Goal: Task Accomplishment & Management: Manage account settings

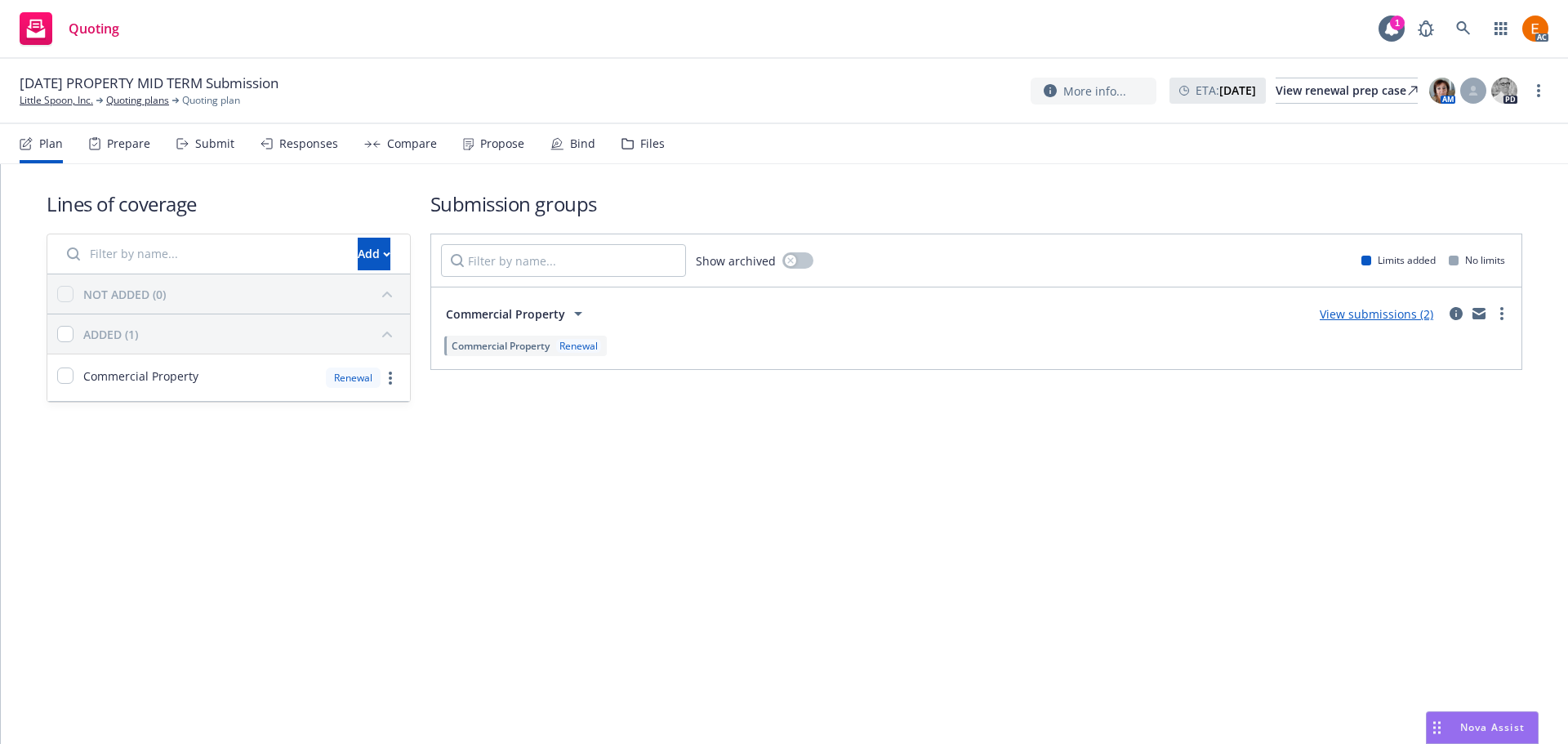
click at [648, 146] on div "Files" at bounding box center [652, 144] width 24 height 13
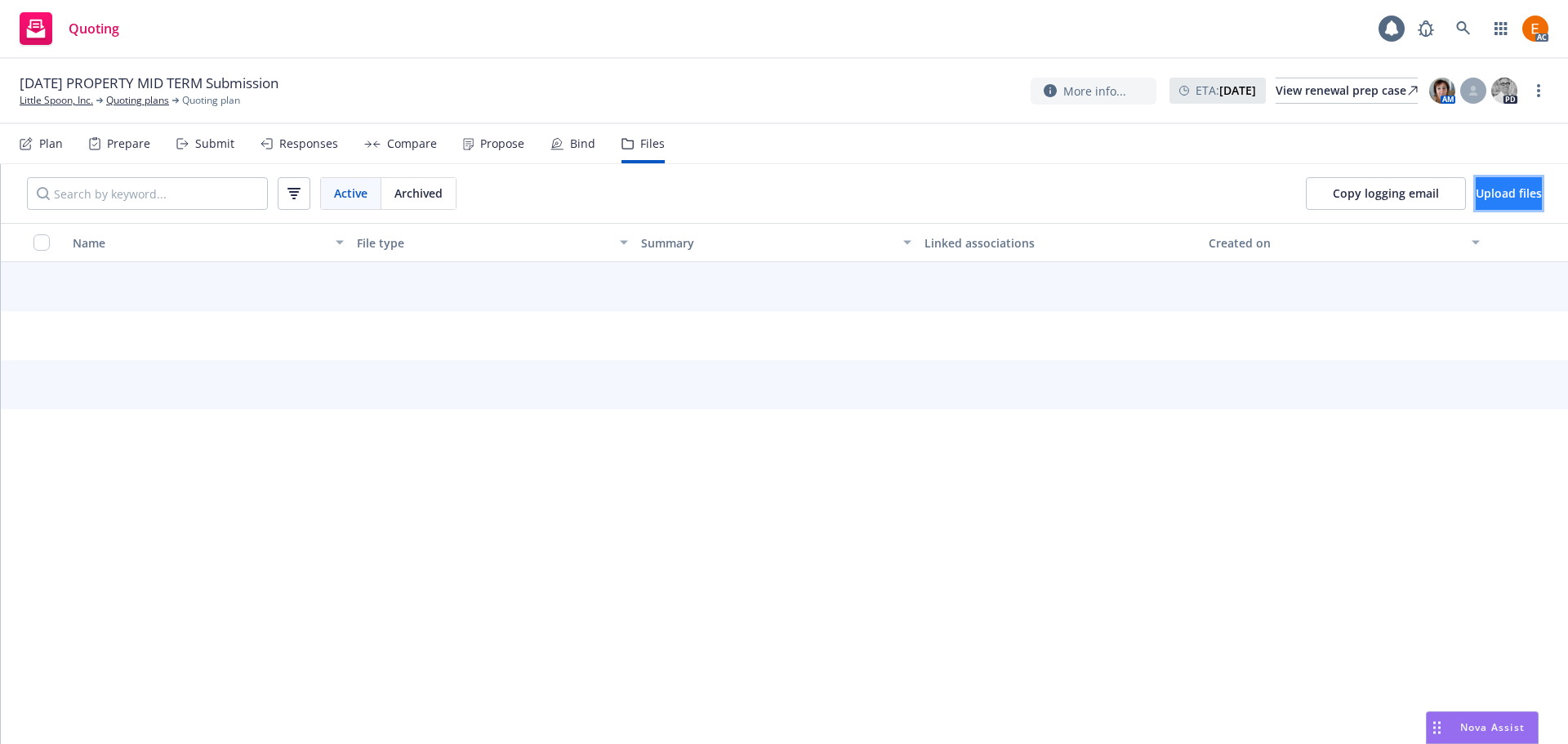
click at [1496, 182] on button "Upload files" at bounding box center [1509, 193] width 66 height 33
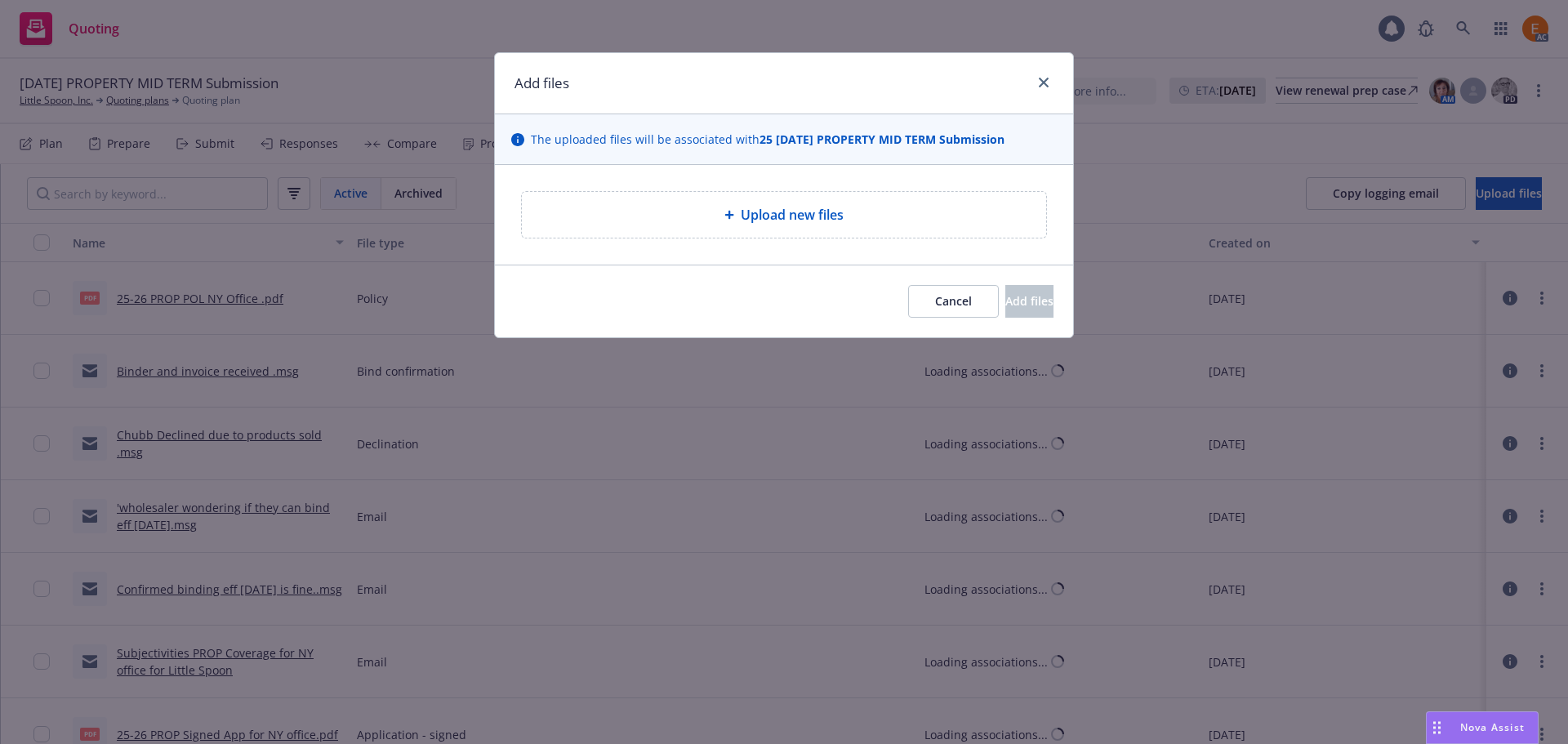
click at [669, 219] on div "Upload new files" at bounding box center [783, 215] width 498 height 20
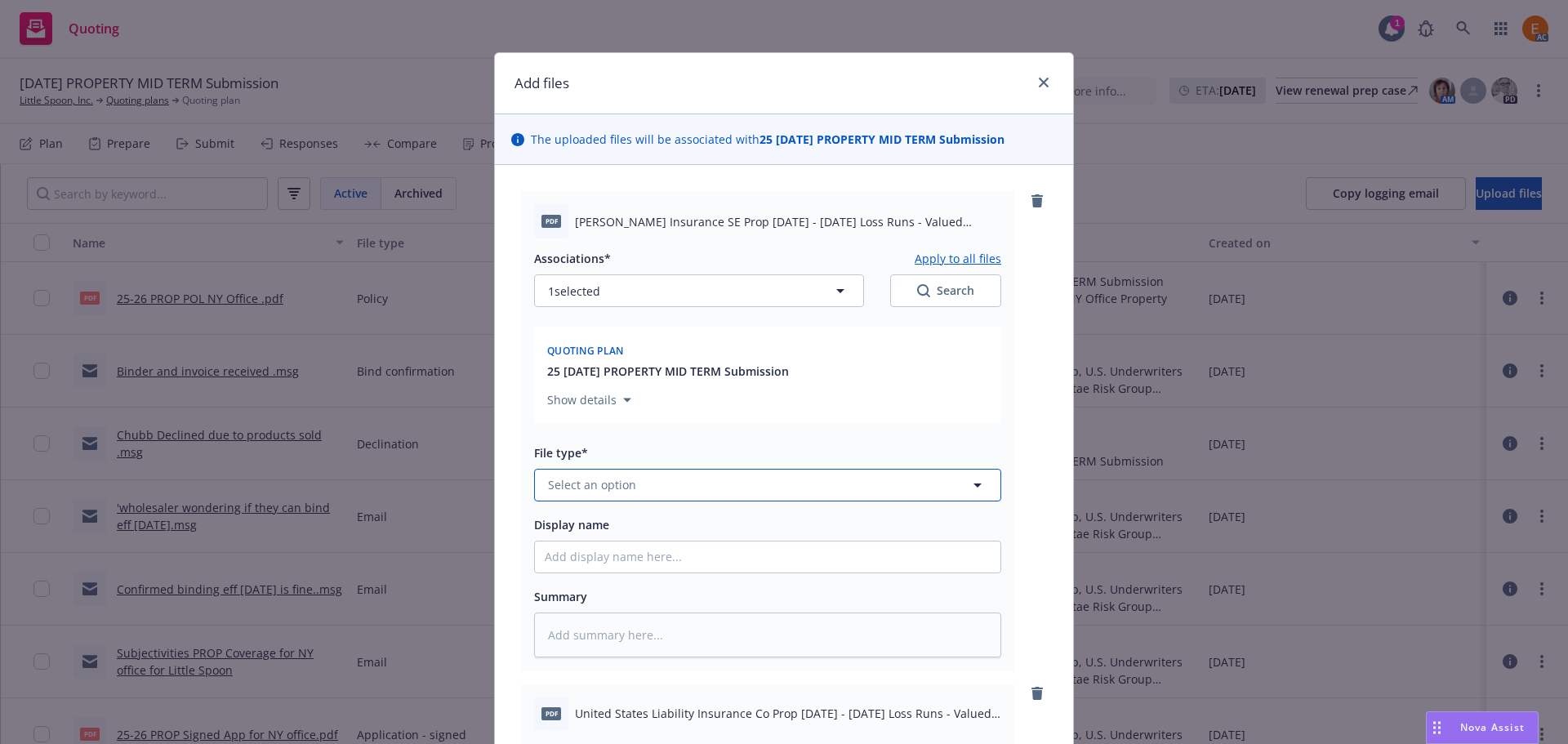
click at [701, 493] on button "Select an option" at bounding box center [767, 485] width 467 height 33
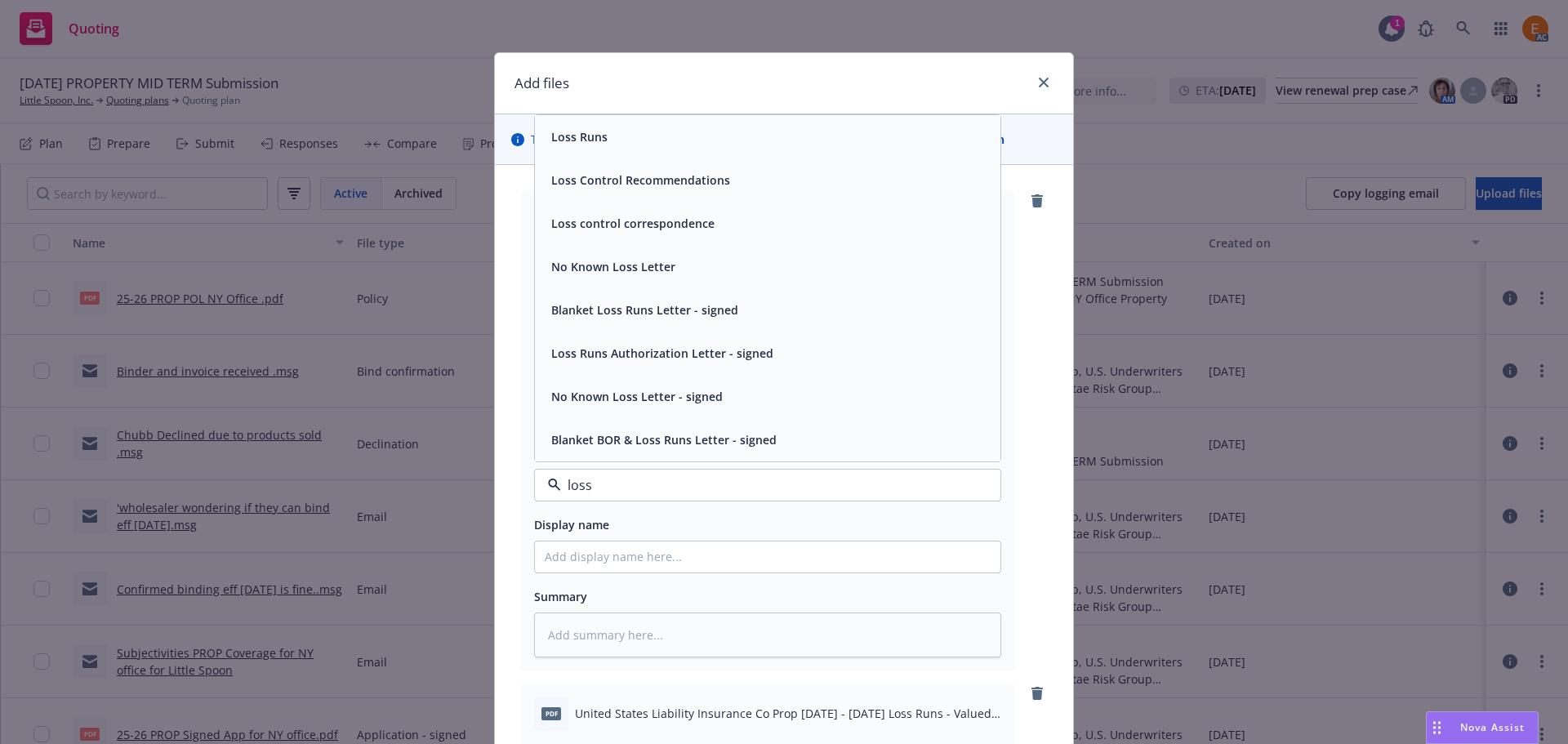
type input "loss r"
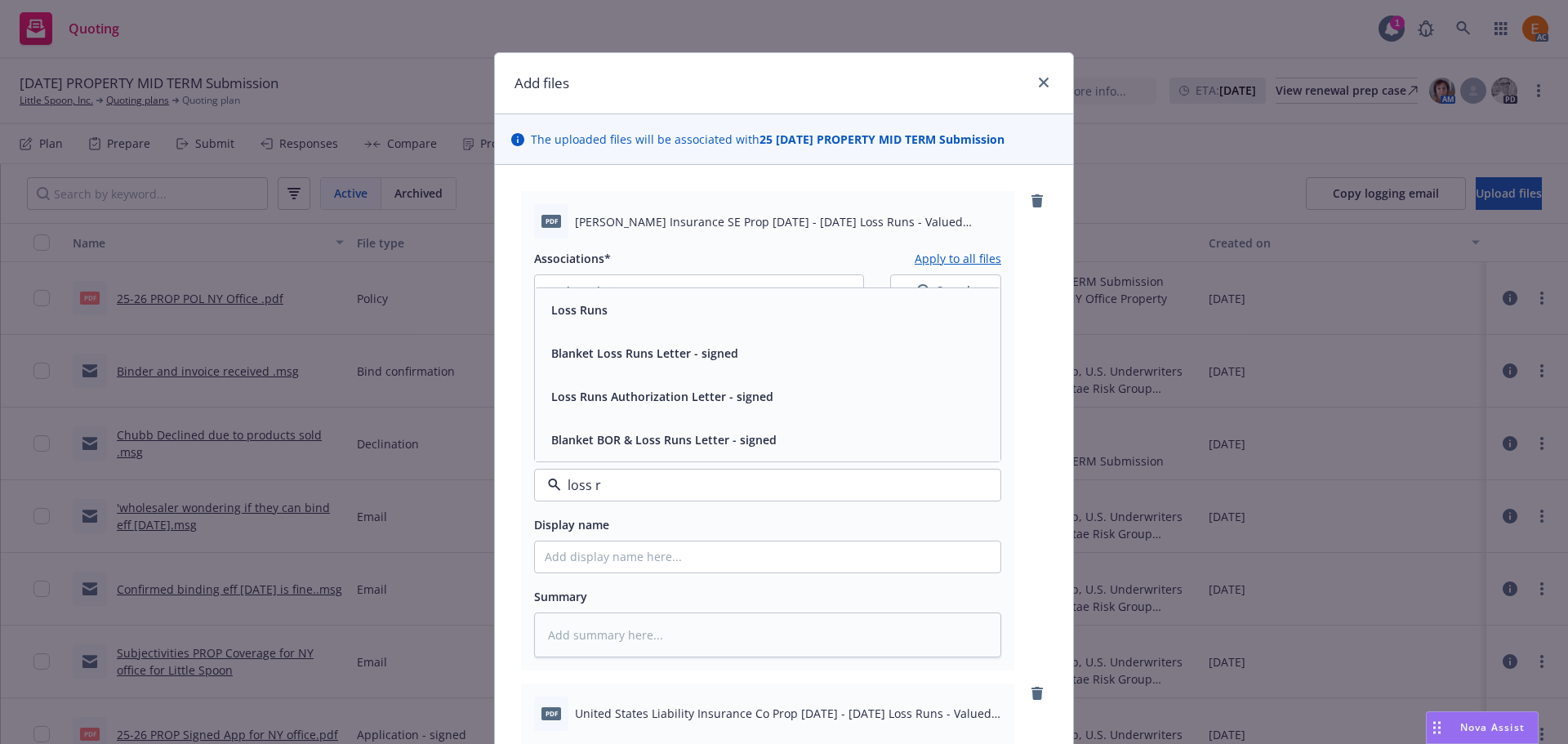
click at [665, 321] on div "Loss Runs" at bounding box center [768, 310] width 446 height 24
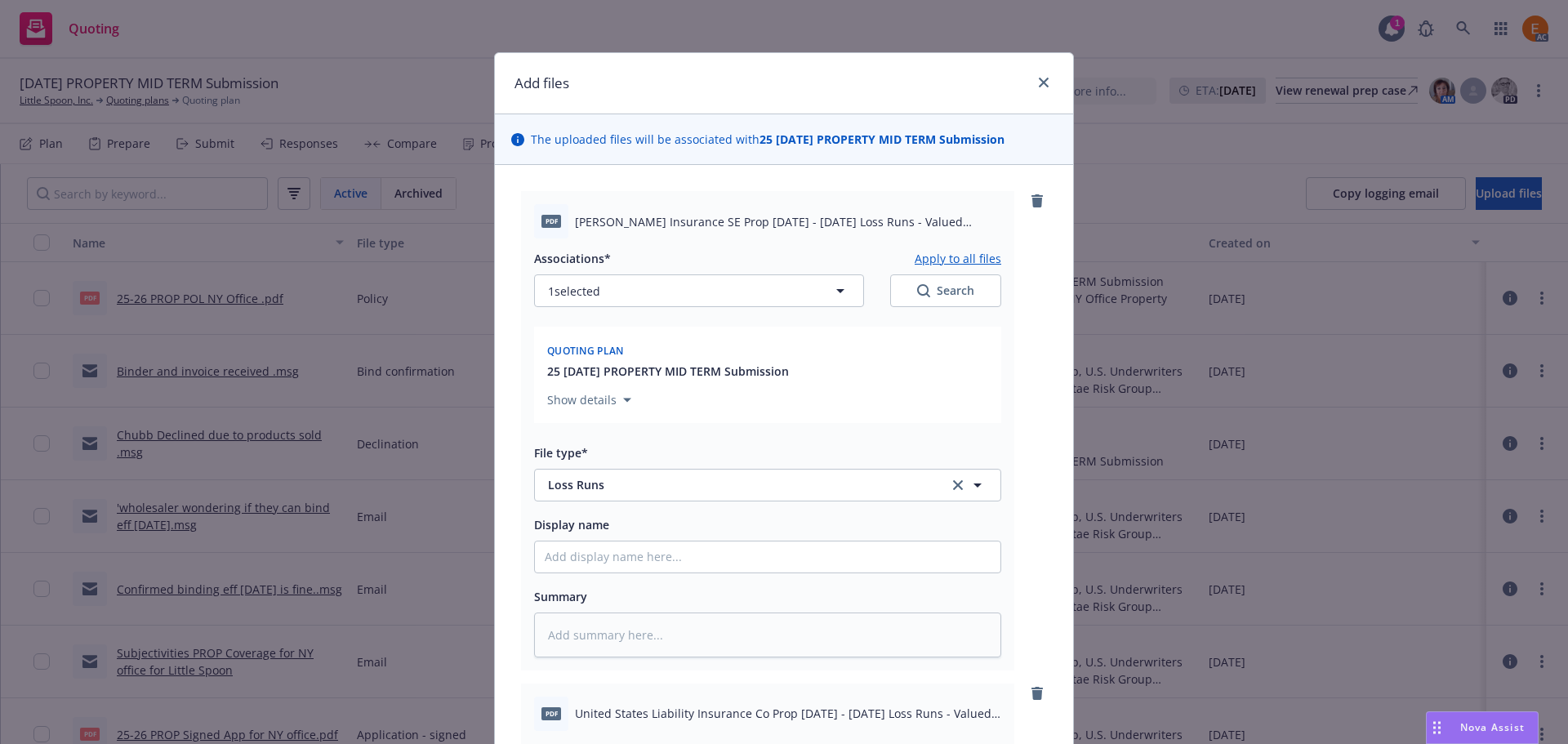
click at [919, 298] on icon "Search" at bounding box center [923, 291] width 13 height 13
type textarea "x"
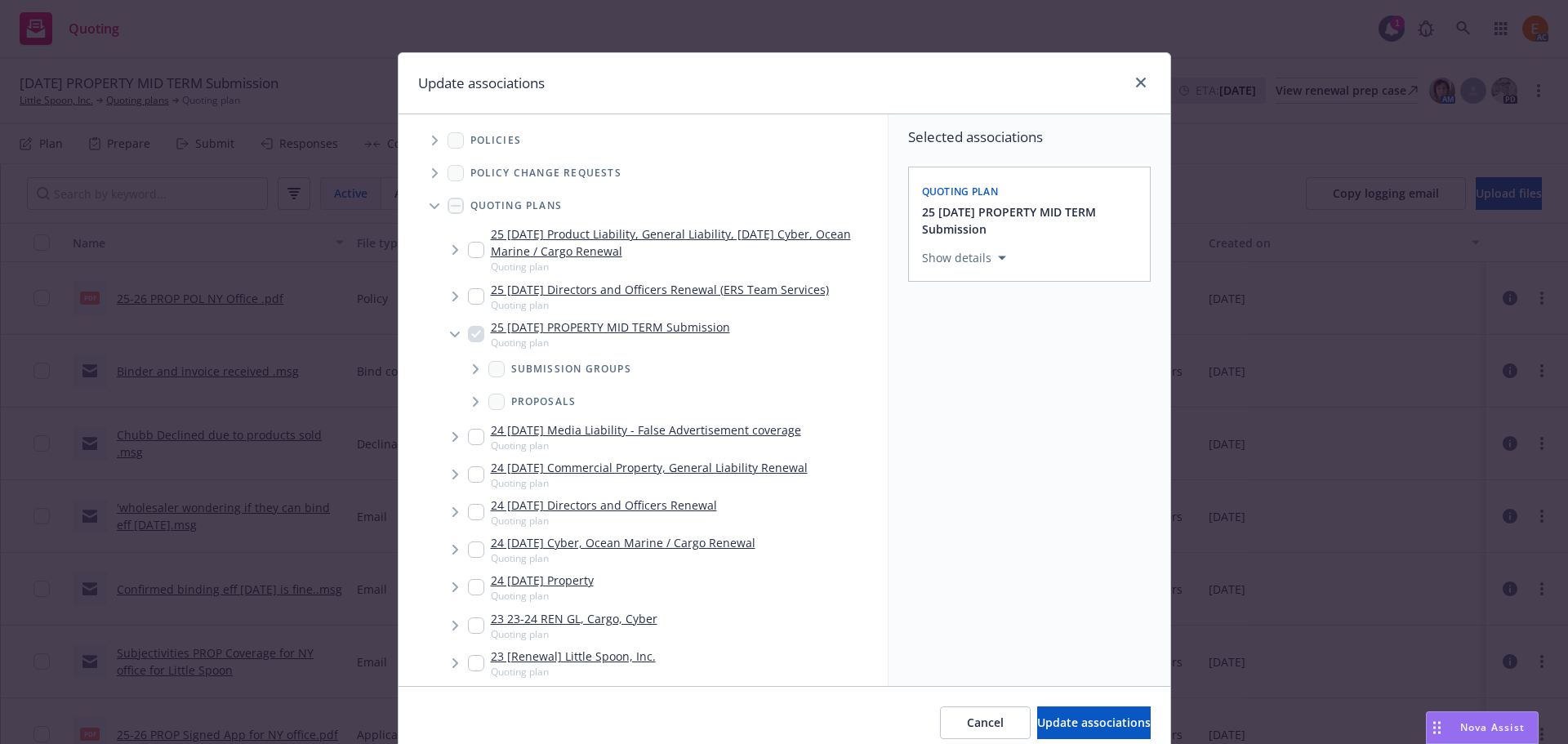
click at [429, 203] on icon "Tree Example" at bounding box center [434, 206] width 9 height 7
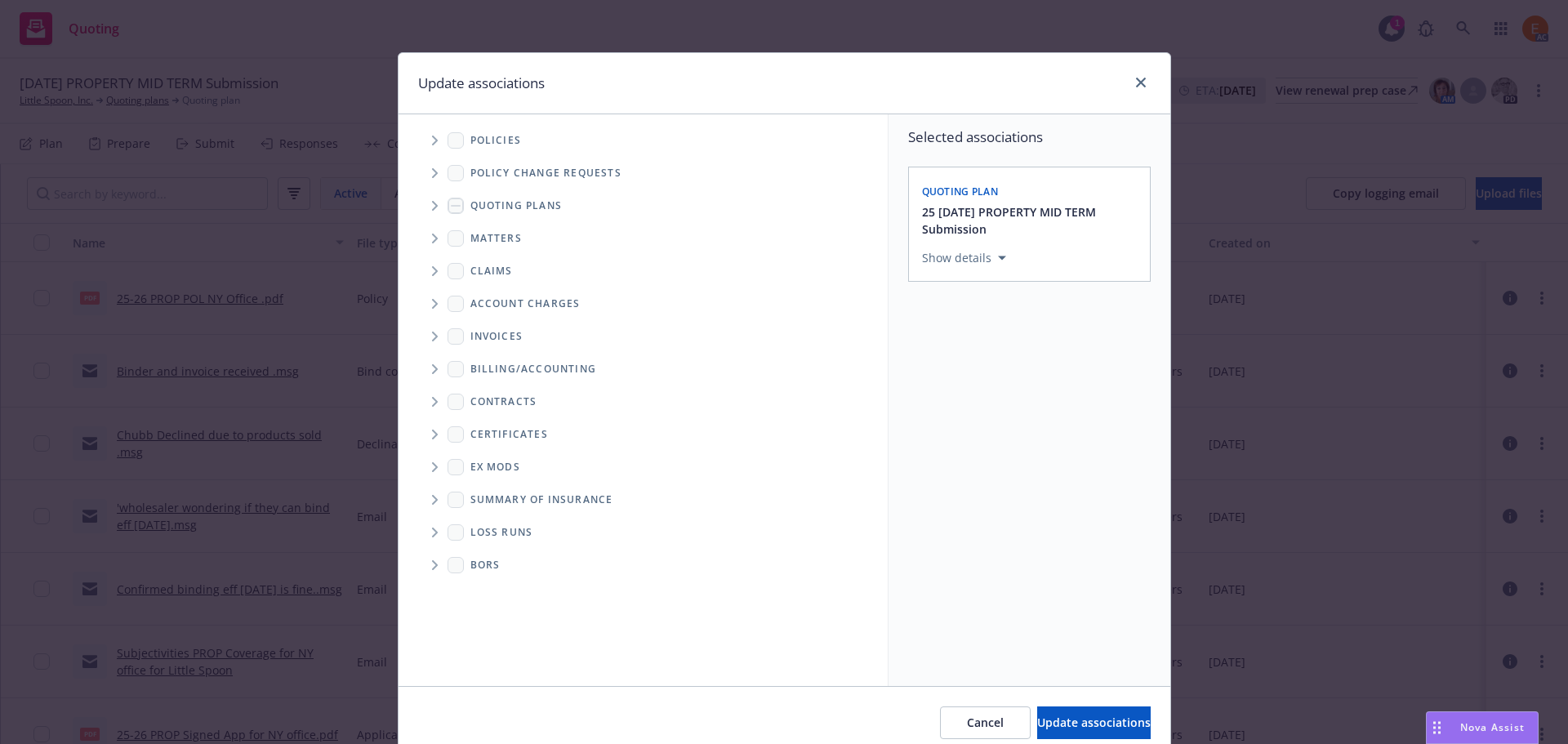
click at [432, 532] on icon "Folder Tree Example" at bounding box center [435, 532] width 6 height 9
click at [485, 584] on div "2025" at bounding box center [497, 590] width 53 height 24
checkbox input "true"
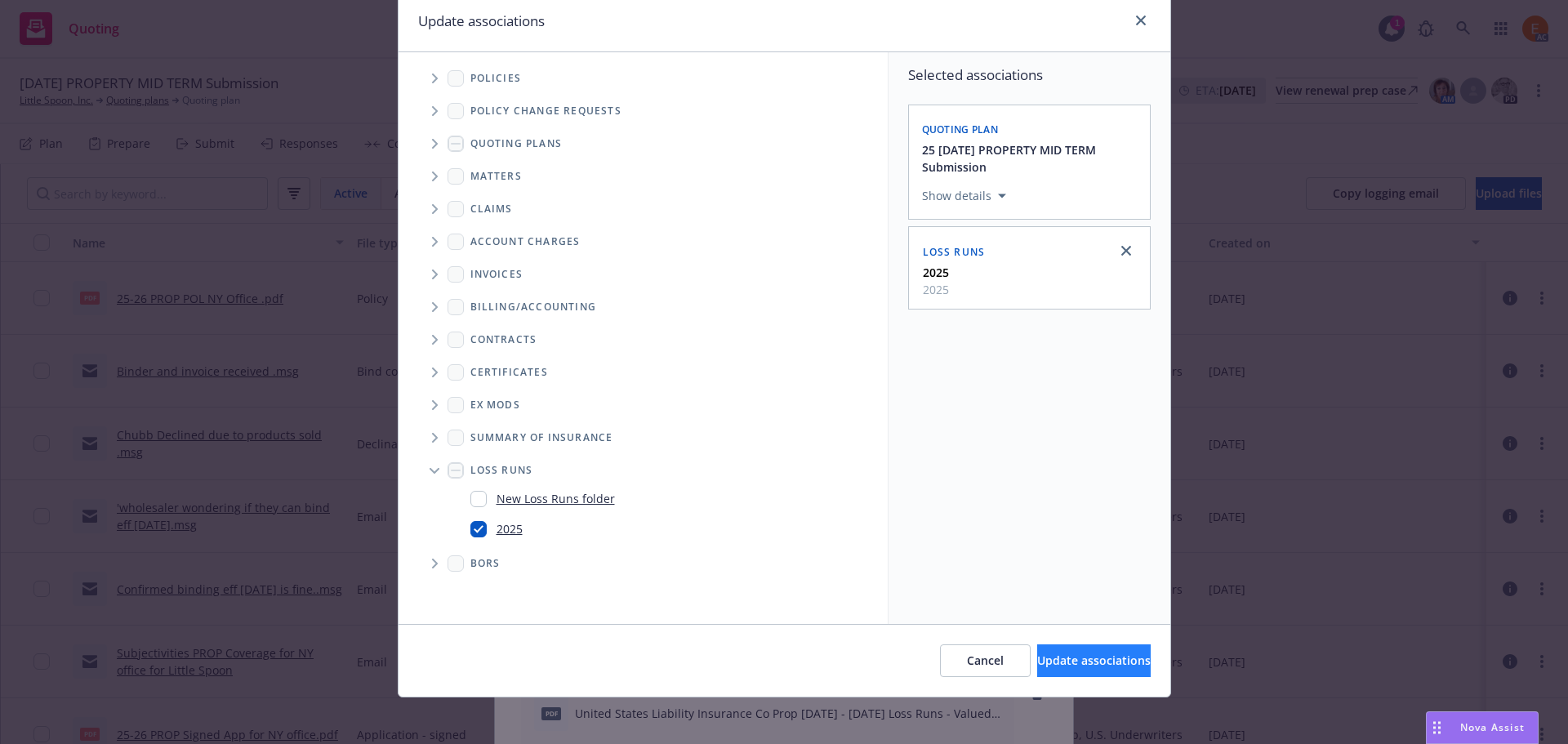
scroll to position [68, 0]
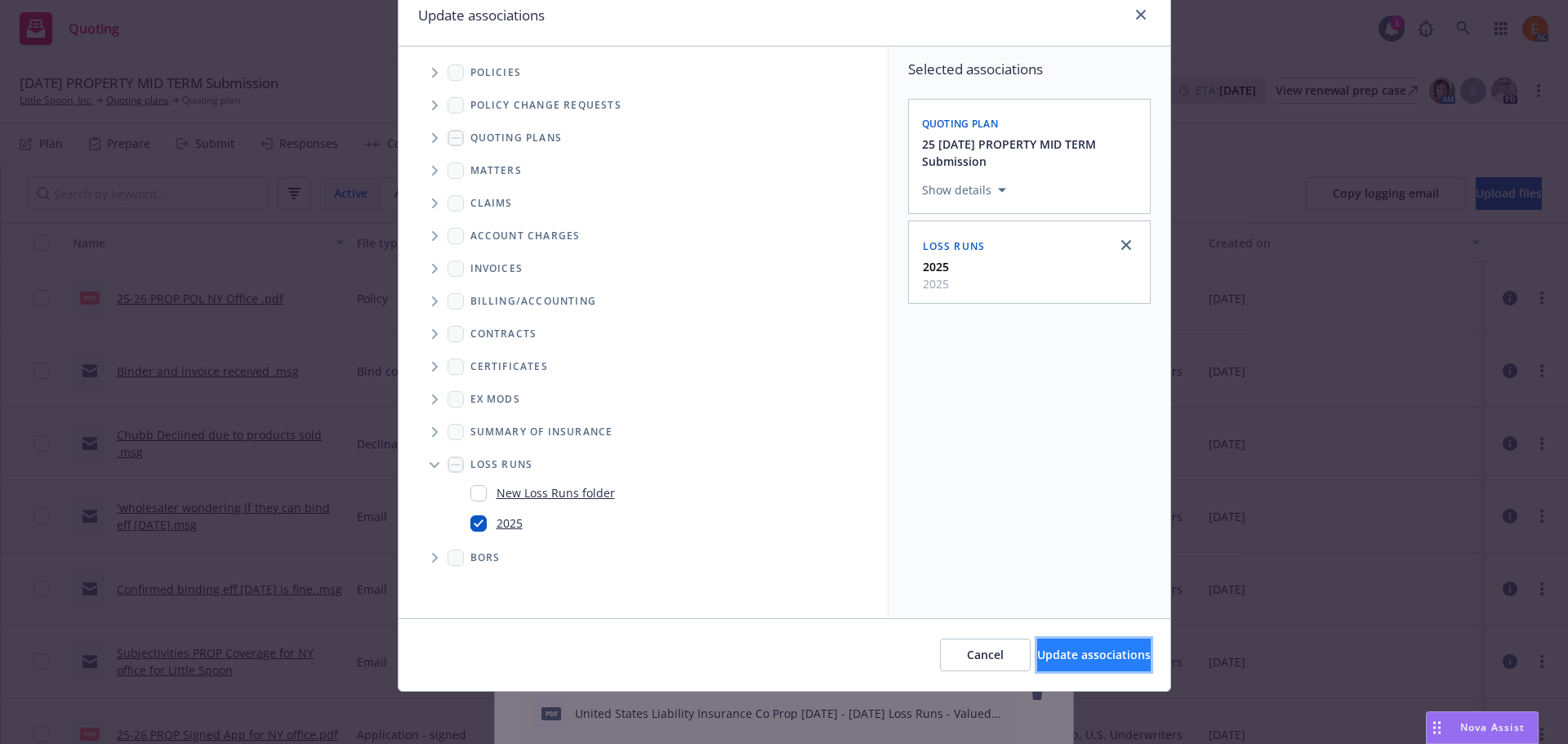
click at [1040, 663] on button "Update associations" at bounding box center [1094, 655] width 114 height 33
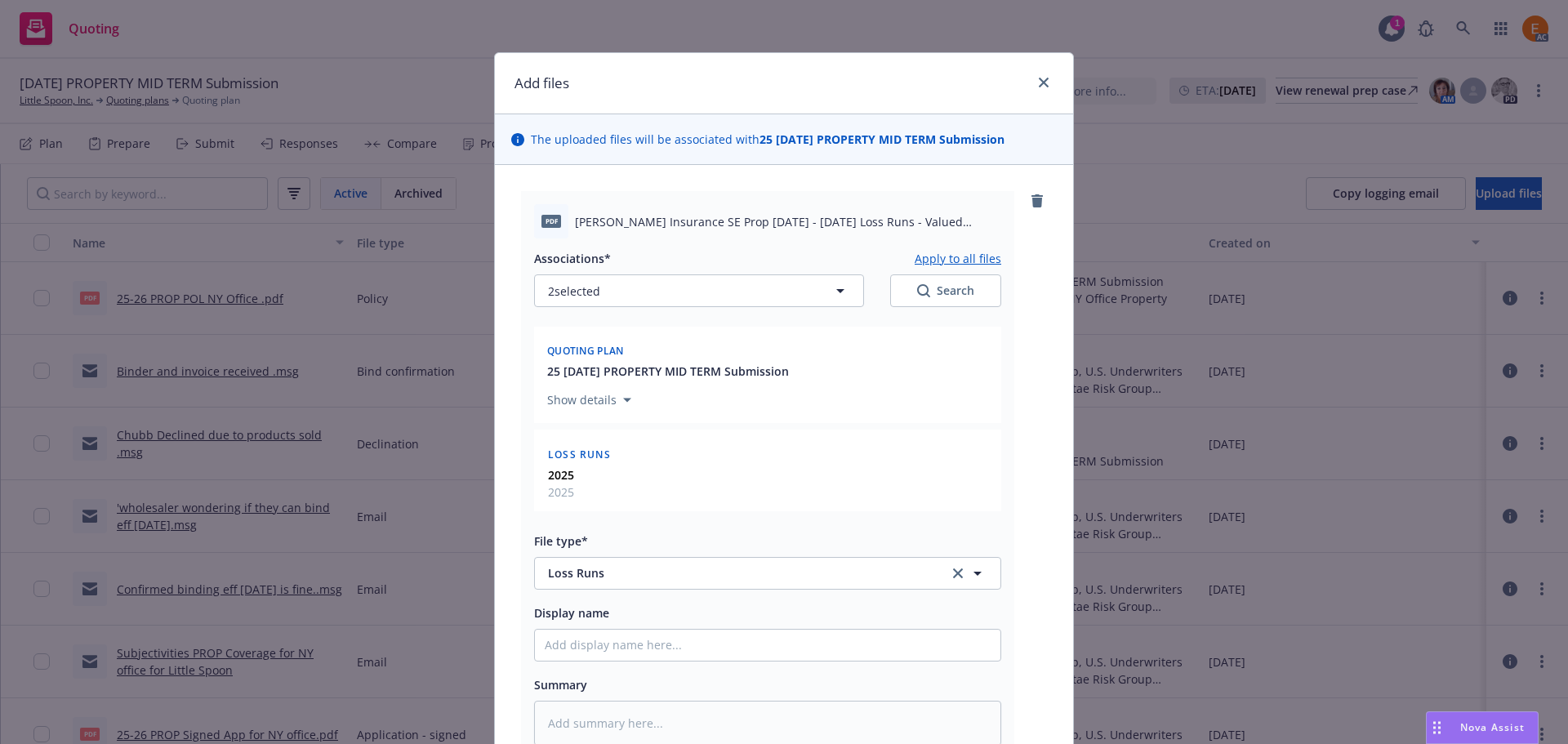
click at [960, 255] on button "Apply to all files" at bounding box center [958, 258] width 87 height 20
type textarea "x"
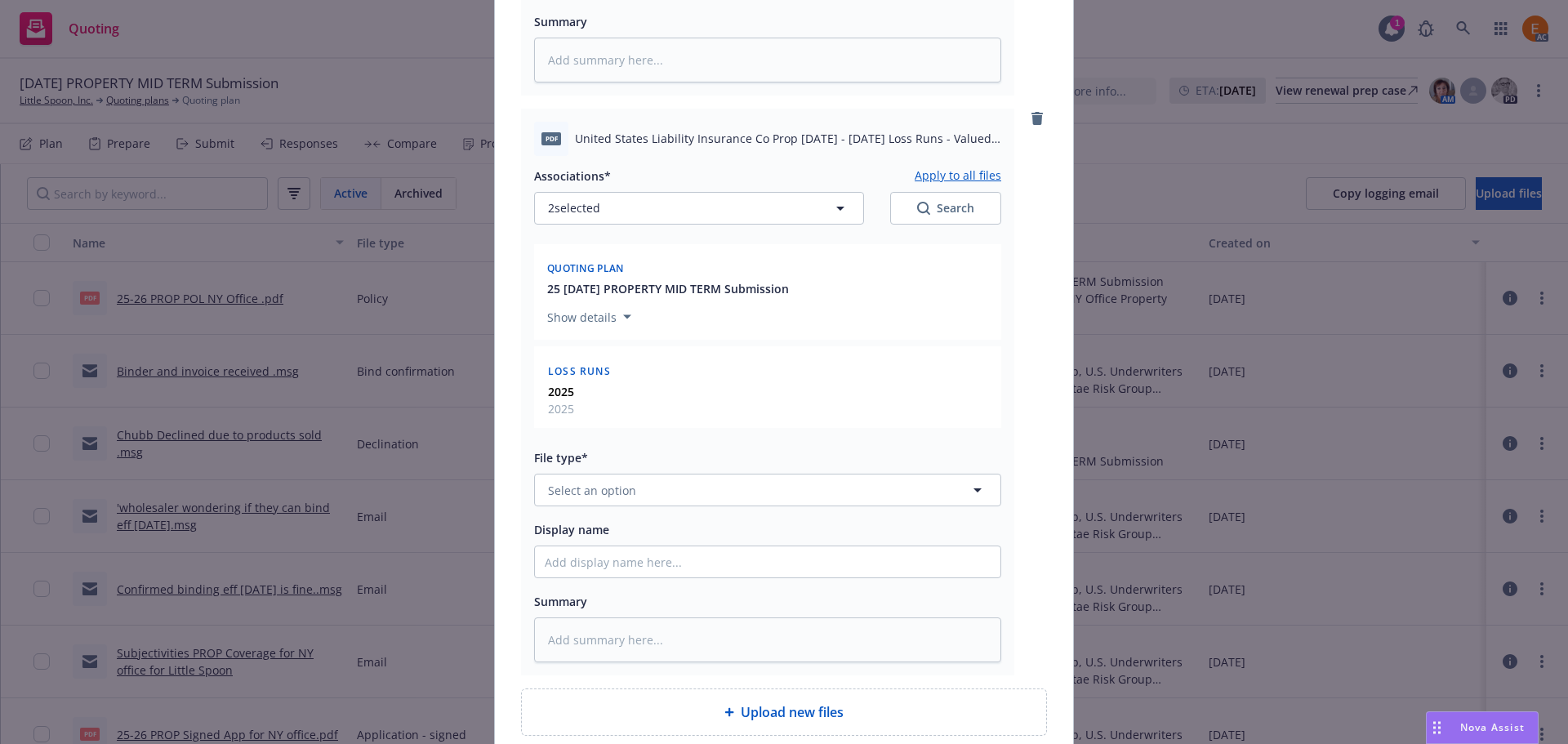
scroll to position [807, 0]
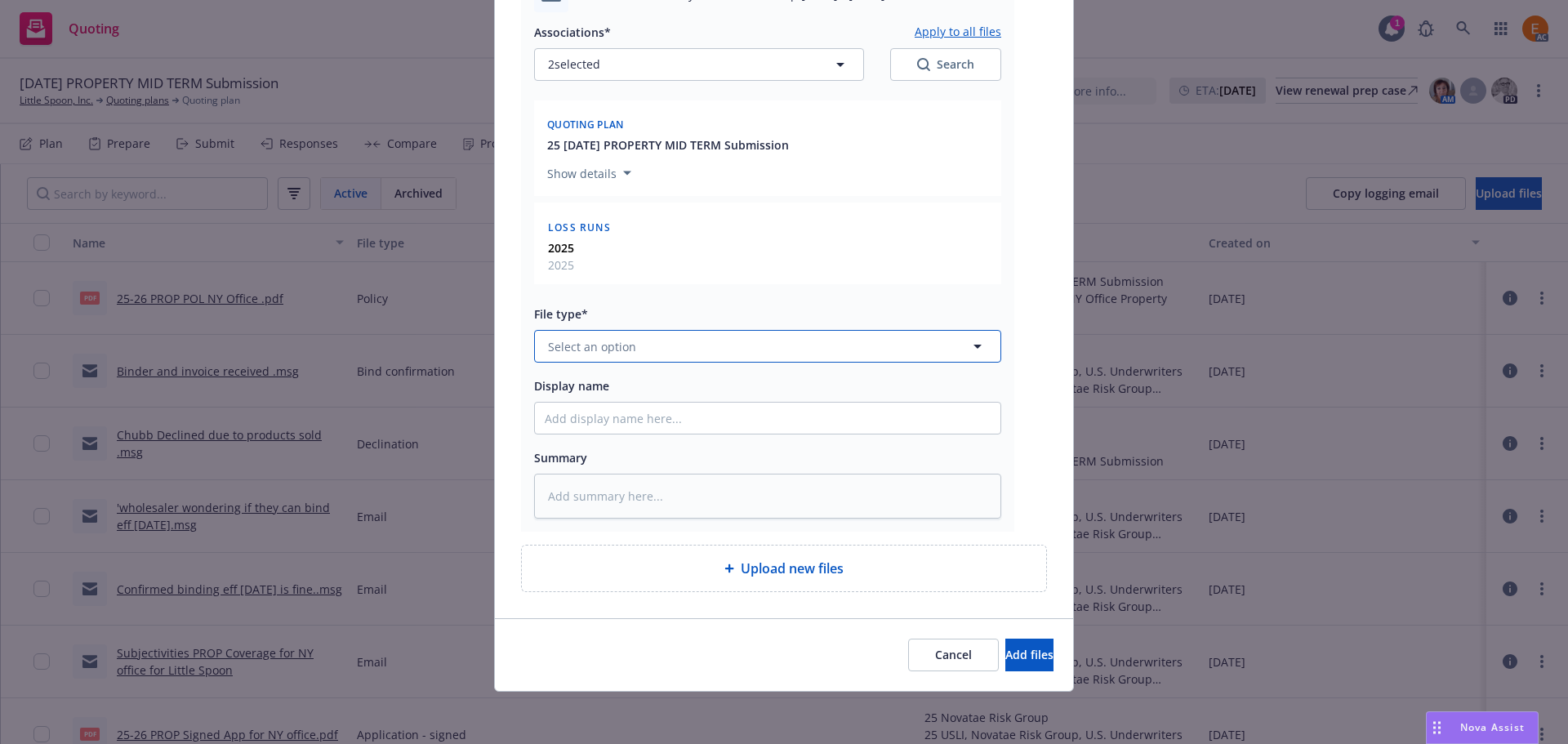
click at [642, 351] on button "Select an option" at bounding box center [767, 346] width 467 height 33
paste input "loss r"
type input "loss r"
drag, startPoint x: 971, startPoint y: 663, endPoint x: 965, endPoint y: 656, distance: 9.2
click at [1005, 663] on button "Add files" at bounding box center [1029, 655] width 48 height 33
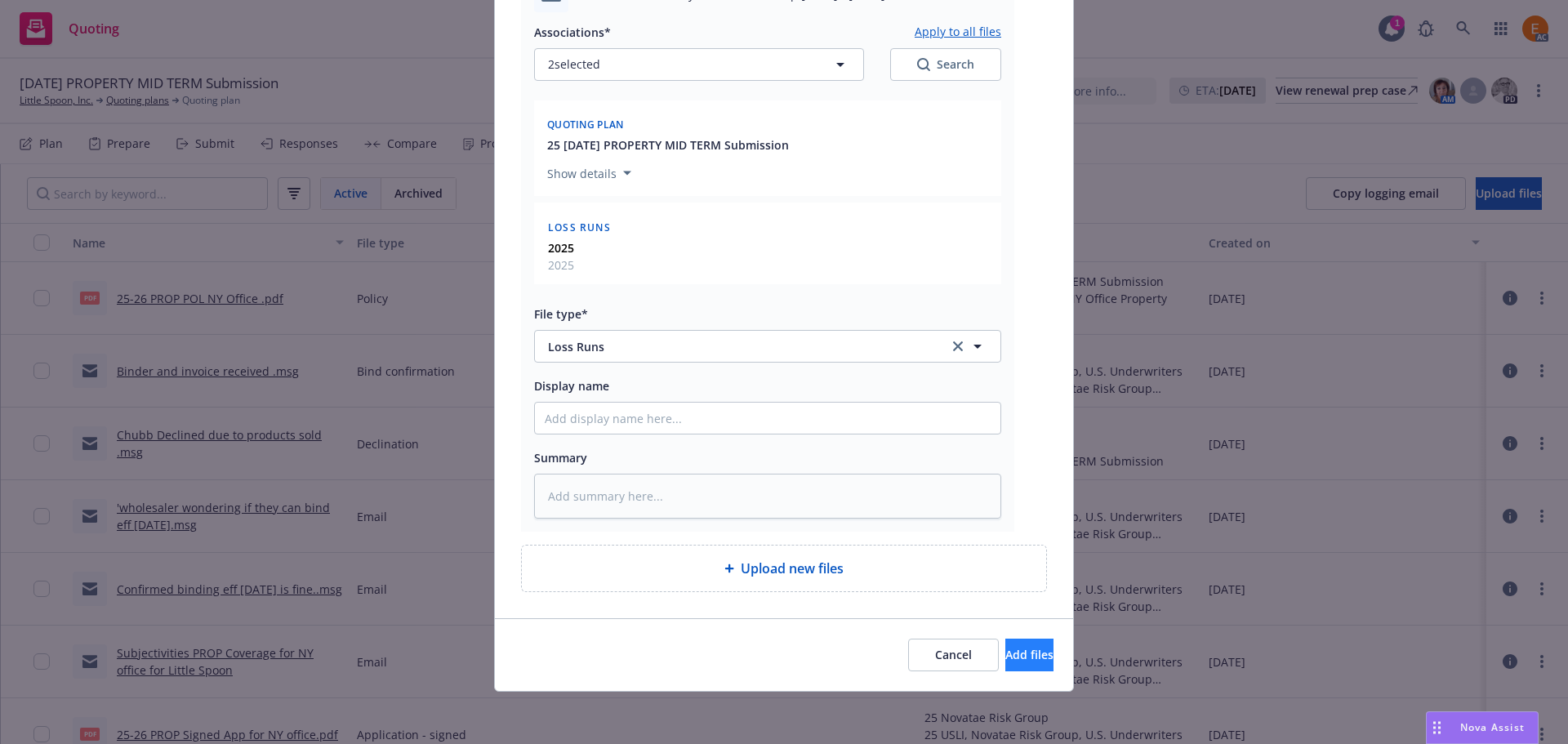
scroll to position [747, 0]
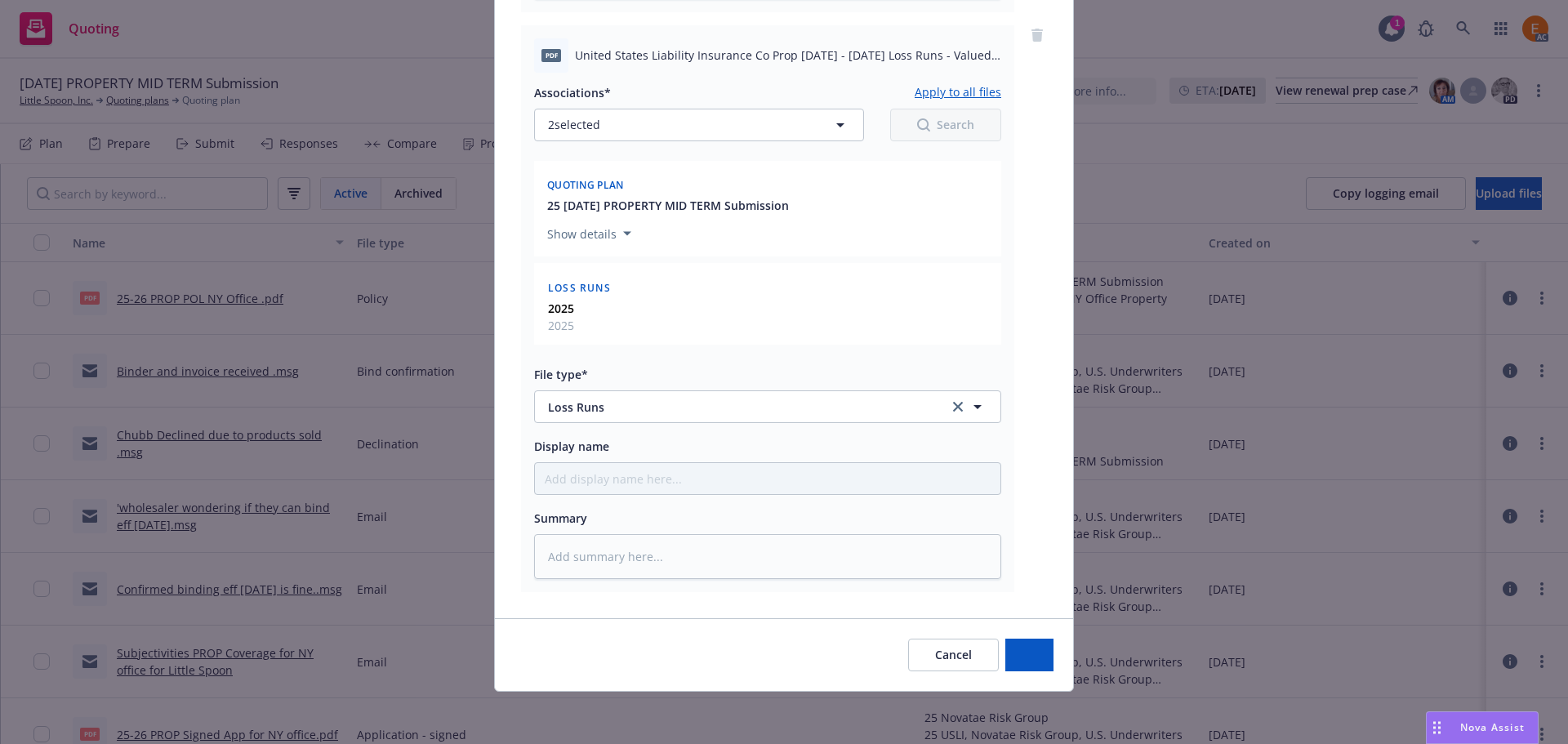
type textarea "x"
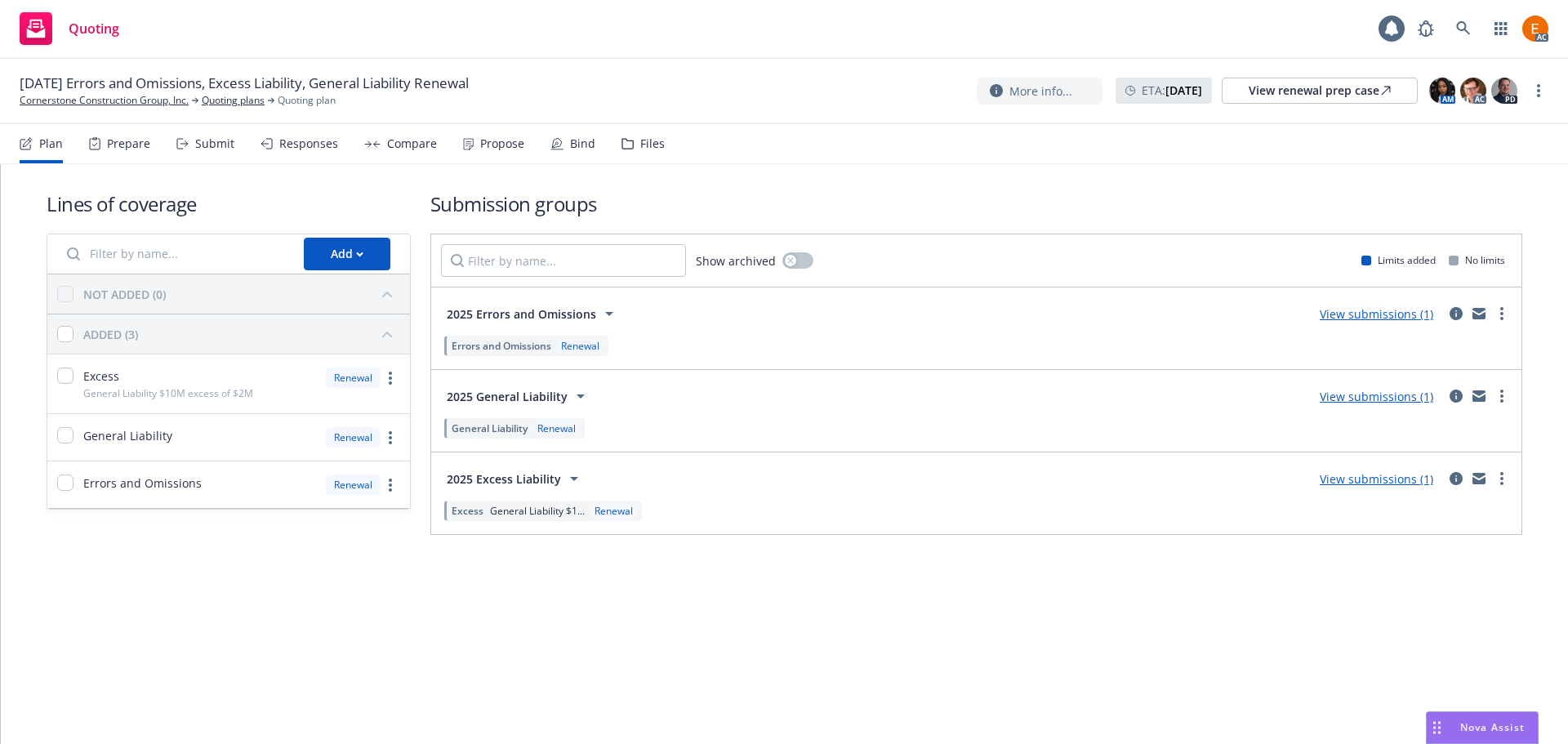
click at [641, 145] on div "Files" at bounding box center [652, 144] width 24 height 13
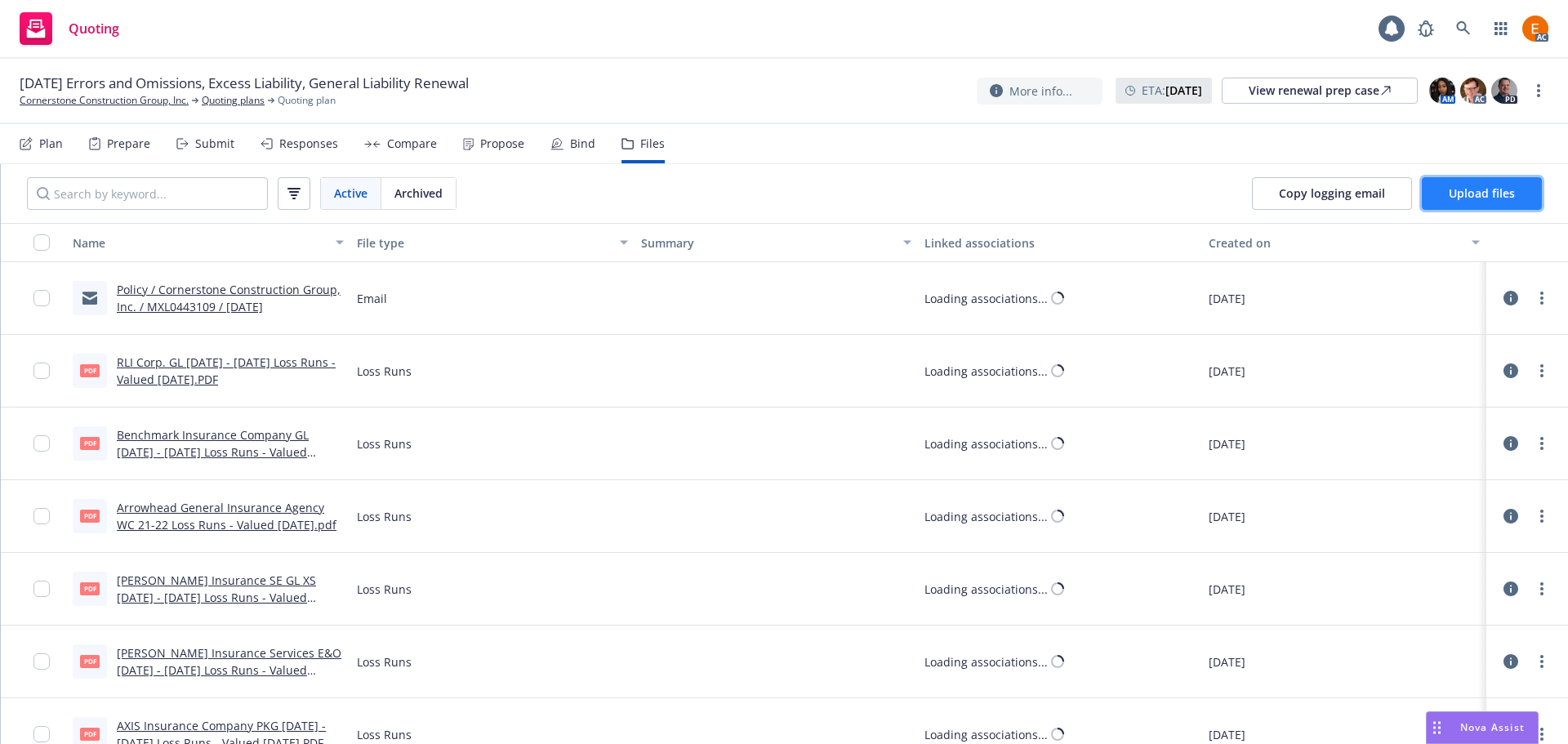
click at [1483, 194] on span "Upload files" at bounding box center [1481, 193] width 66 height 15
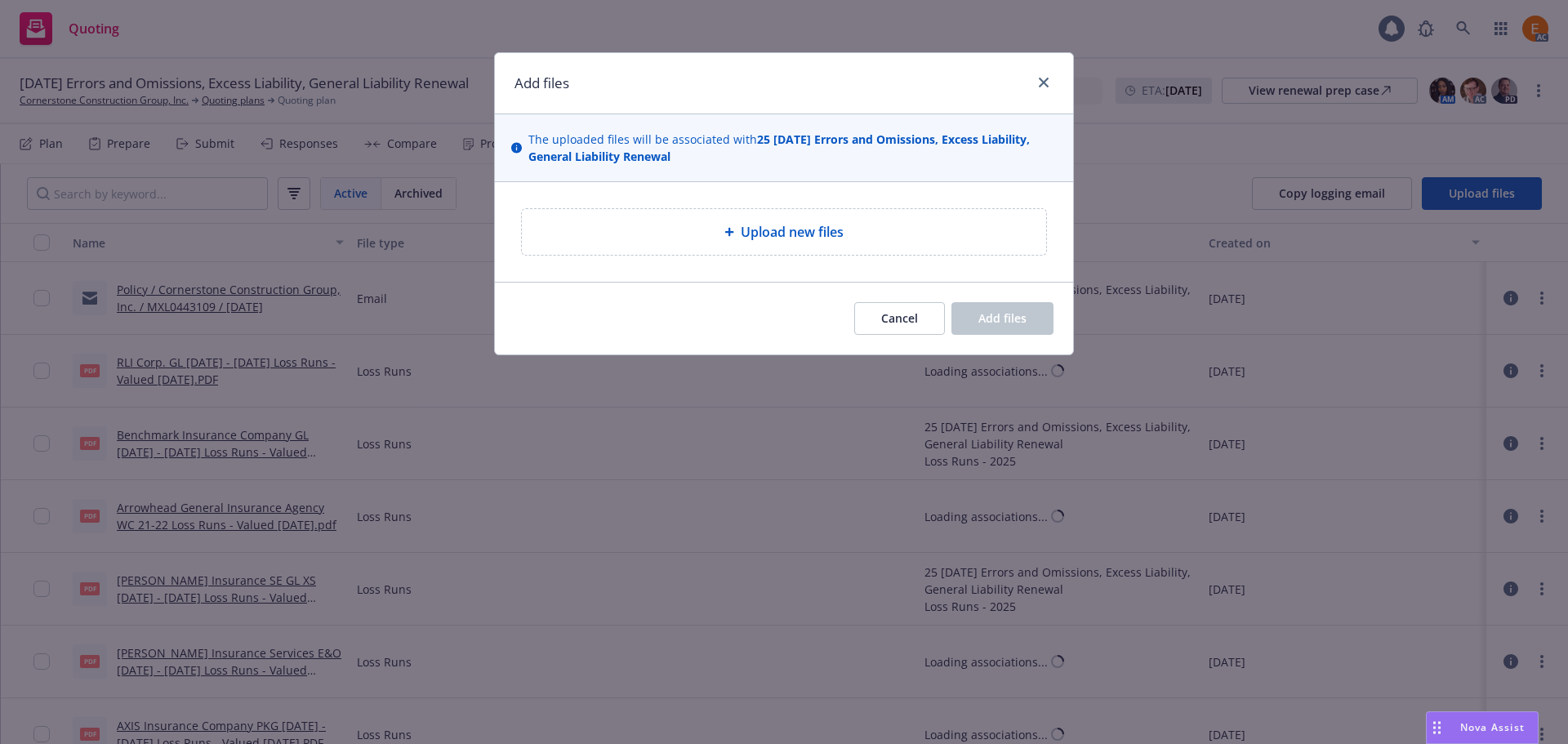
click at [737, 234] on div at bounding box center [731, 232] width 16 height 9
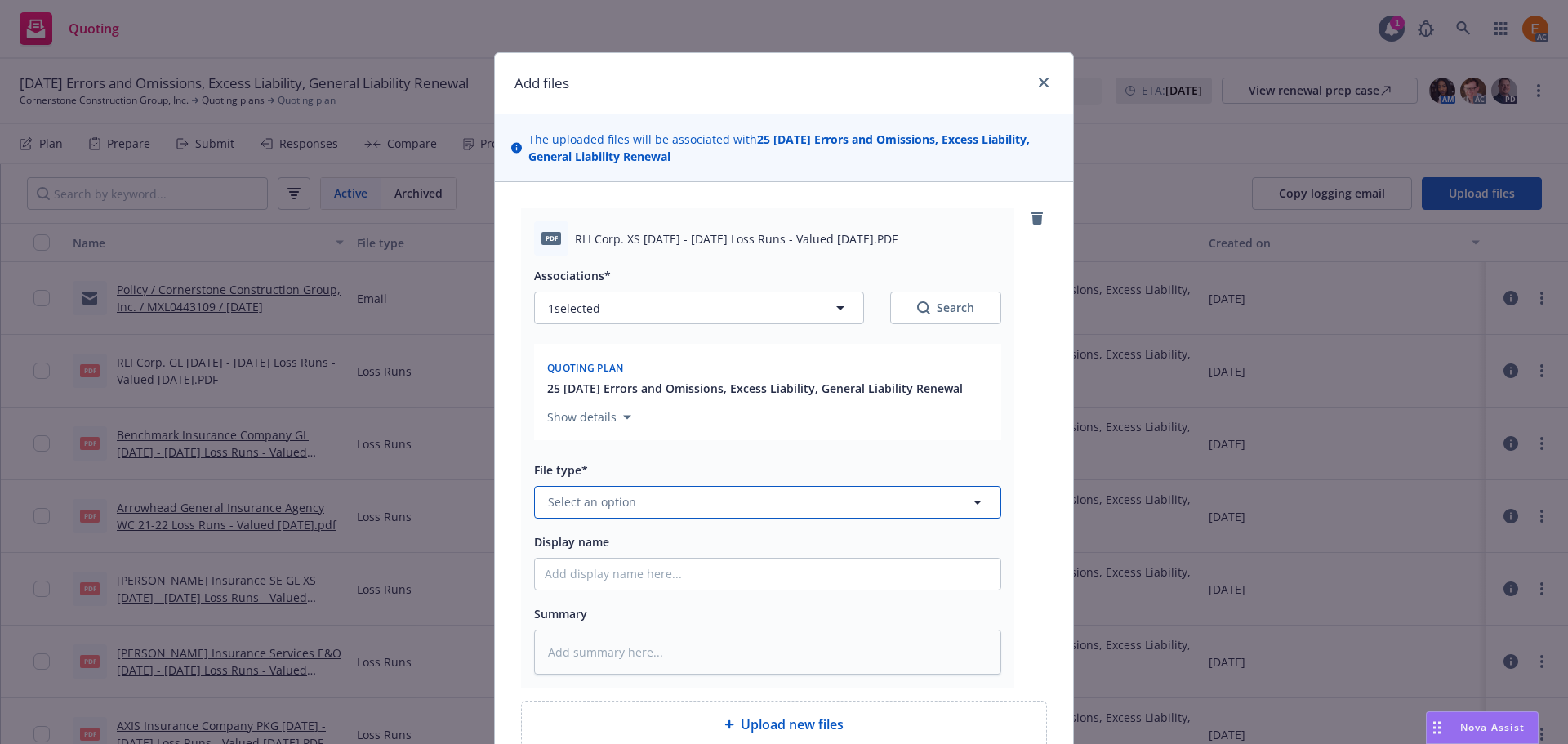
click at [682, 502] on button "Select an option" at bounding box center [767, 502] width 467 height 33
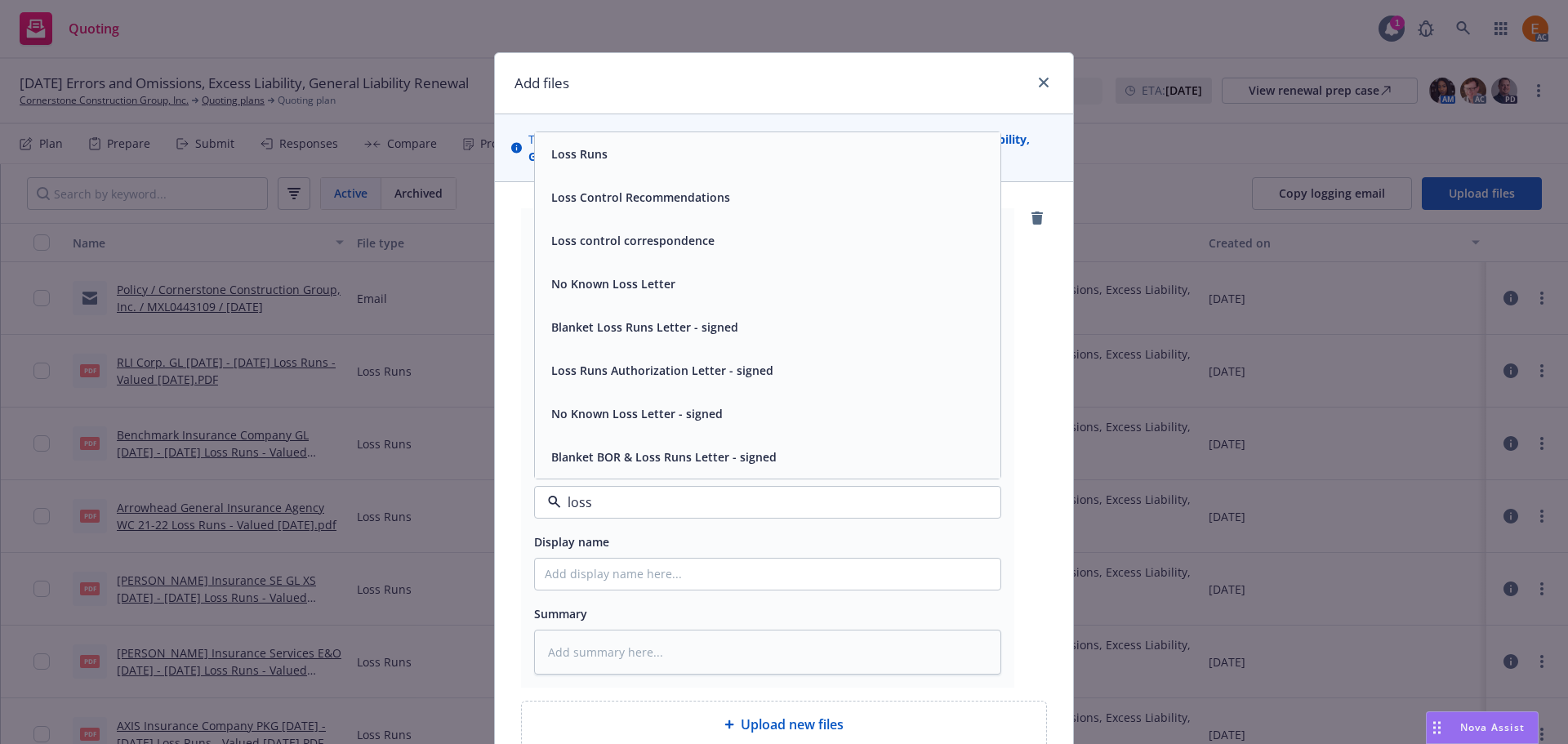
type input "loss r"
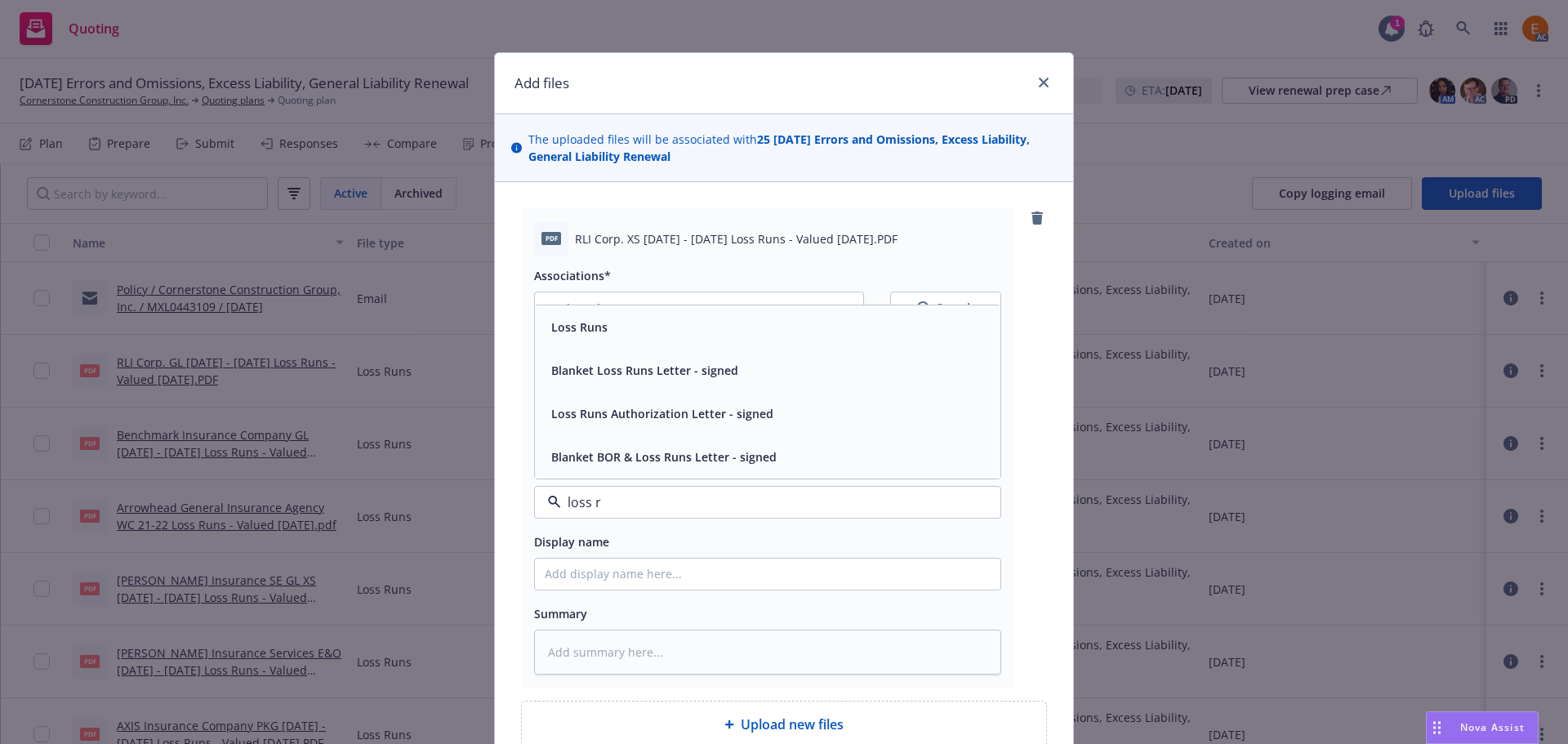
click at [649, 324] on div "Loss Runs" at bounding box center [768, 327] width 446 height 24
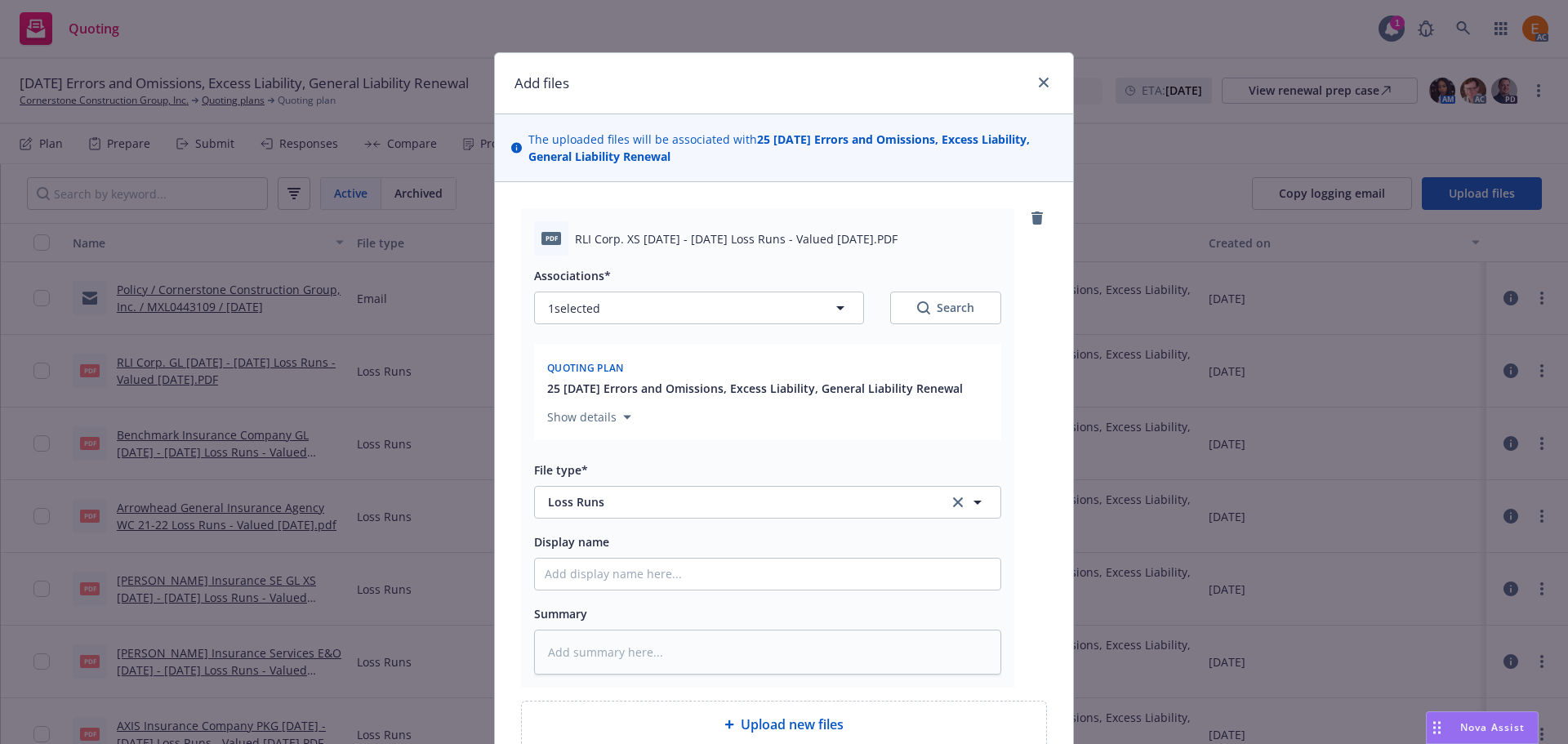
click at [911, 323] on button "Search" at bounding box center [946, 308] width 111 height 33
type textarea "x"
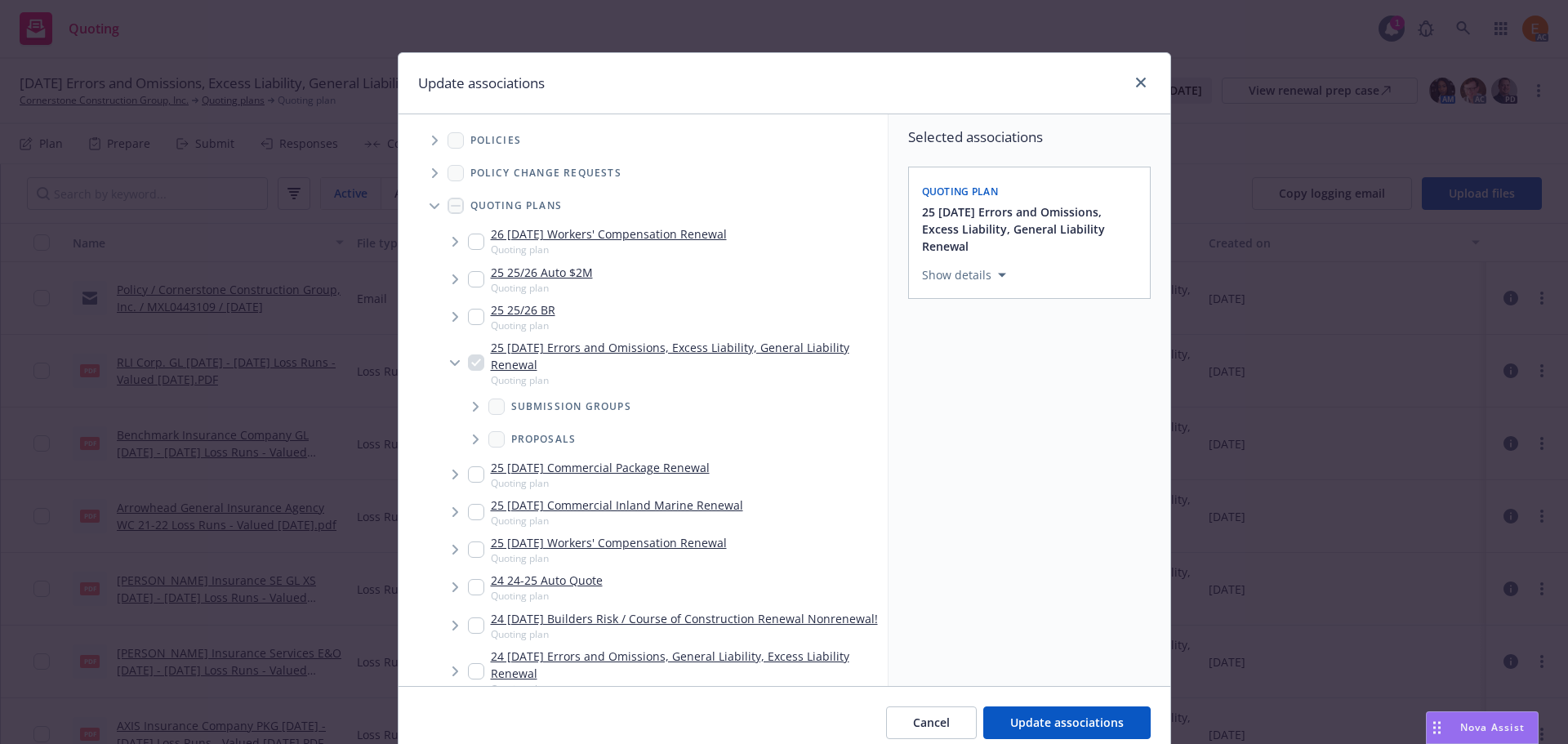
click at [422, 206] on span "Tree Example" at bounding box center [435, 206] width 26 height 26
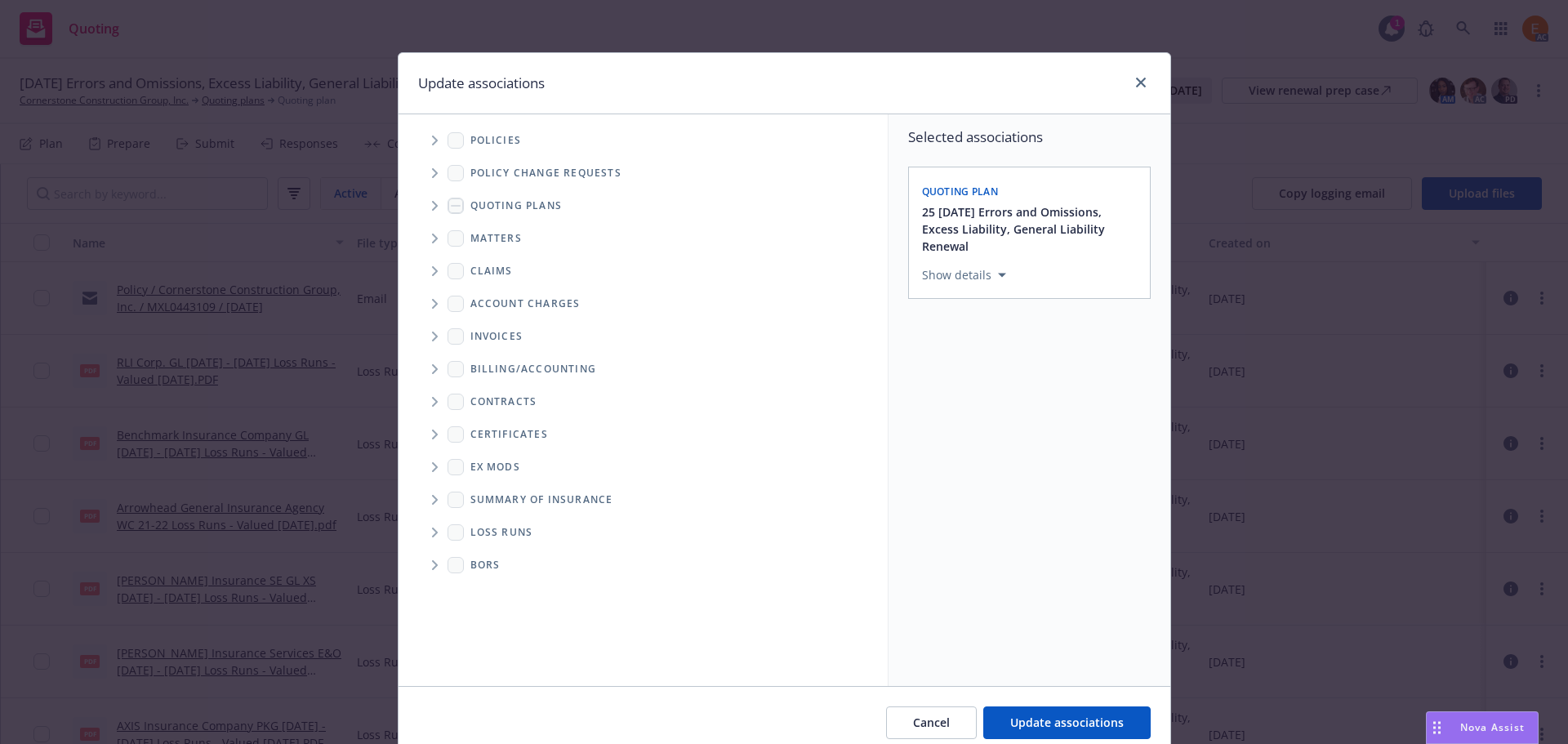
click at [423, 528] on span "Folder Tree Example" at bounding box center [435, 533] width 26 height 26
click at [496, 592] on link "2025" at bounding box center [509, 591] width 26 height 17
checkbox input "true"
click at [1059, 723] on span "Update associations" at bounding box center [1066, 722] width 114 height 15
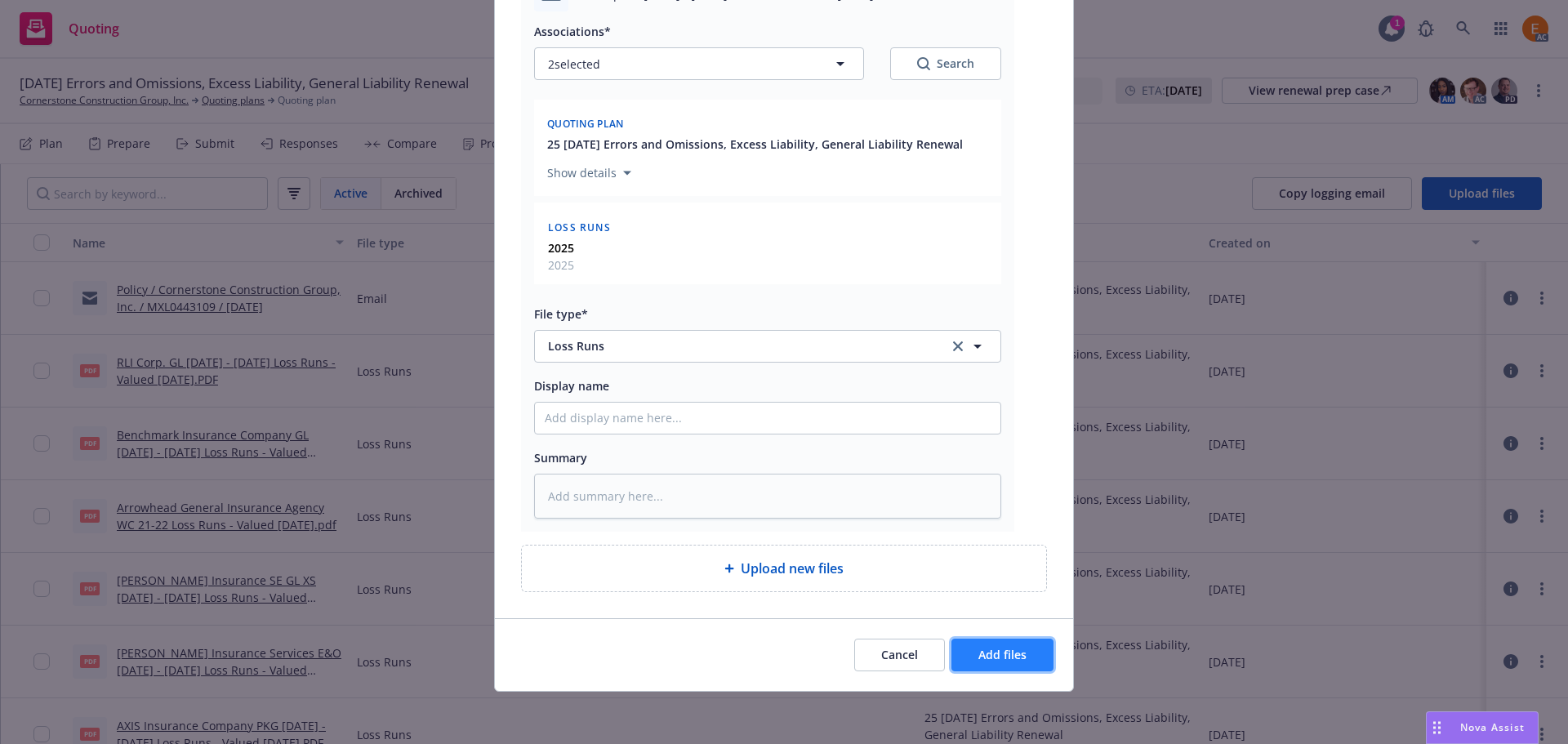
click at [1024, 654] on button "Add files" at bounding box center [1002, 655] width 102 height 33
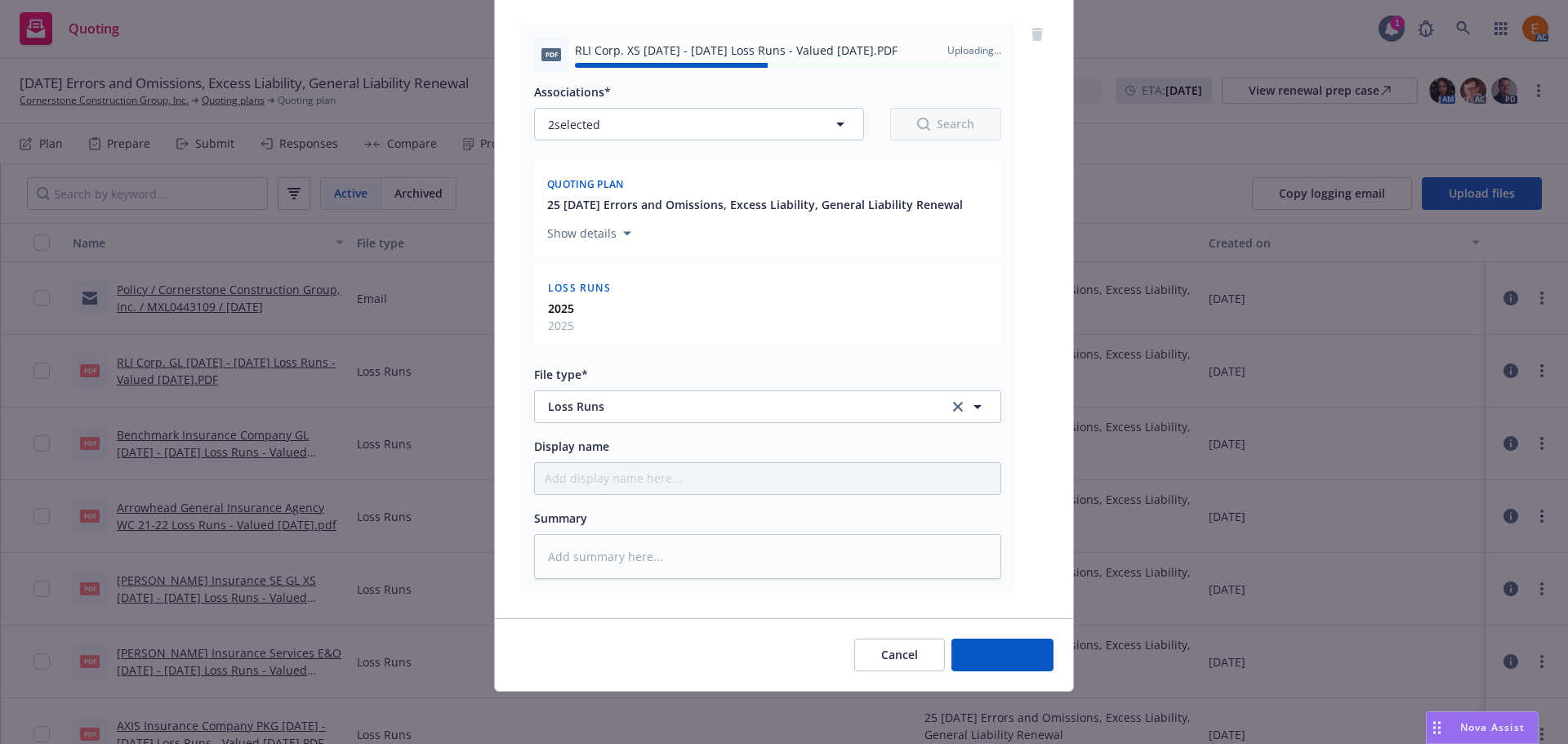
type textarea "x"
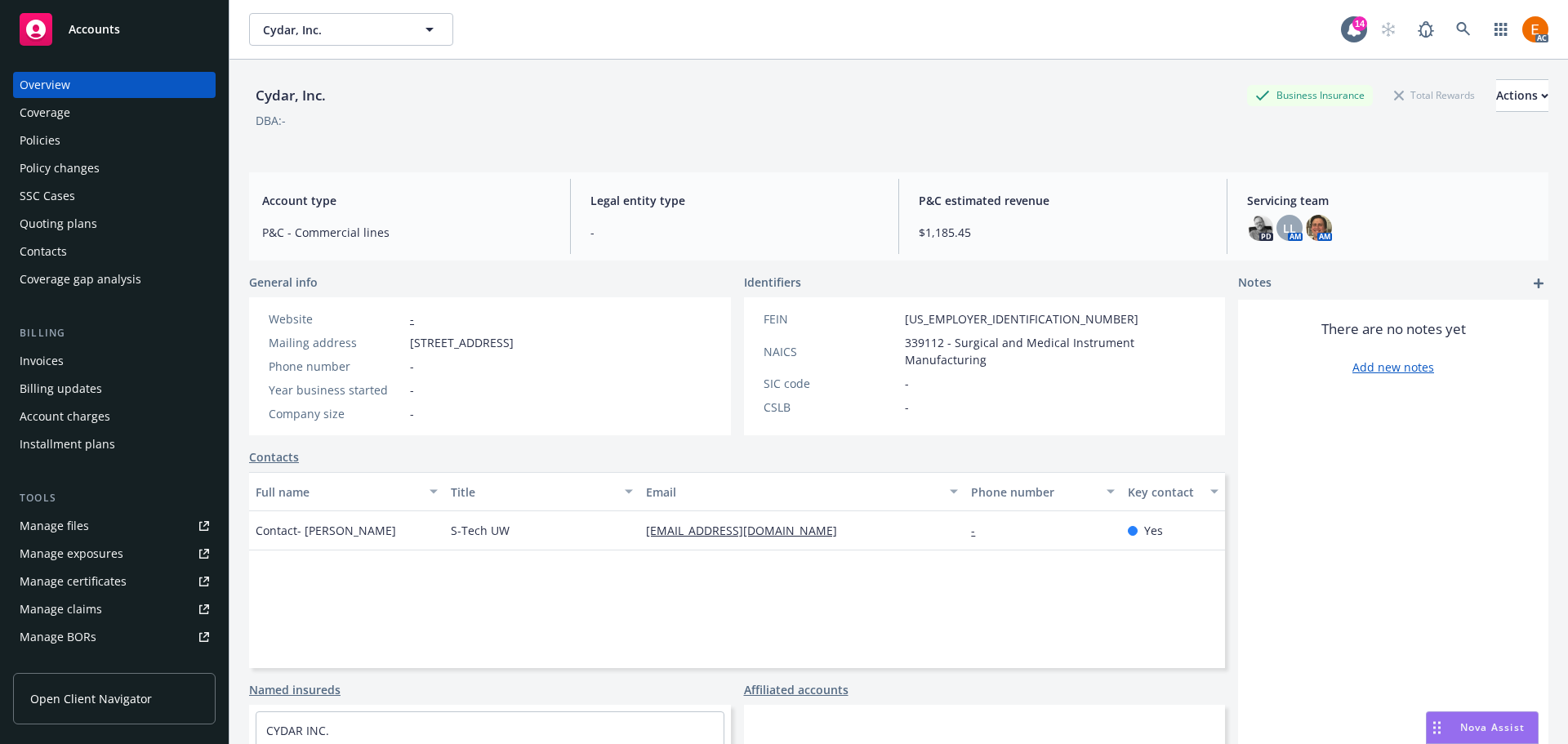
click at [144, 234] on div "Quoting plans" at bounding box center [114, 224] width 189 height 26
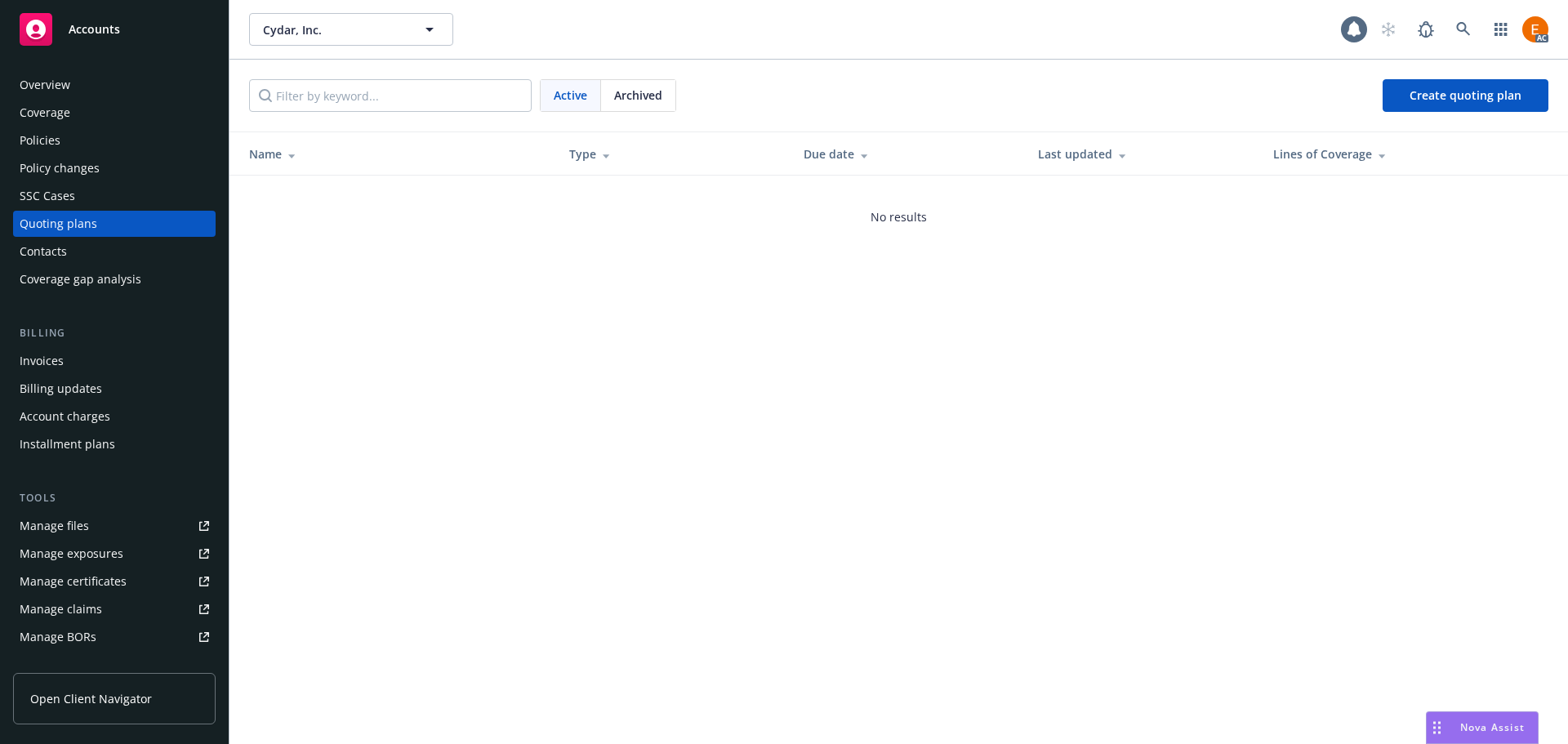
click at [656, 105] on div "Archived" at bounding box center [637, 95] width 74 height 31
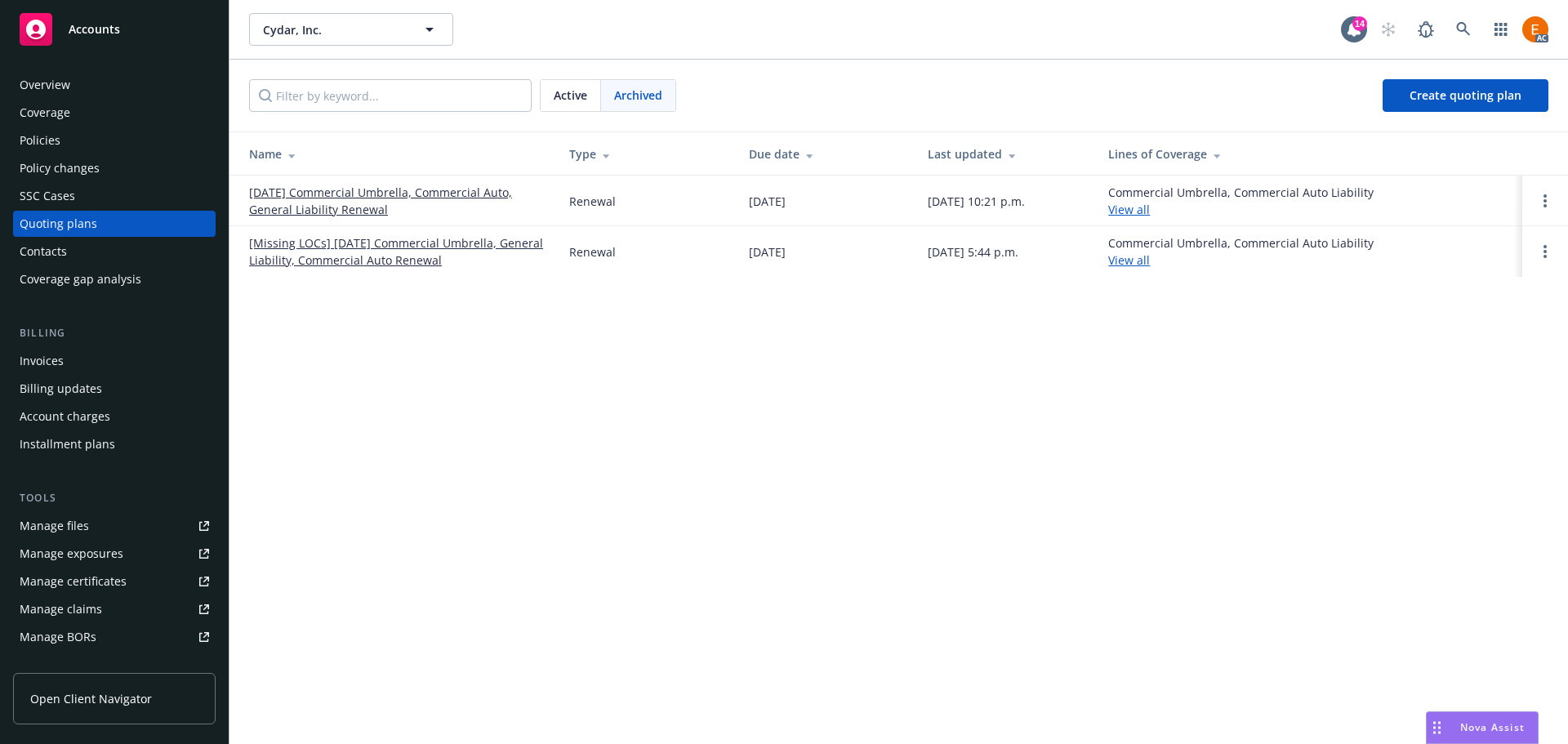
click at [405, 185] on link "11/23/25 Commercial Umbrella, Commercial Auto, General Liability Renewal" at bounding box center [396, 201] width 294 height 34
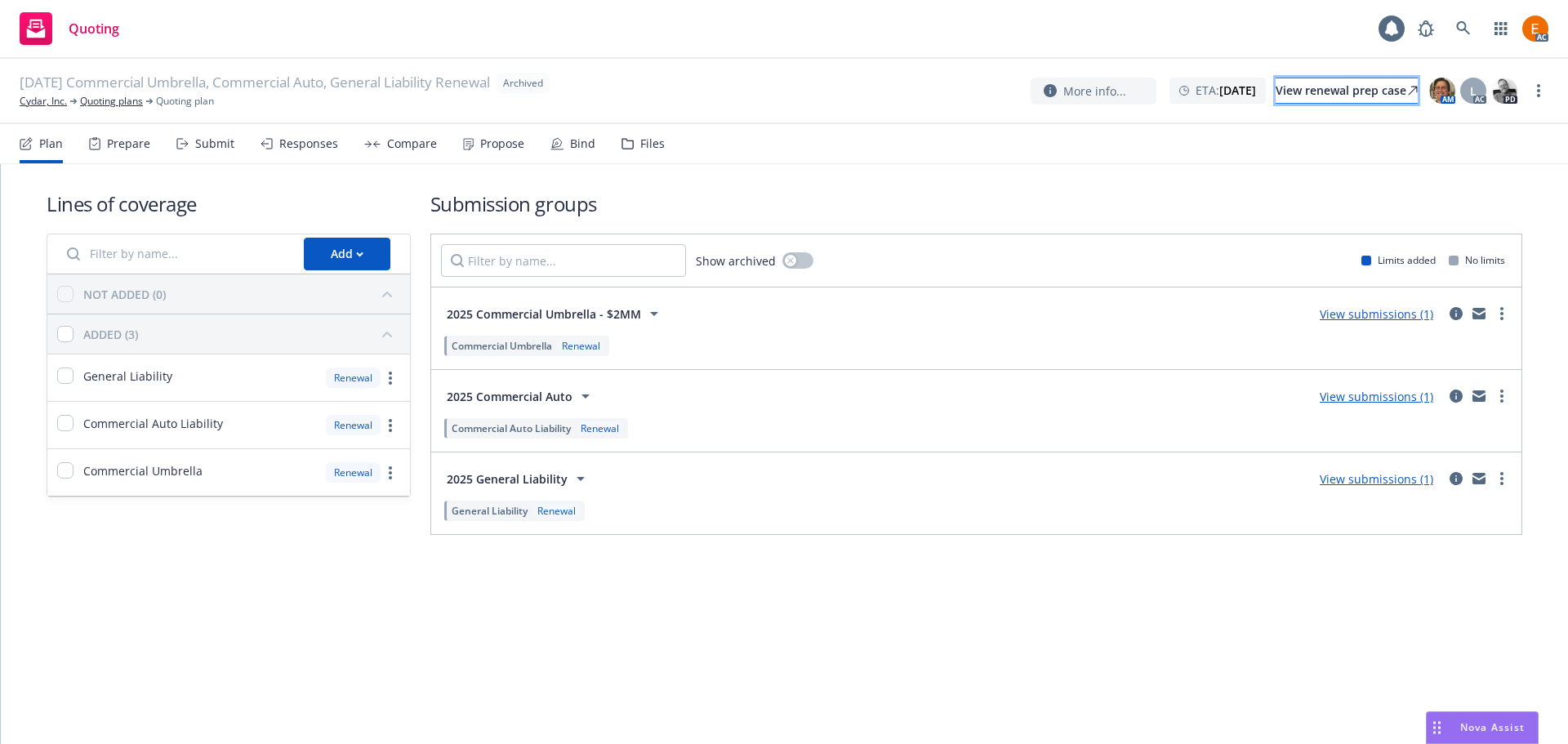
click at [1297, 89] on div "View renewal prep case" at bounding box center [1346, 90] width 142 height 24
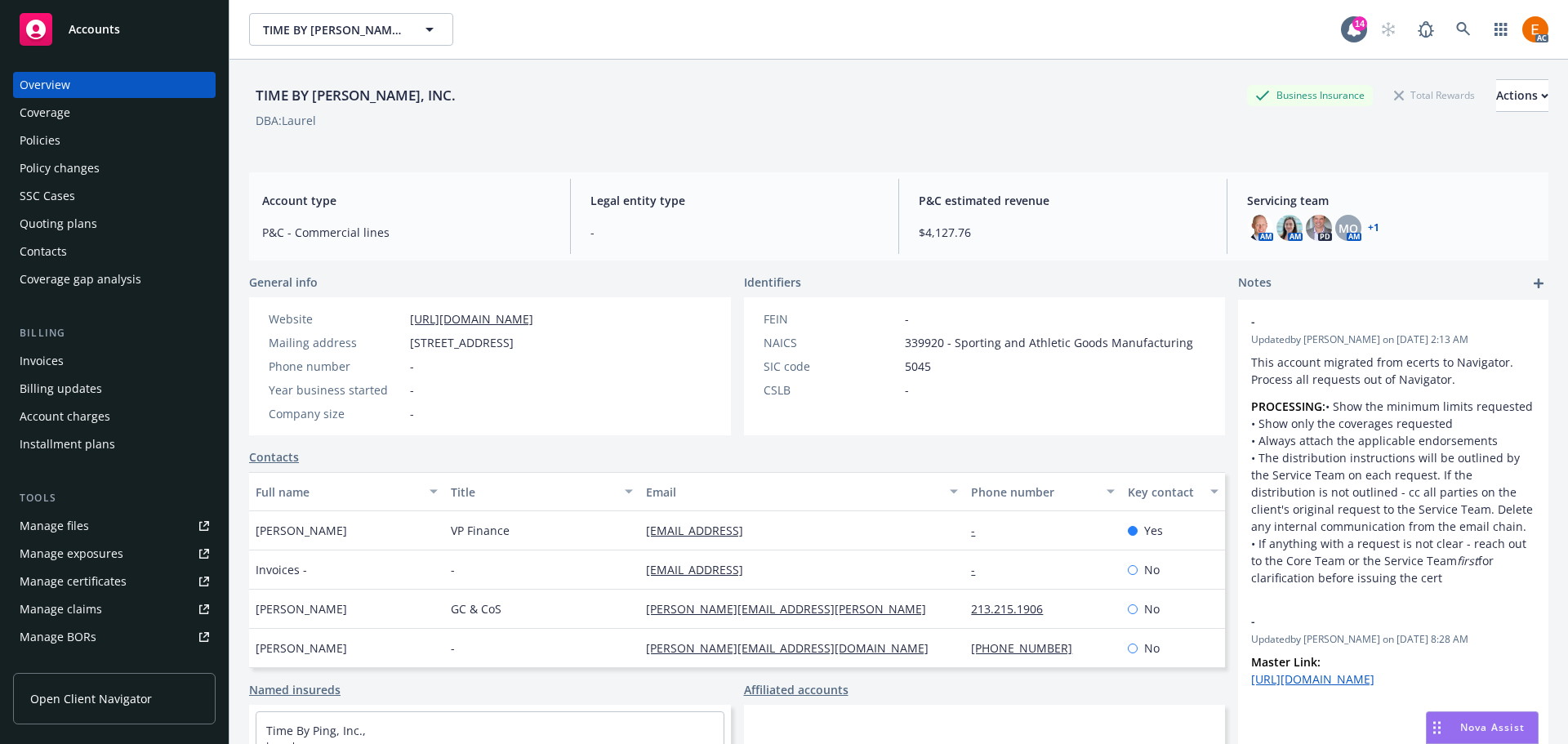
click at [50, 221] on div "Quoting plans" at bounding box center [58, 224] width 77 height 26
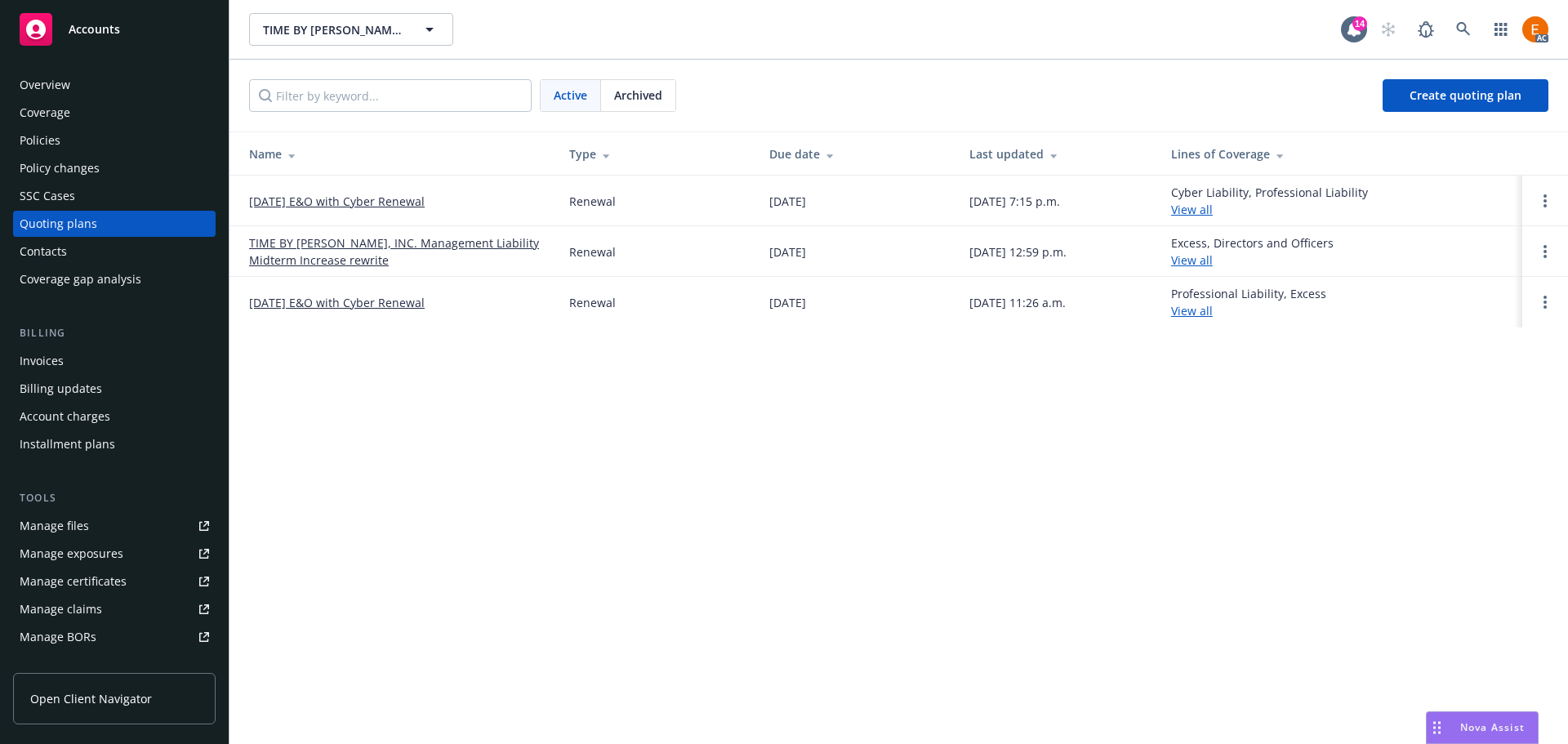
click at [397, 201] on link "11/23/25 E&O with Cyber Renewal" at bounding box center [337, 202] width 176 height 17
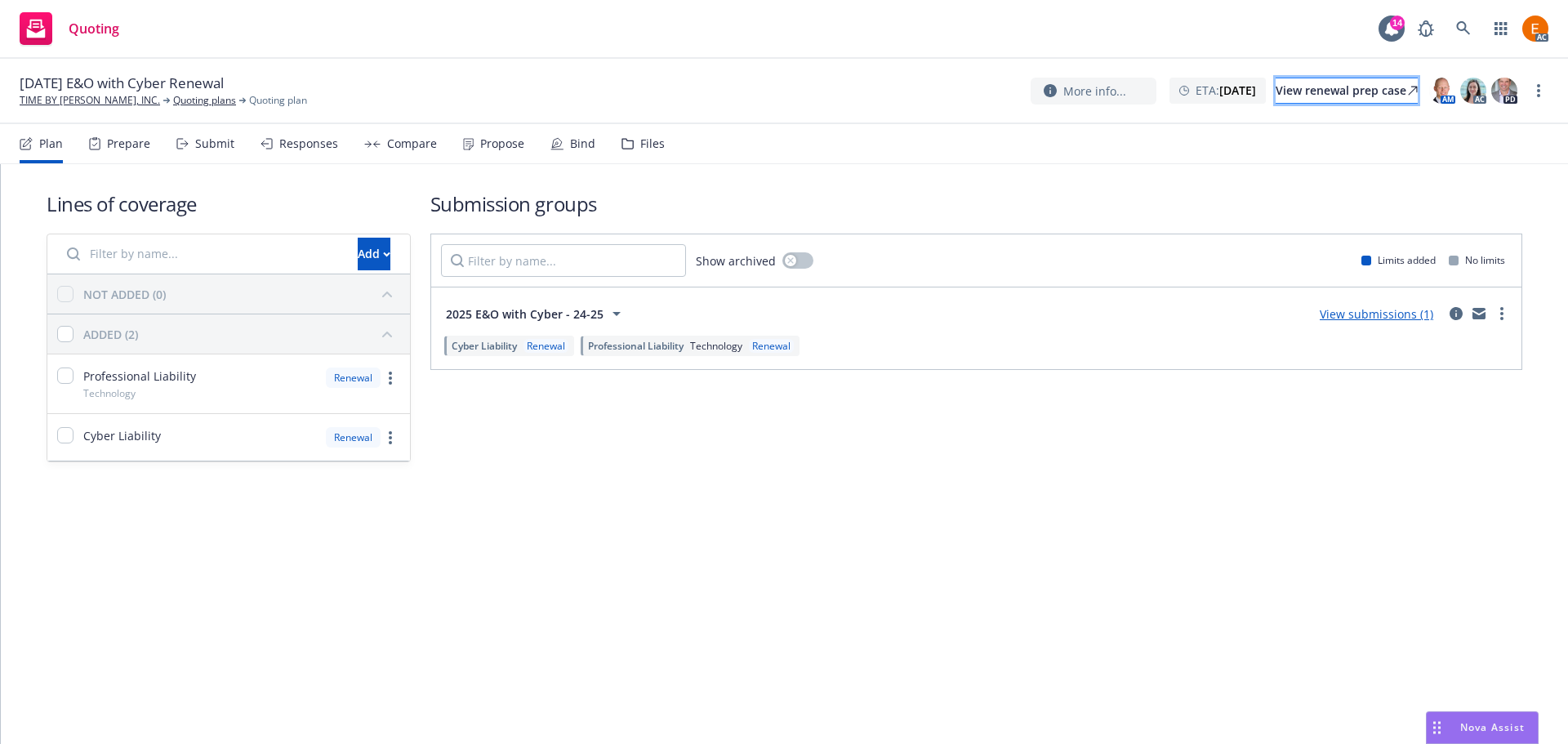
click at [1347, 96] on div "View renewal prep case" at bounding box center [1346, 90] width 142 height 24
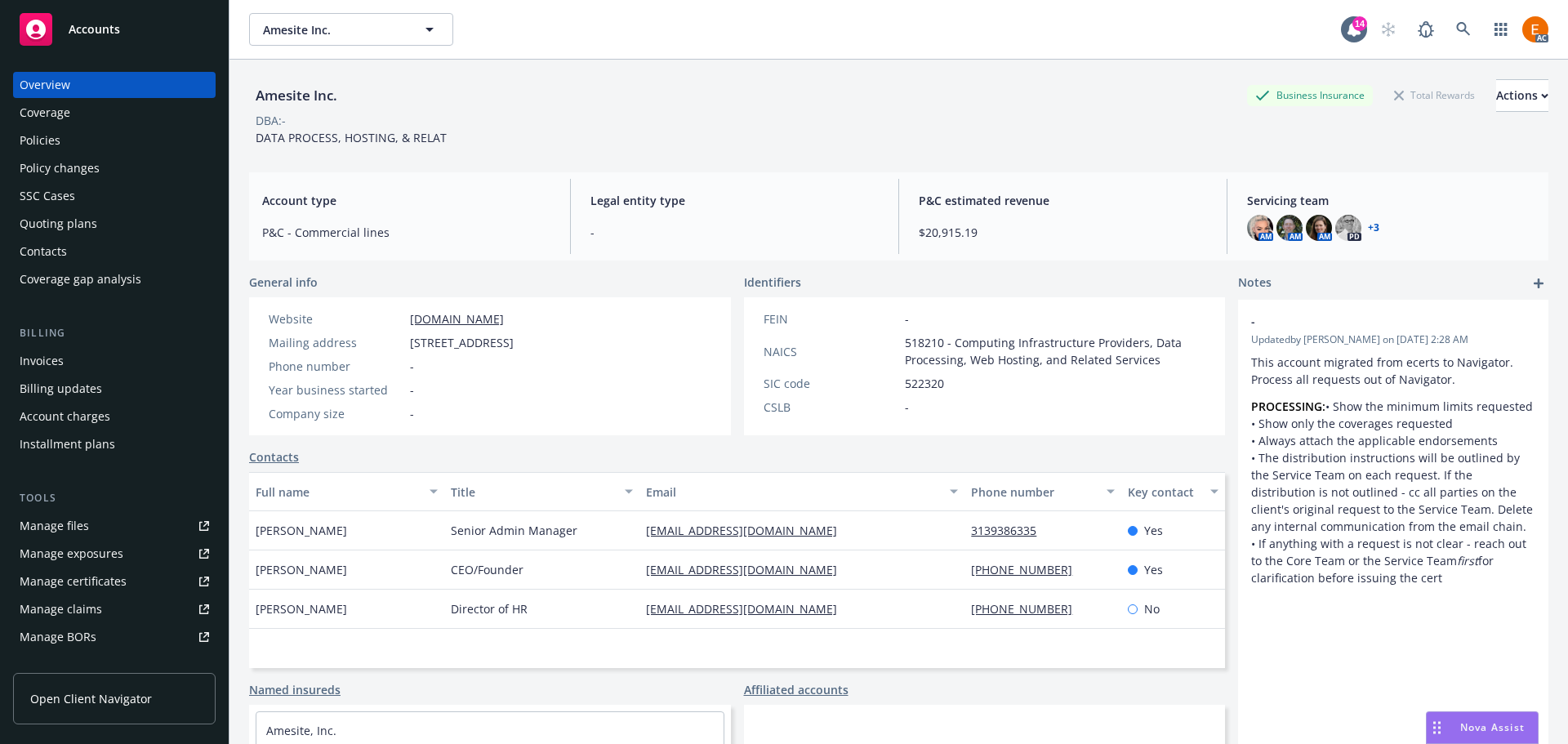
click at [152, 230] on div "Quoting plans" at bounding box center [114, 224] width 189 height 26
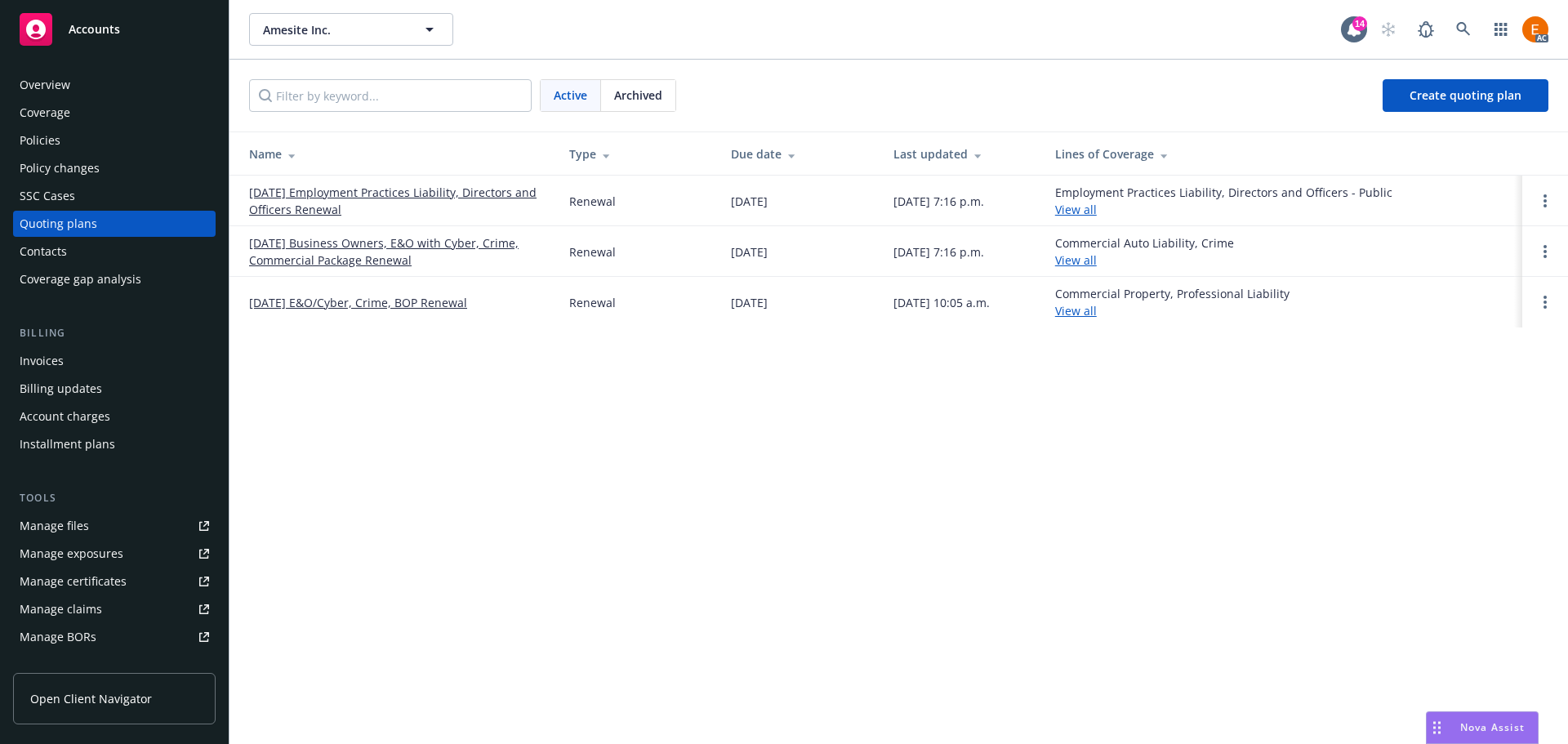
click at [437, 250] on link "[DATE] Business Owners, E&O with Cyber, Crime, Commercial Package Renewal" at bounding box center [396, 251] width 294 height 34
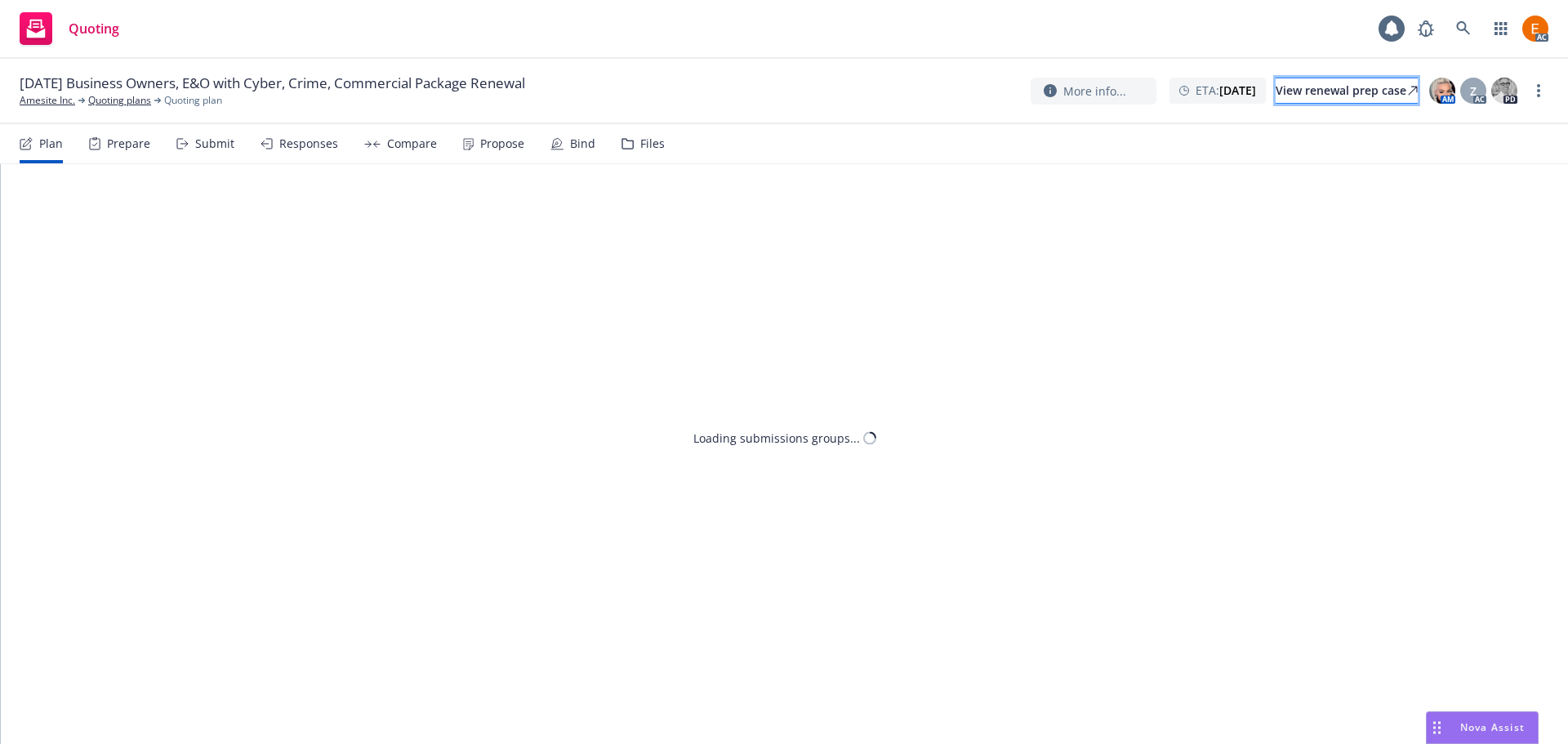
click at [1366, 88] on div "View renewal prep case" at bounding box center [1346, 90] width 142 height 24
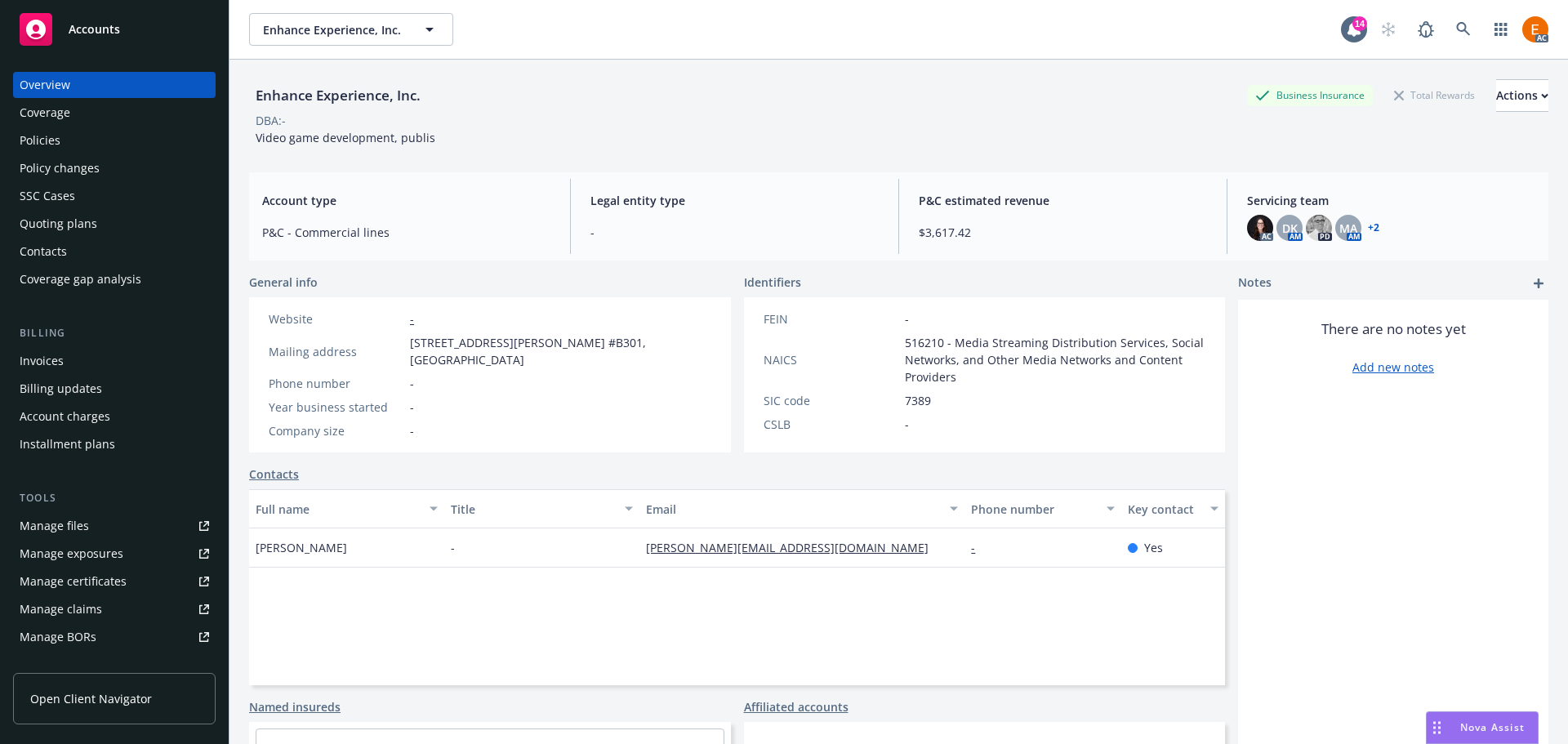
click at [101, 237] on div "Overview Coverage Policies Policy changes SSC Cases Quoting plans Contacts Cove…" at bounding box center [114, 182] width 202 height 220
click at [107, 227] on div "Quoting plans" at bounding box center [114, 224] width 189 height 26
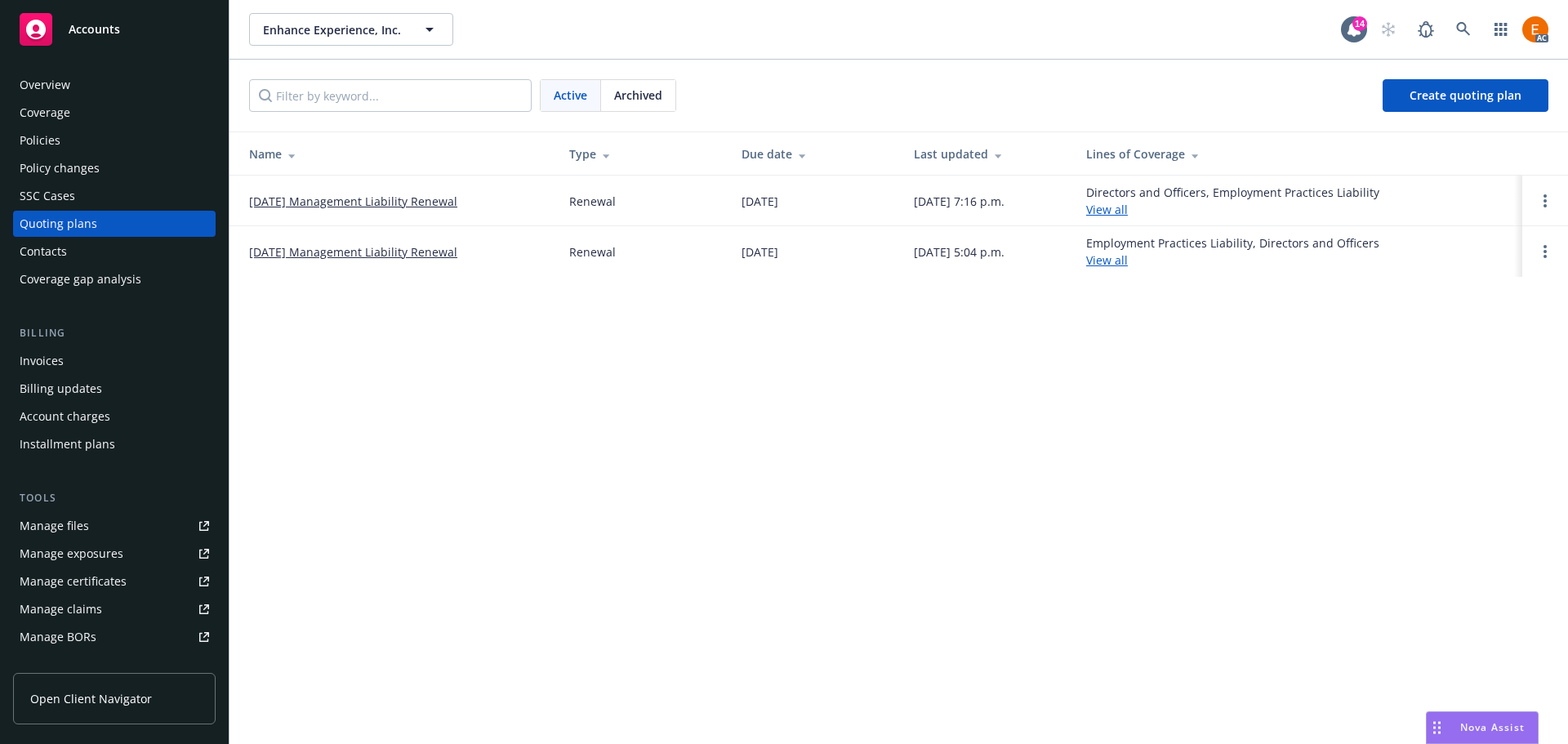
click at [397, 194] on link "[DATE] Management Liability Renewal" at bounding box center [353, 202] width 208 height 17
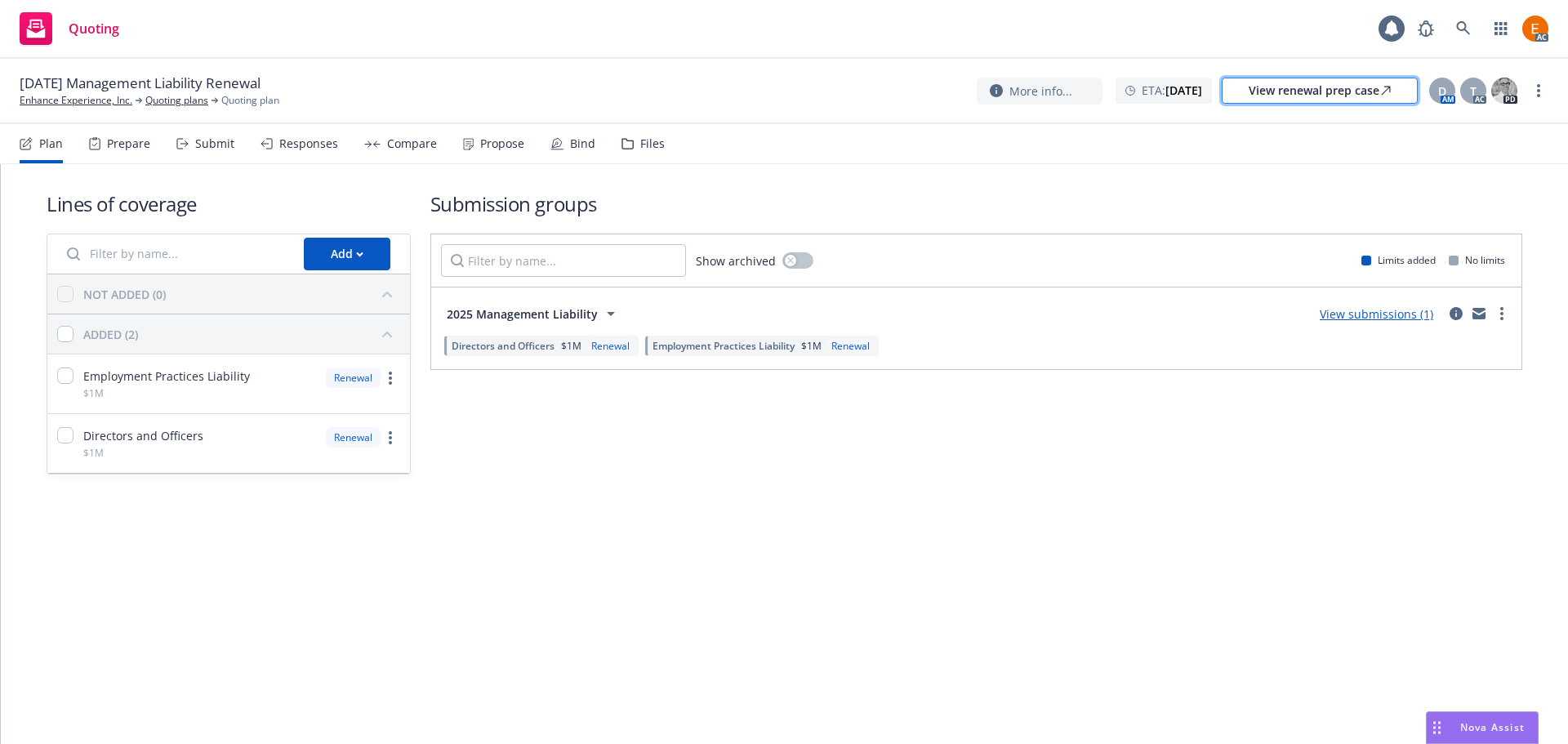
click at [1335, 87] on div "View renewal prep case" at bounding box center [1319, 90] width 142 height 24
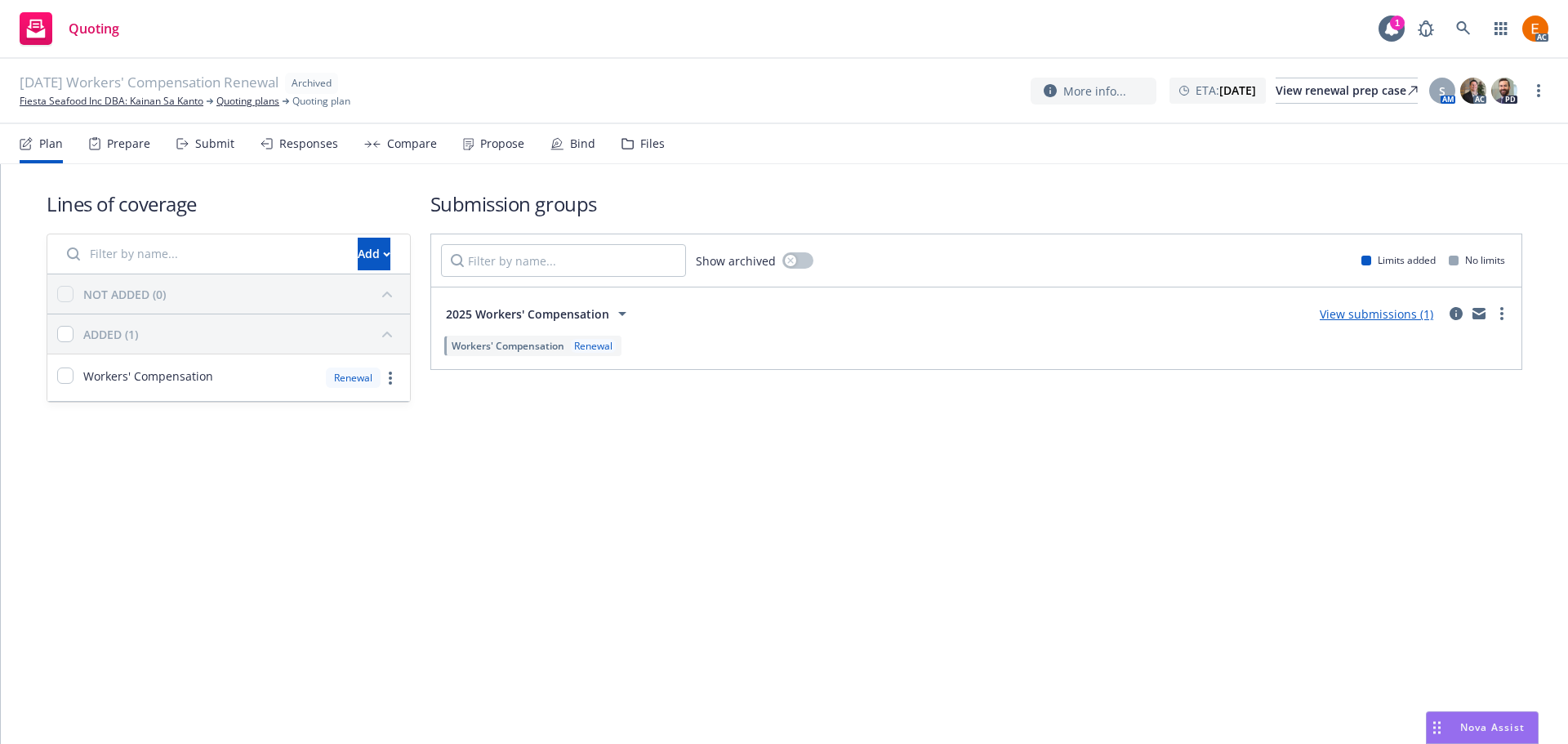
click at [621, 152] on div "Files" at bounding box center [643, 144] width 43 height 40
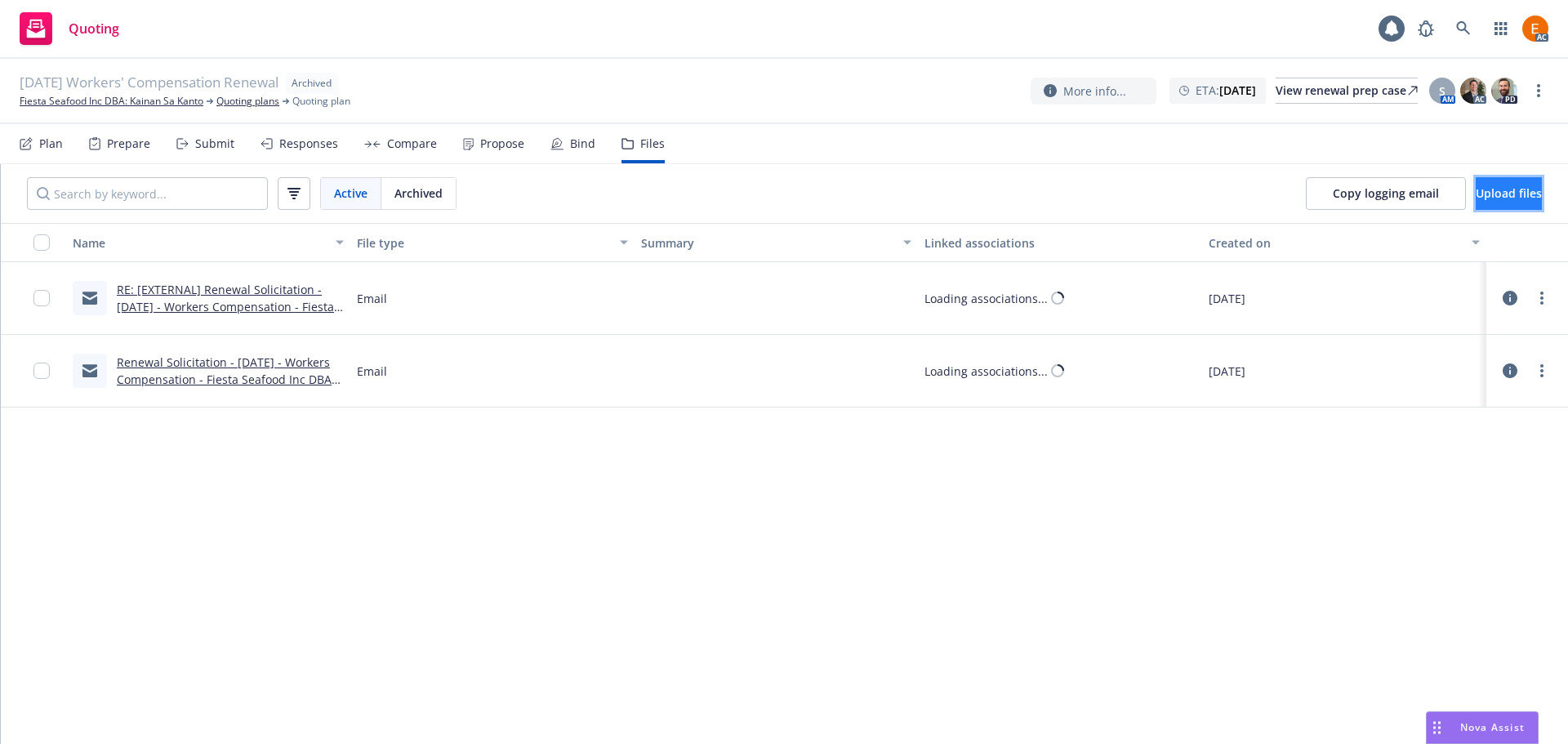
click at [1476, 193] on span "Upload files" at bounding box center [1509, 193] width 66 height 15
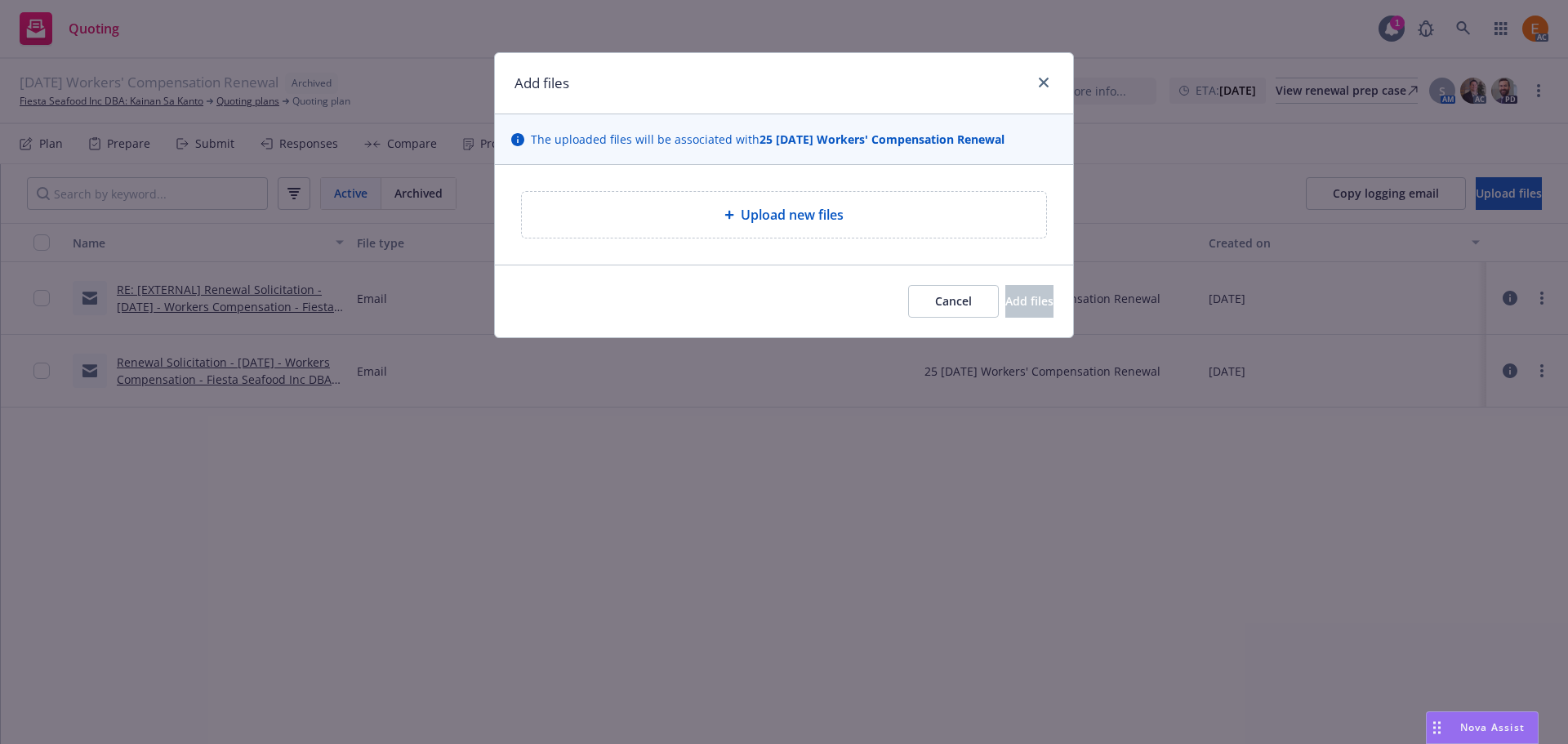
click at [627, 231] on div "Upload new files" at bounding box center [783, 215] width 524 height 46
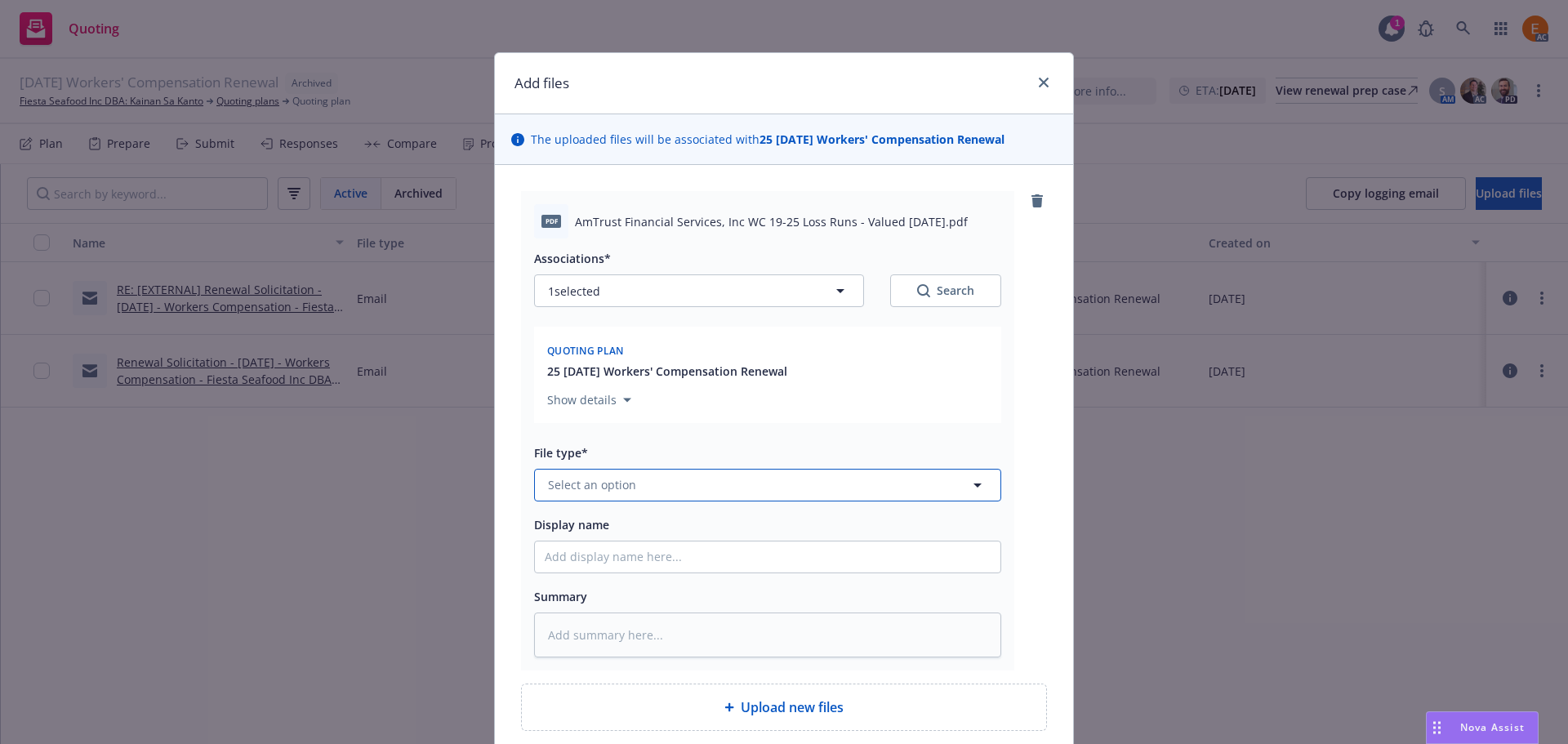
click at [727, 484] on button "Select an option" at bounding box center [767, 485] width 467 height 33
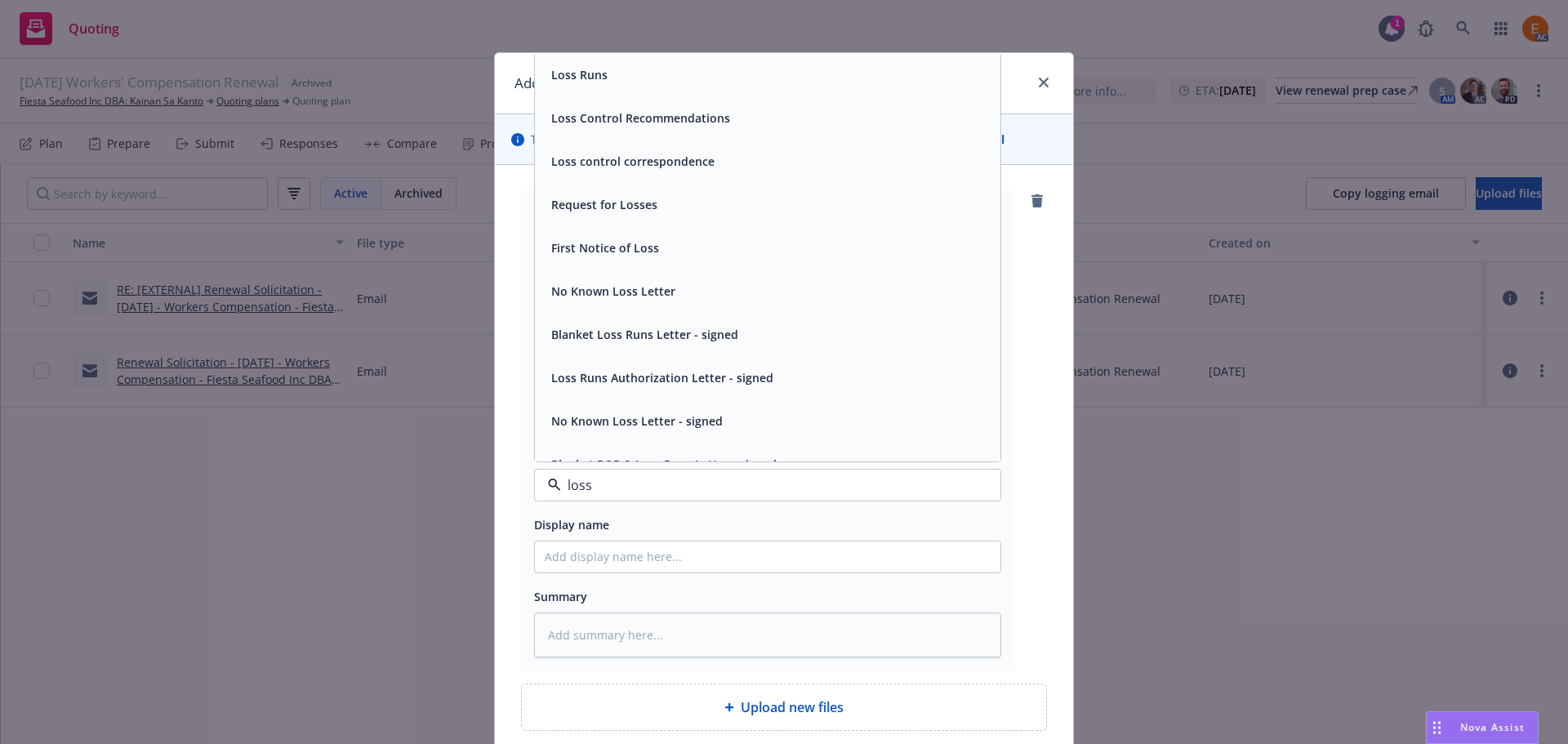
type input "loss r"
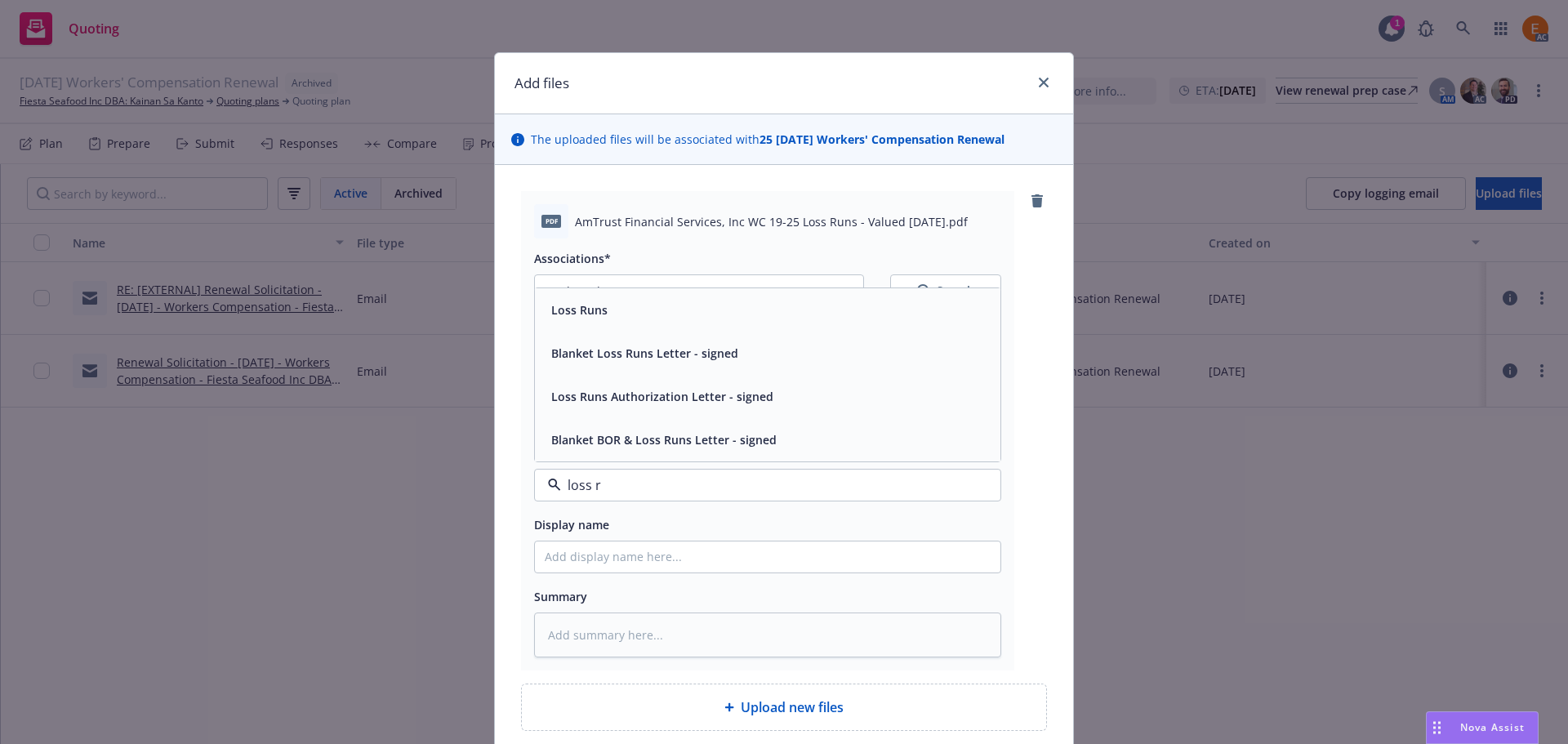
click at [621, 299] on div "Loss Runs" at bounding box center [768, 310] width 446 height 24
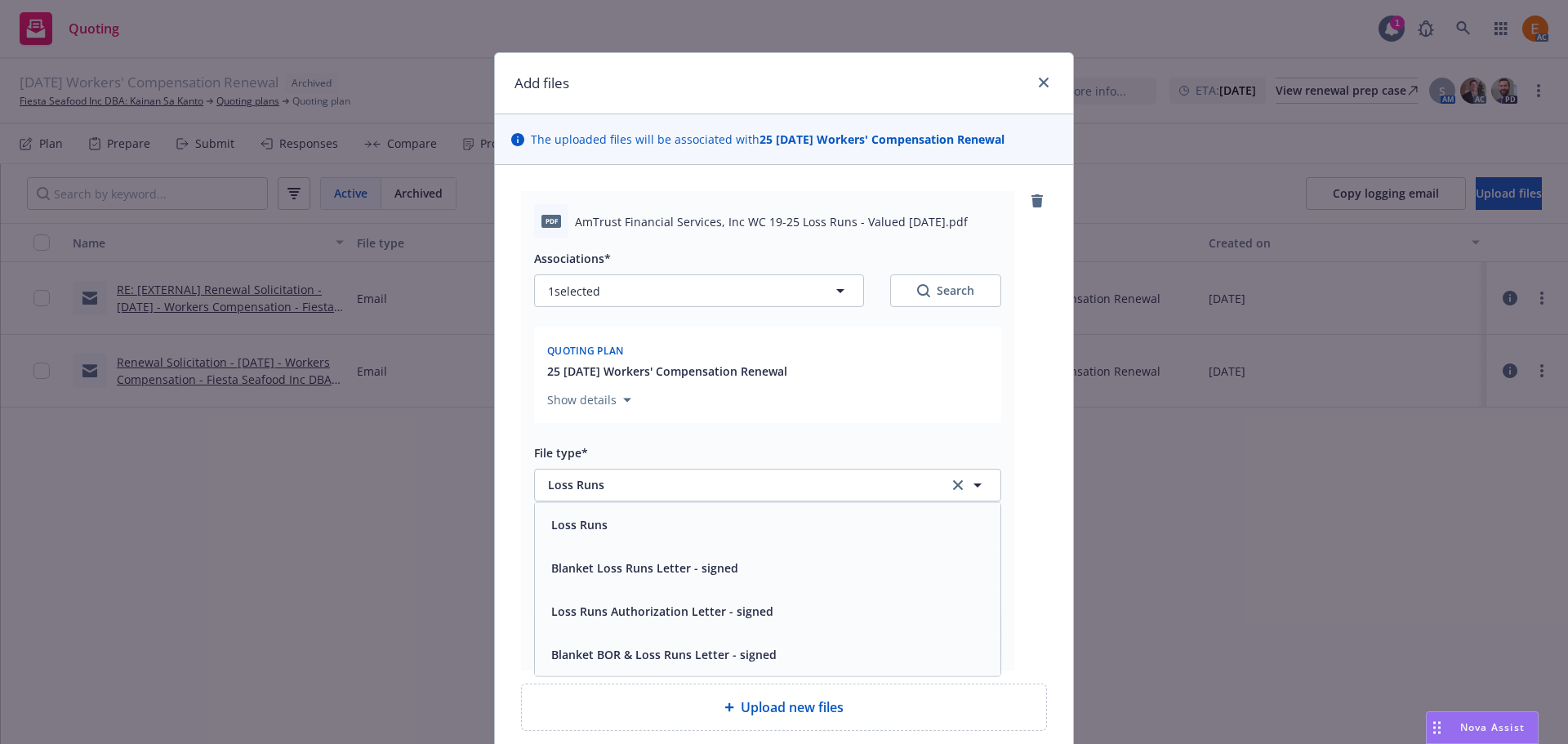
click at [956, 283] on div "Search" at bounding box center [945, 290] width 57 height 16
type textarea "x"
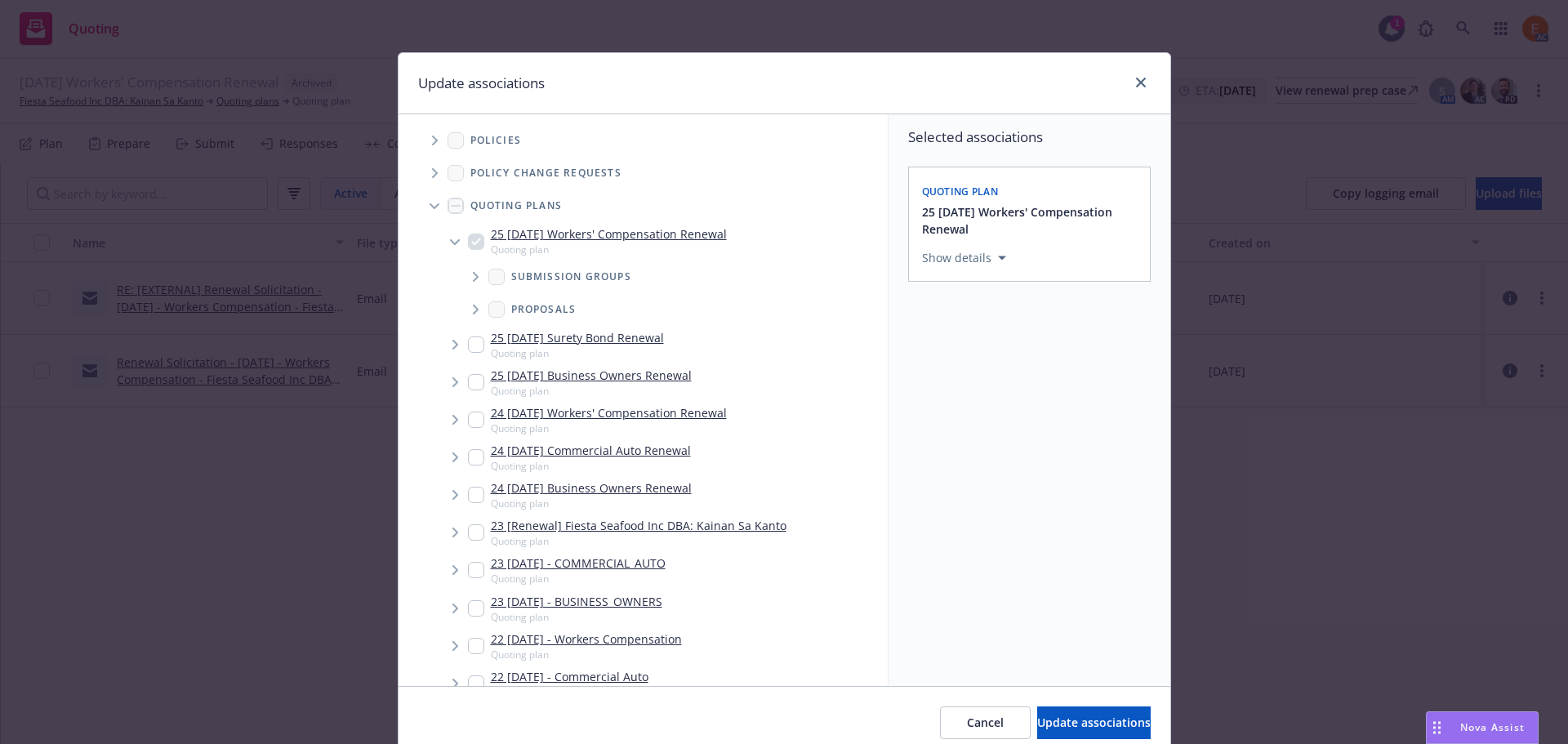
click at [428, 206] on icon "Tree Example" at bounding box center [433, 206] width 9 height 6
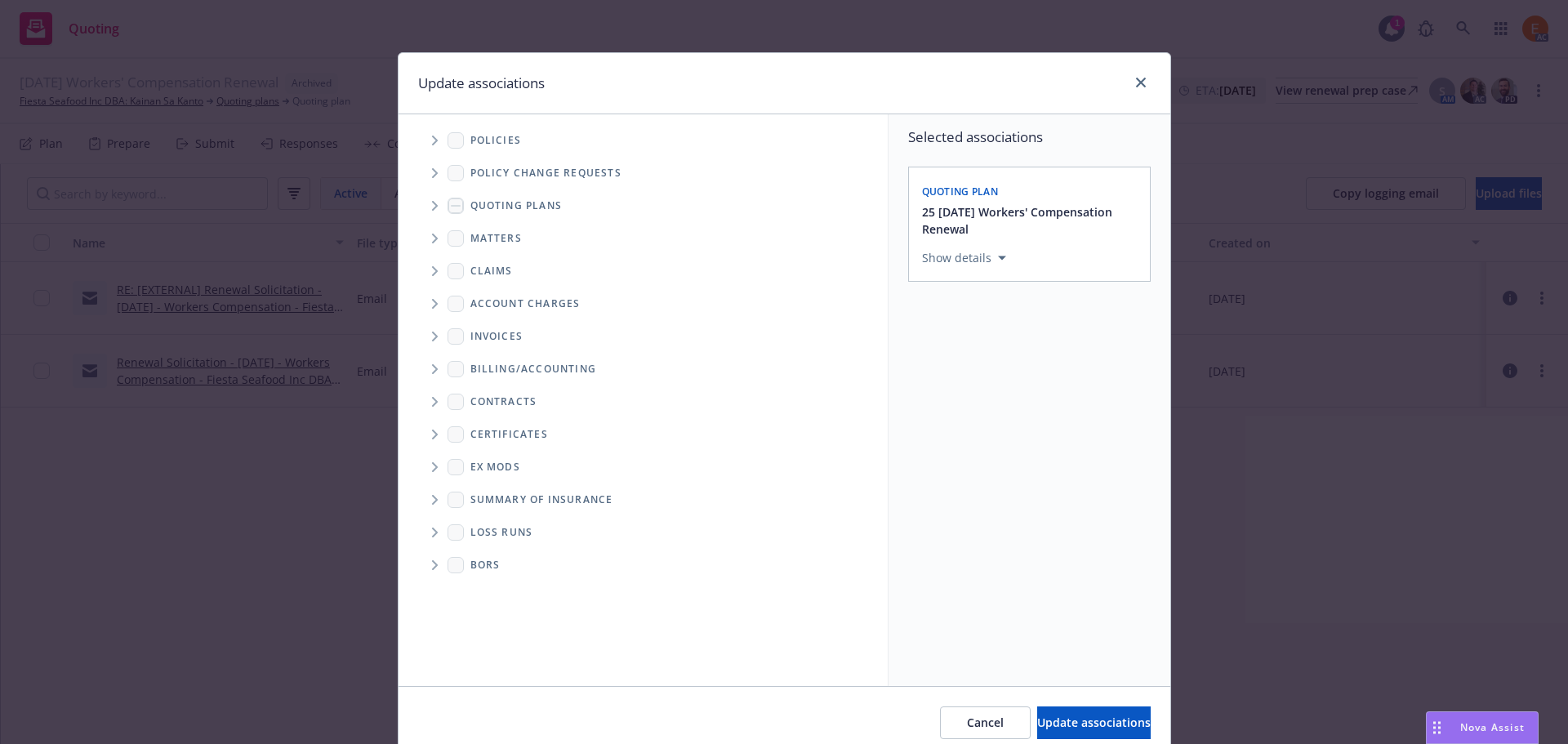
click at [432, 537] on icon "Folder Tree Example" at bounding box center [435, 532] width 7 height 9
click at [498, 589] on link "2025" at bounding box center [509, 591] width 26 height 17
checkbox input "true"
click at [1057, 726] on span "Update associations" at bounding box center [1094, 722] width 114 height 15
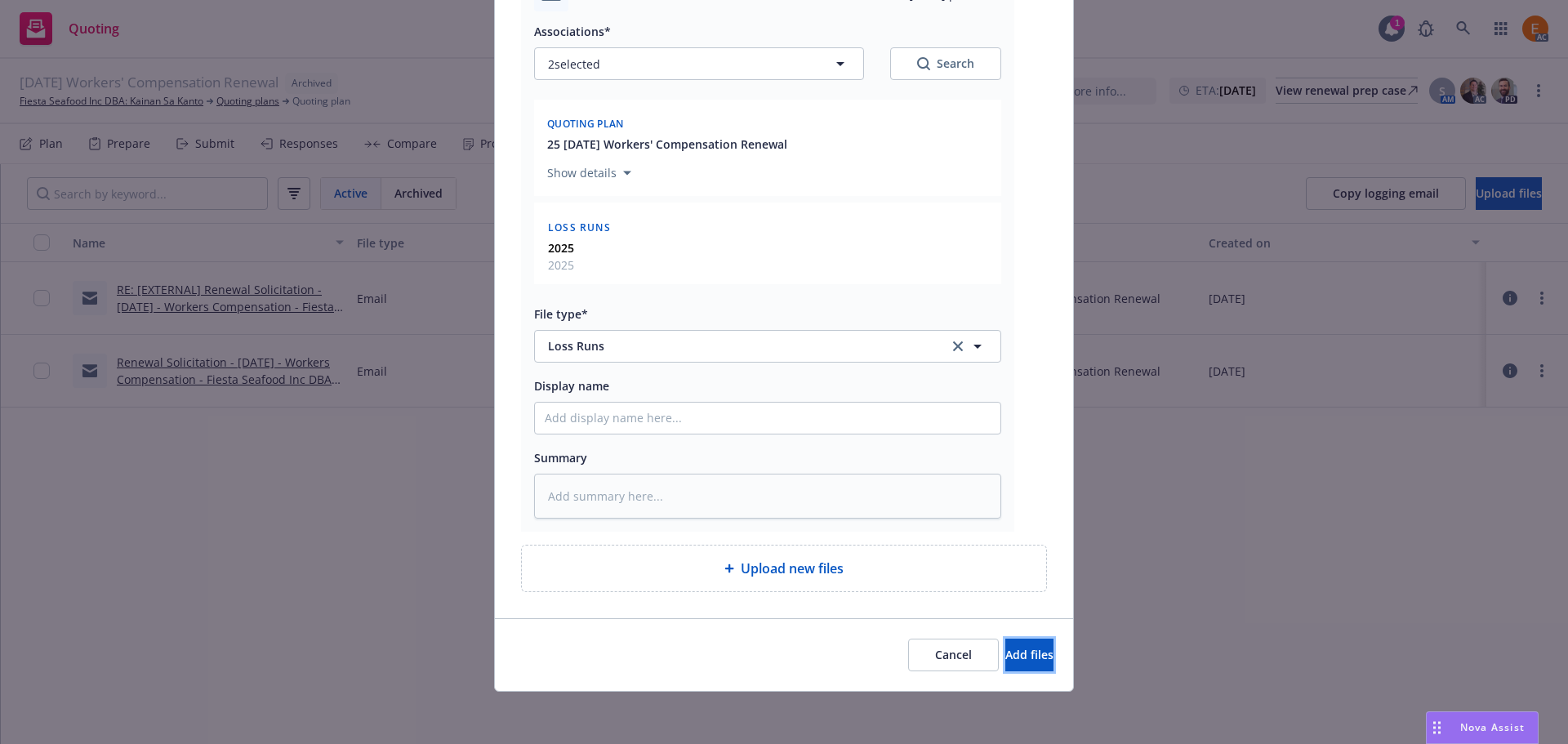
click at [1005, 647] on span "Add files" at bounding box center [1029, 655] width 48 height 15
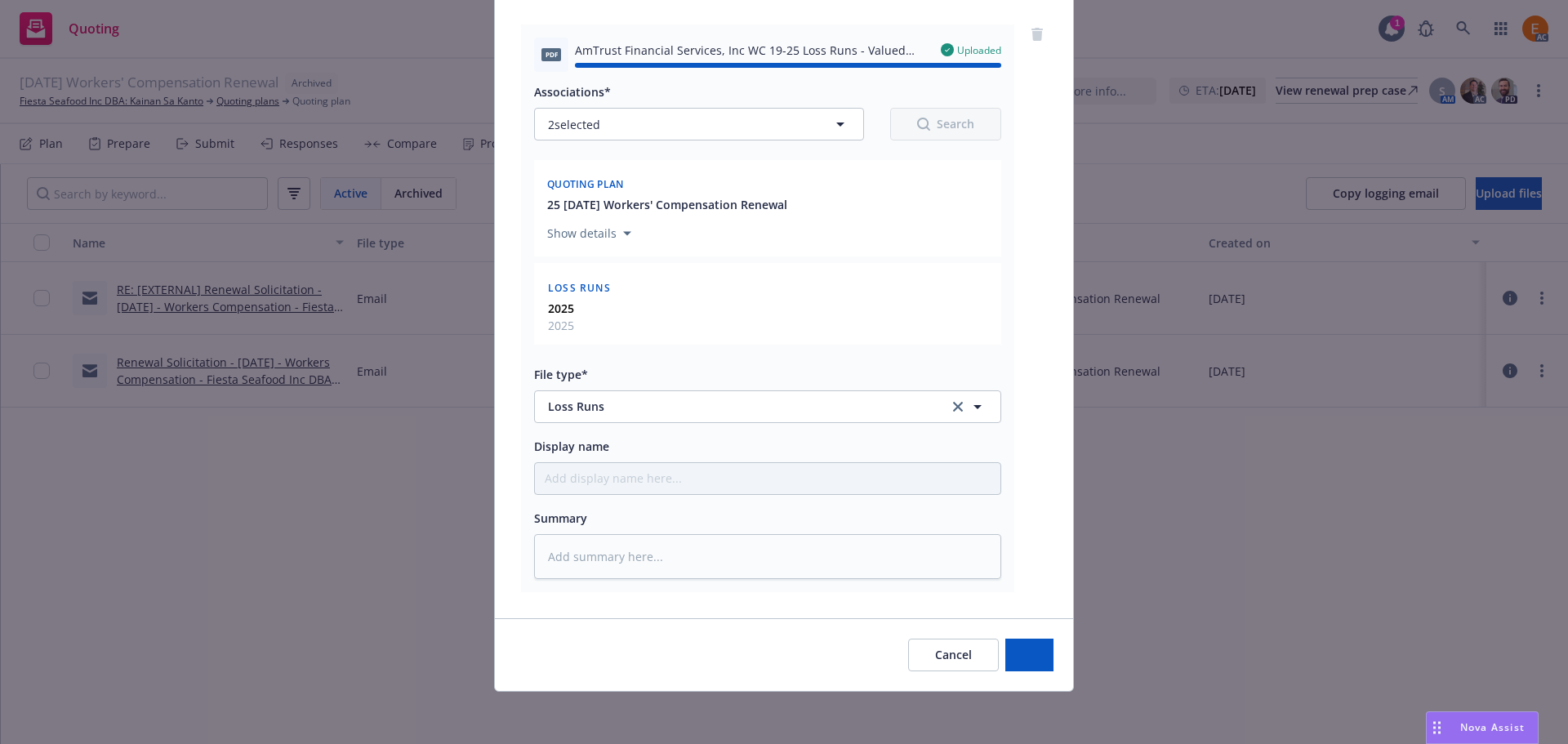
type textarea "x"
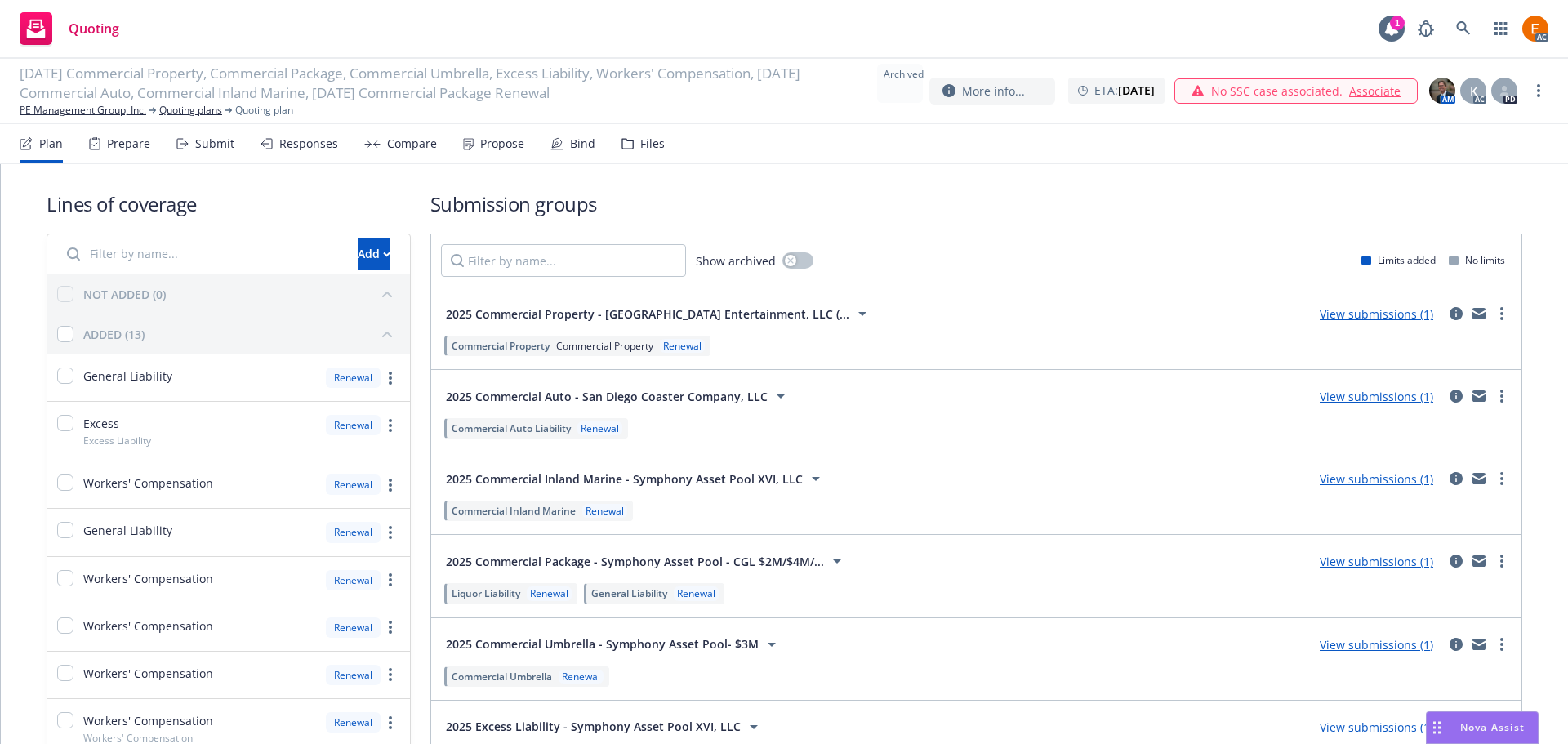
click at [648, 150] on div "Files" at bounding box center [652, 144] width 24 height 13
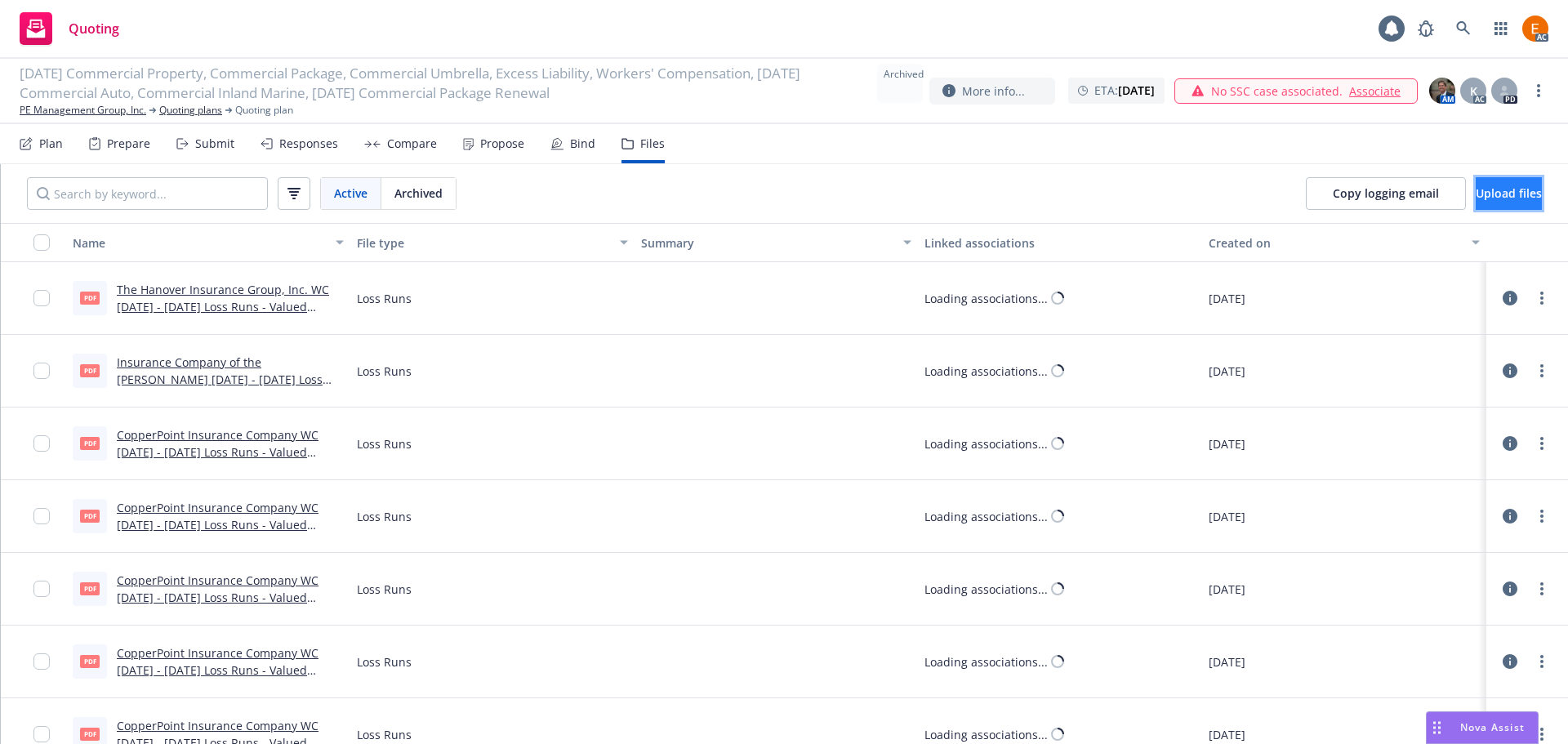
click at [1476, 196] on span "Upload files" at bounding box center [1509, 193] width 66 height 15
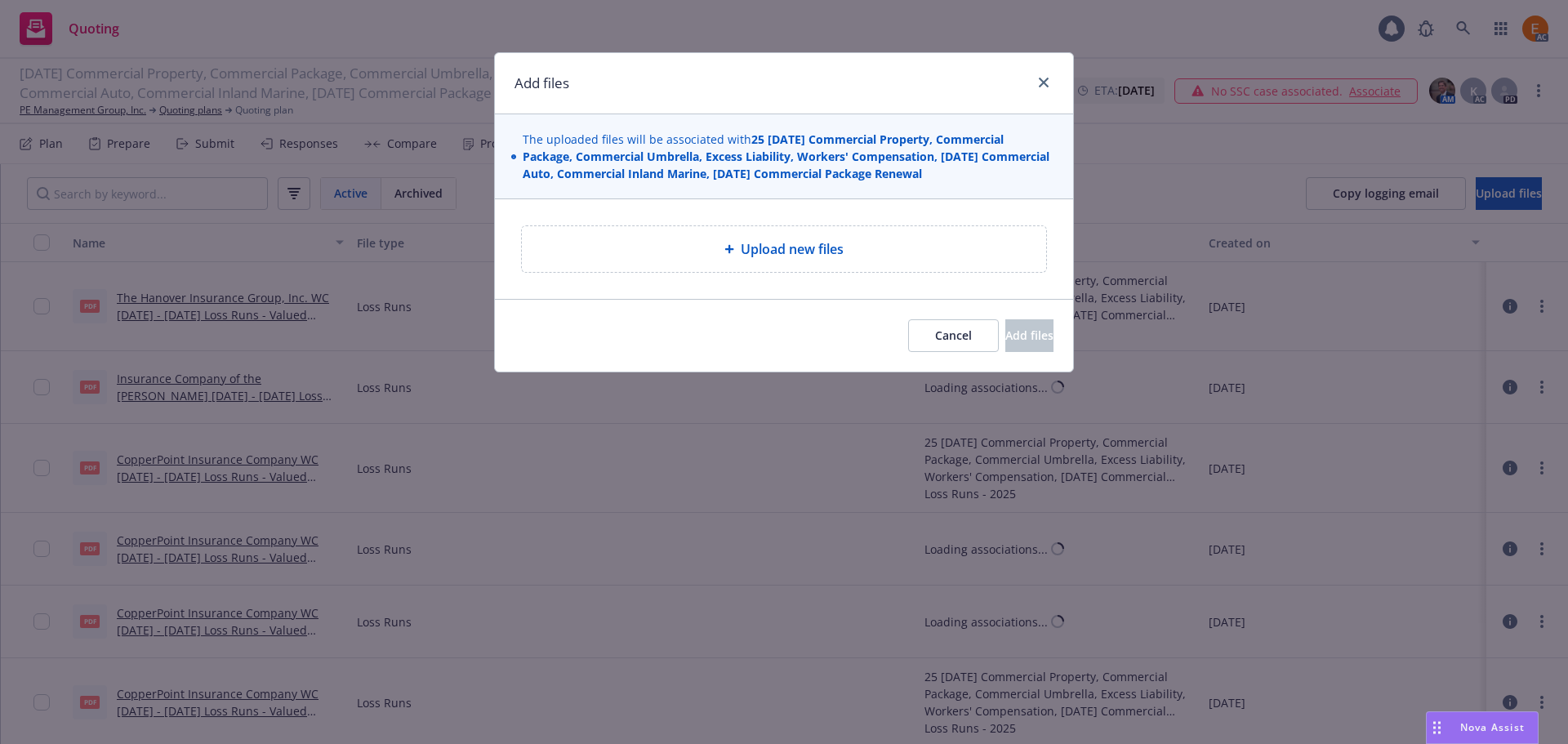
click at [872, 252] on div "Upload new files" at bounding box center [783, 249] width 498 height 20
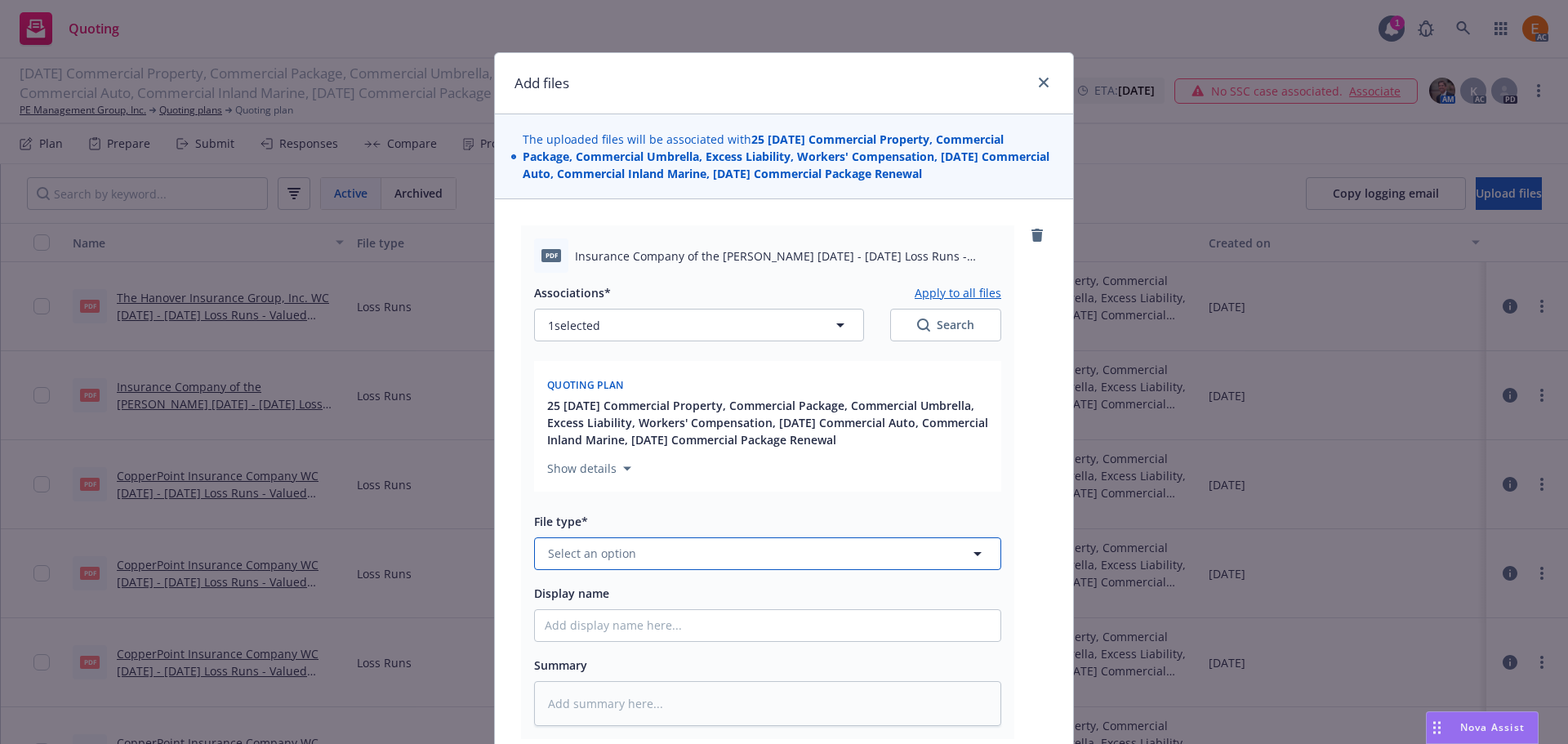
click at [791, 554] on button "Select an option" at bounding box center [767, 554] width 467 height 33
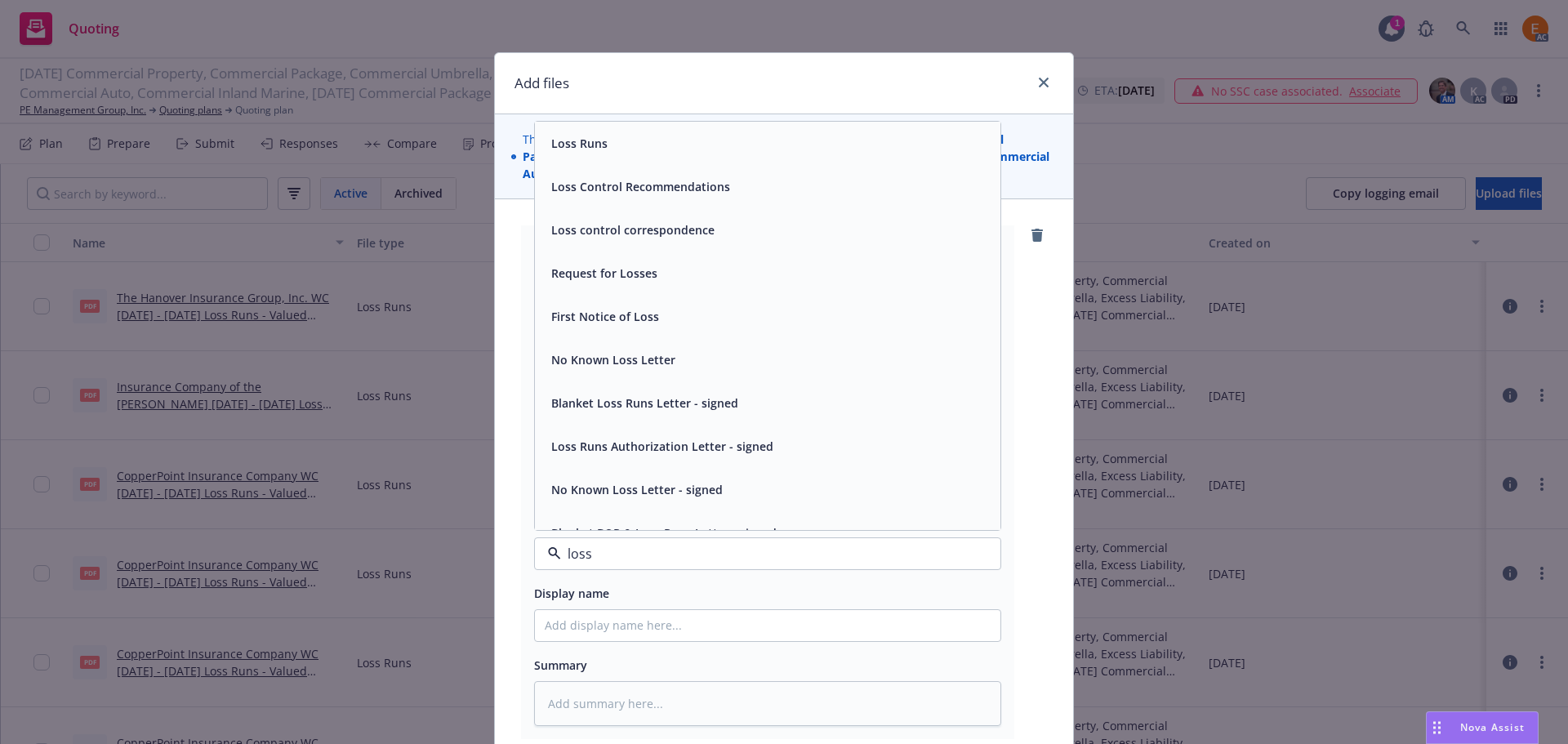
type input "loss r"
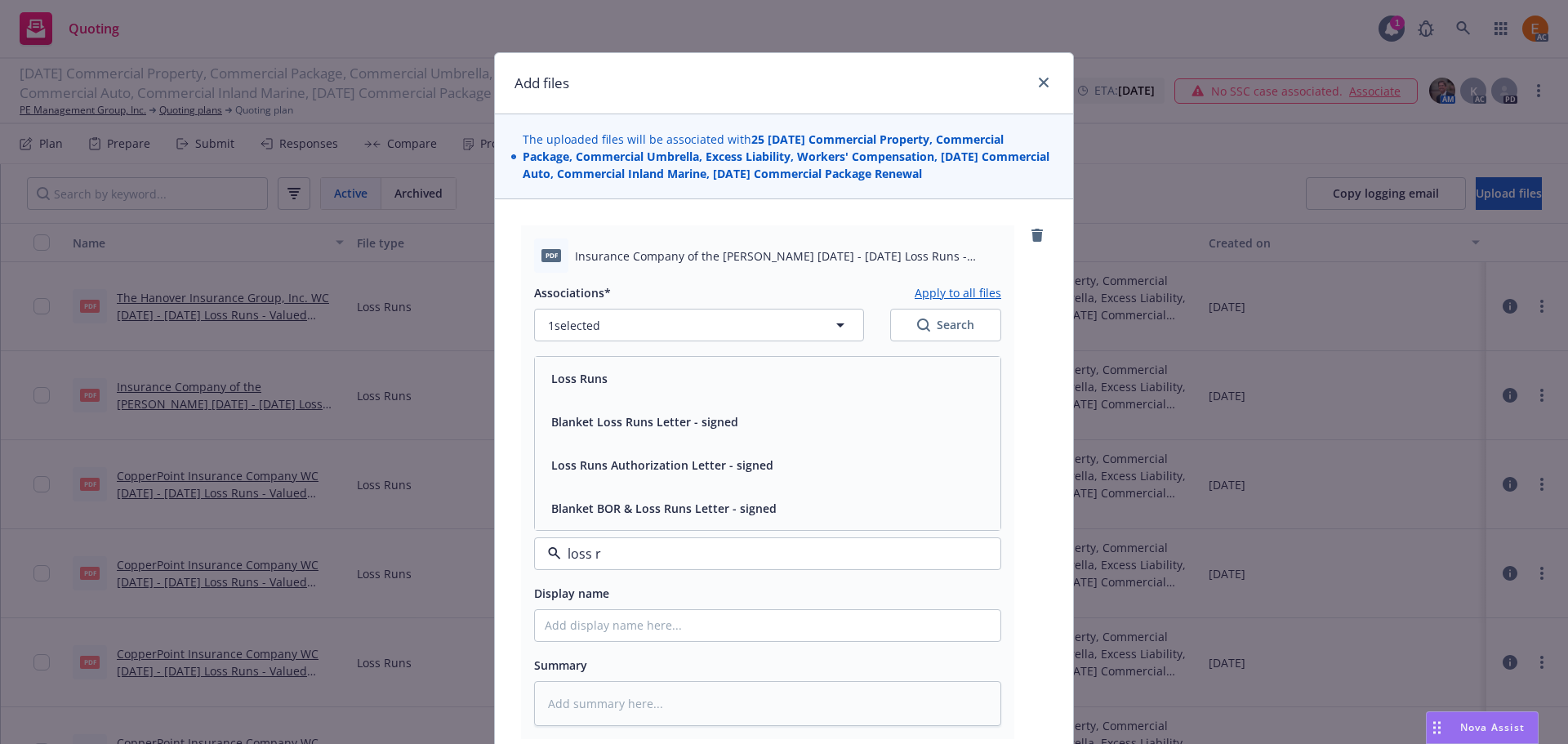
click at [627, 391] on div "Loss Runs" at bounding box center [767, 379] width 465 height 43
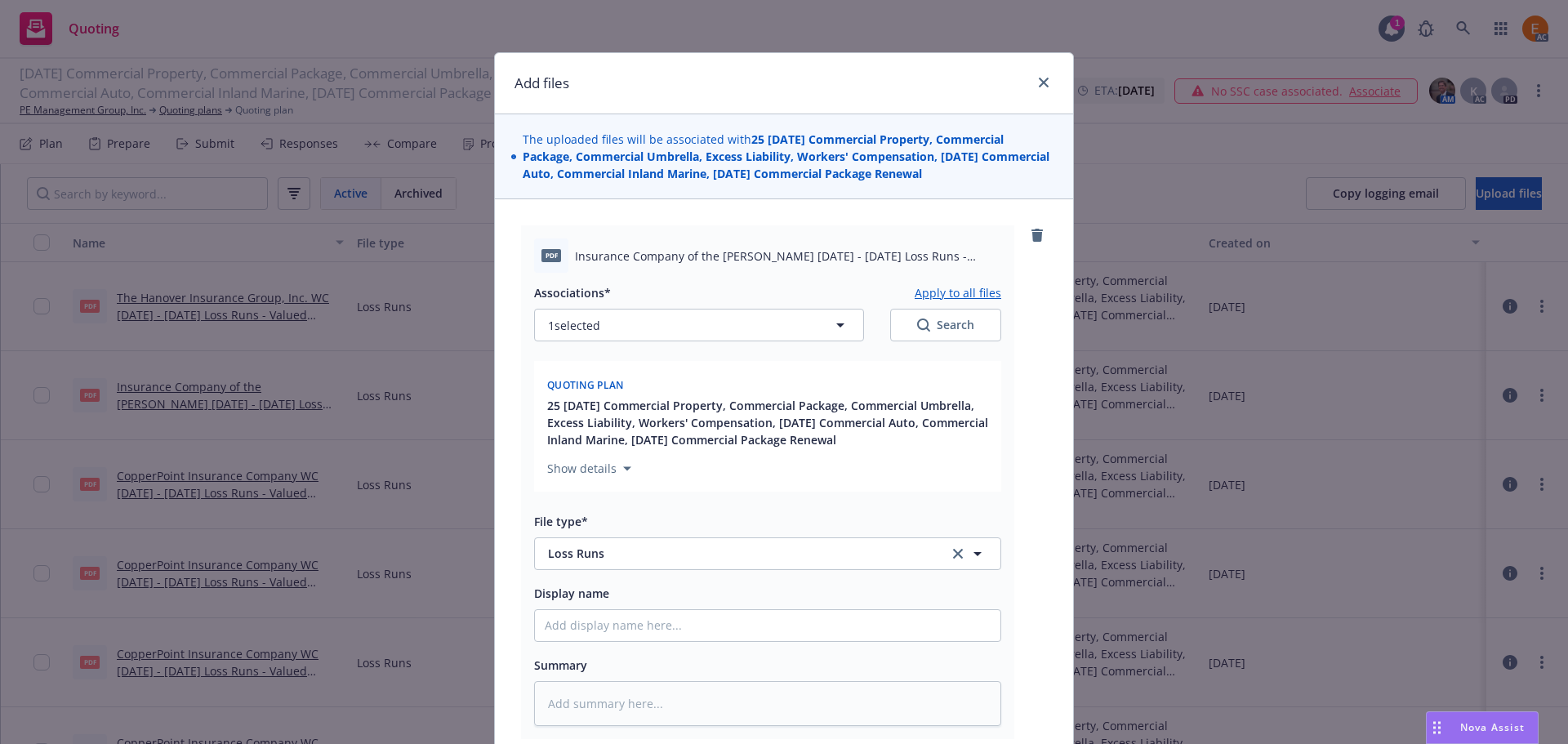
click at [967, 310] on button "Search" at bounding box center [946, 325] width 111 height 33
type textarea "x"
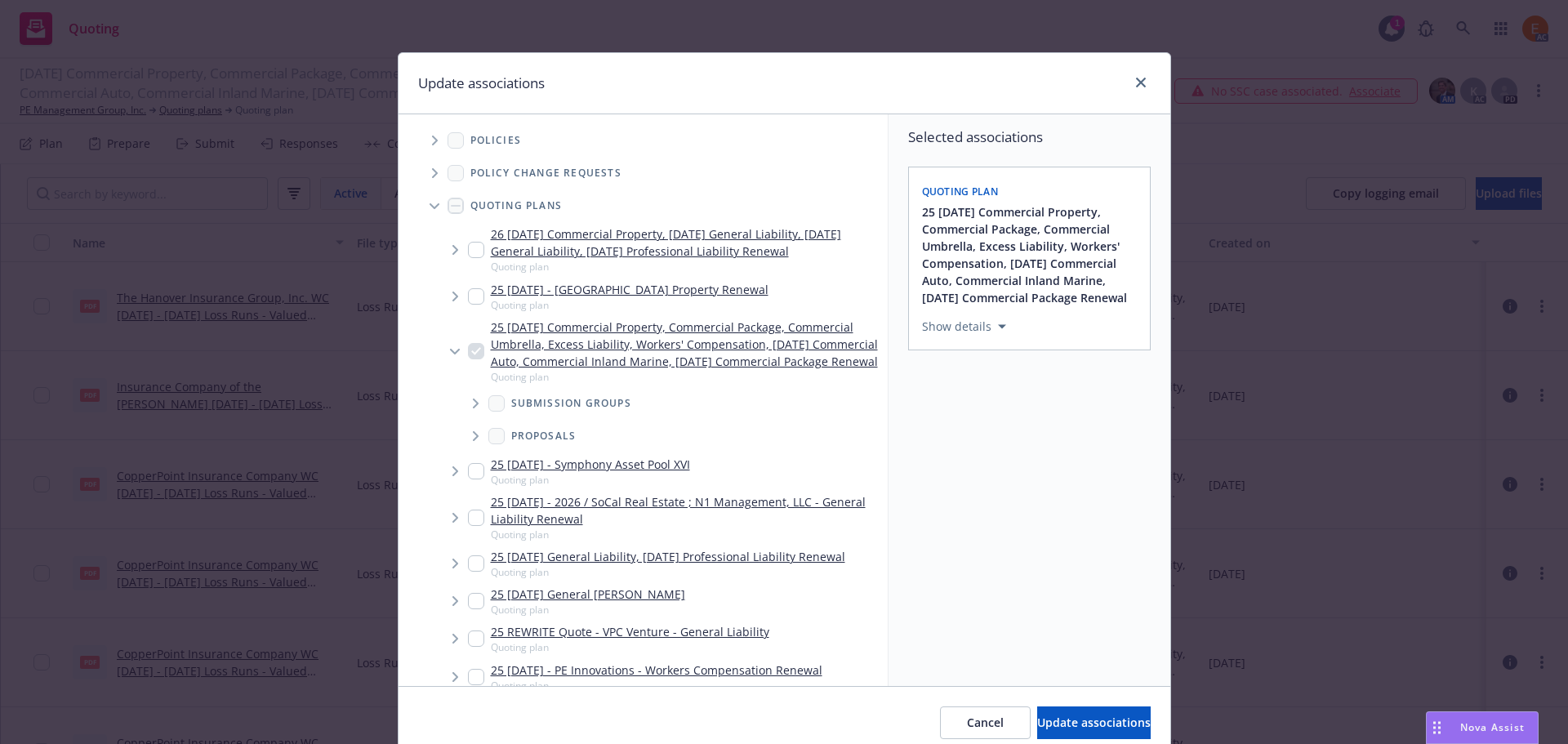
click at [428, 207] on icon "Tree Example" at bounding box center [433, 206] width 9 height 6
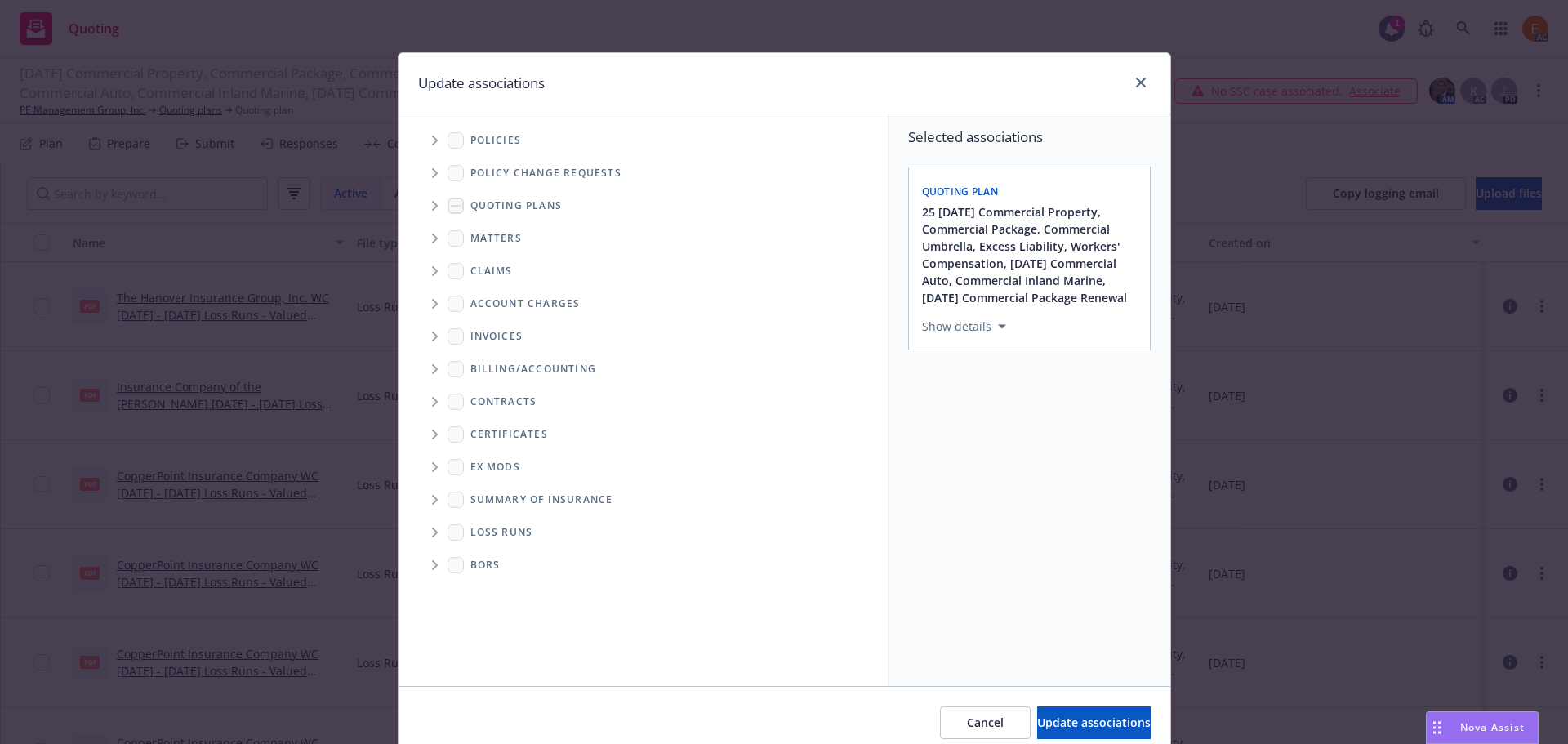
click at [432, 530] on icon "Folder Tree Example" at bounding box center [435, 532] width 7 height 9
click at [501, 589] on link "2025" at bounding box center [509, 591] width 26 height 17
checkbox input "true"
click at [1044, 720] on span "Update associations" at bounding box center [1094, 722] width 114 height 15
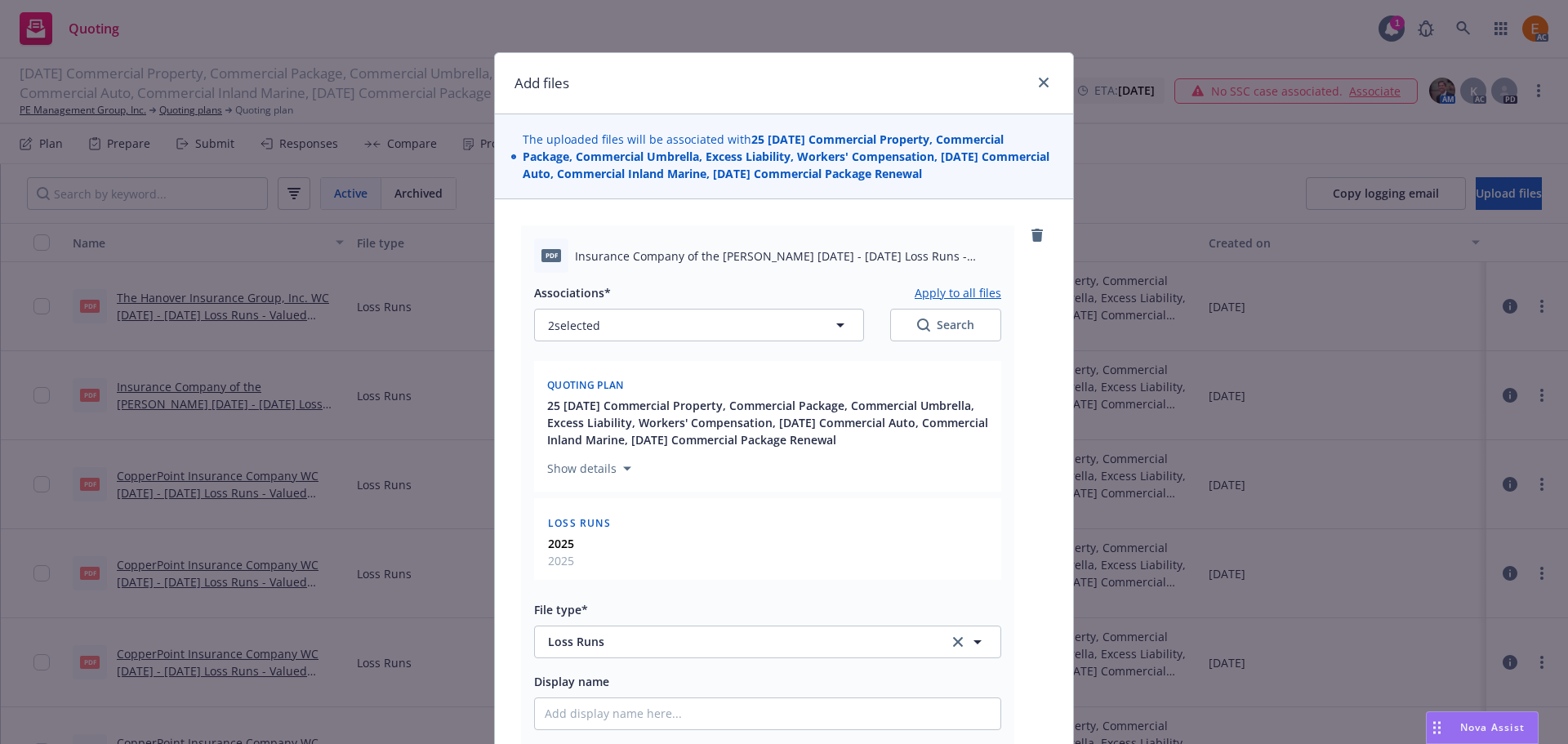
click at [946, 295] on button "Apply to all files" at bounding box center [958, 292] width 87 height 20
type textarea "x"
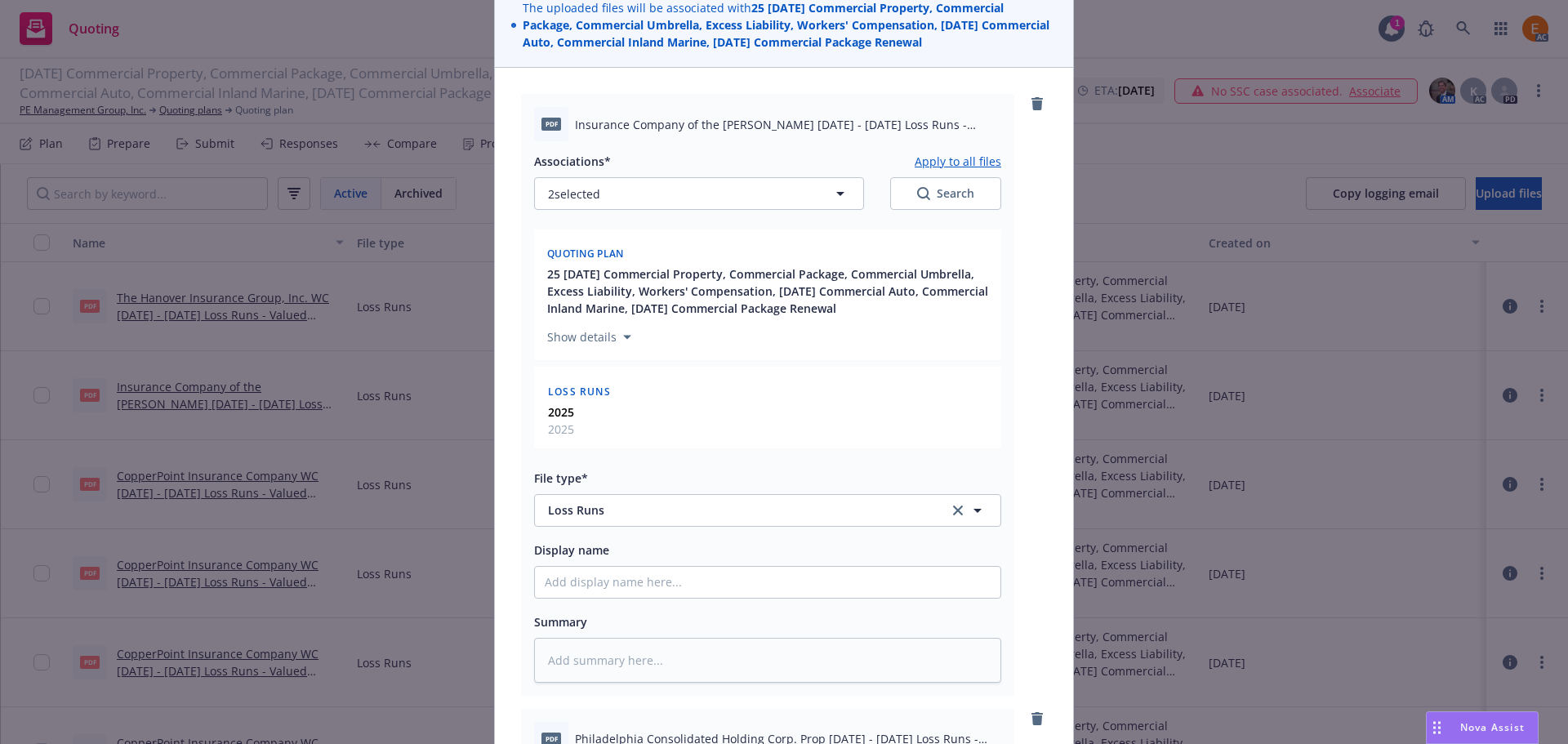
scroll to position [898, 0]
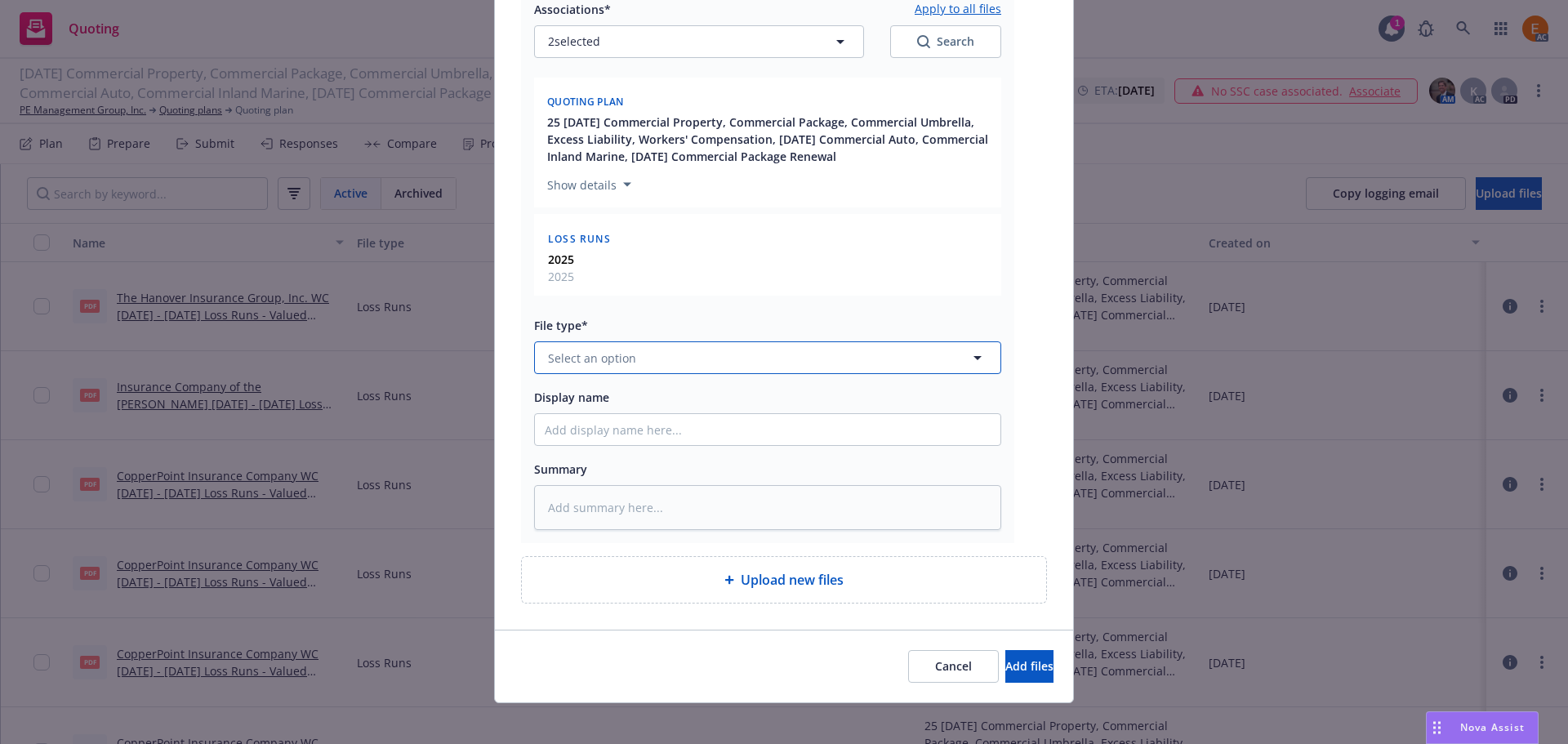
click at [606, 363] on span "Select an option" at bounding box center [592, 358] width 88 height 17
paste input "loss r"
type input "loss r"
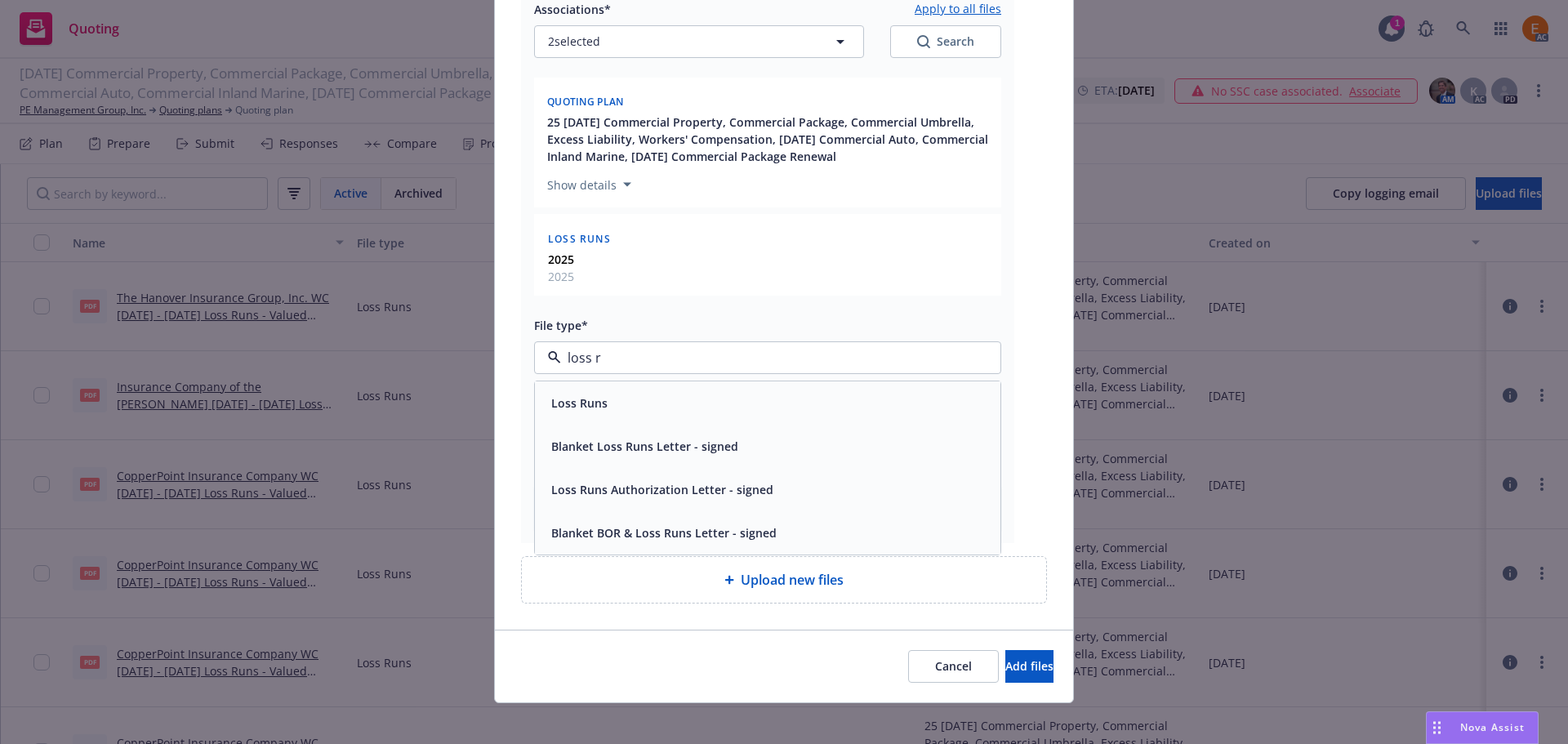
click at [607, 388] on div "Loss Runs" at bounding box center [767, 403] width 465 height 43
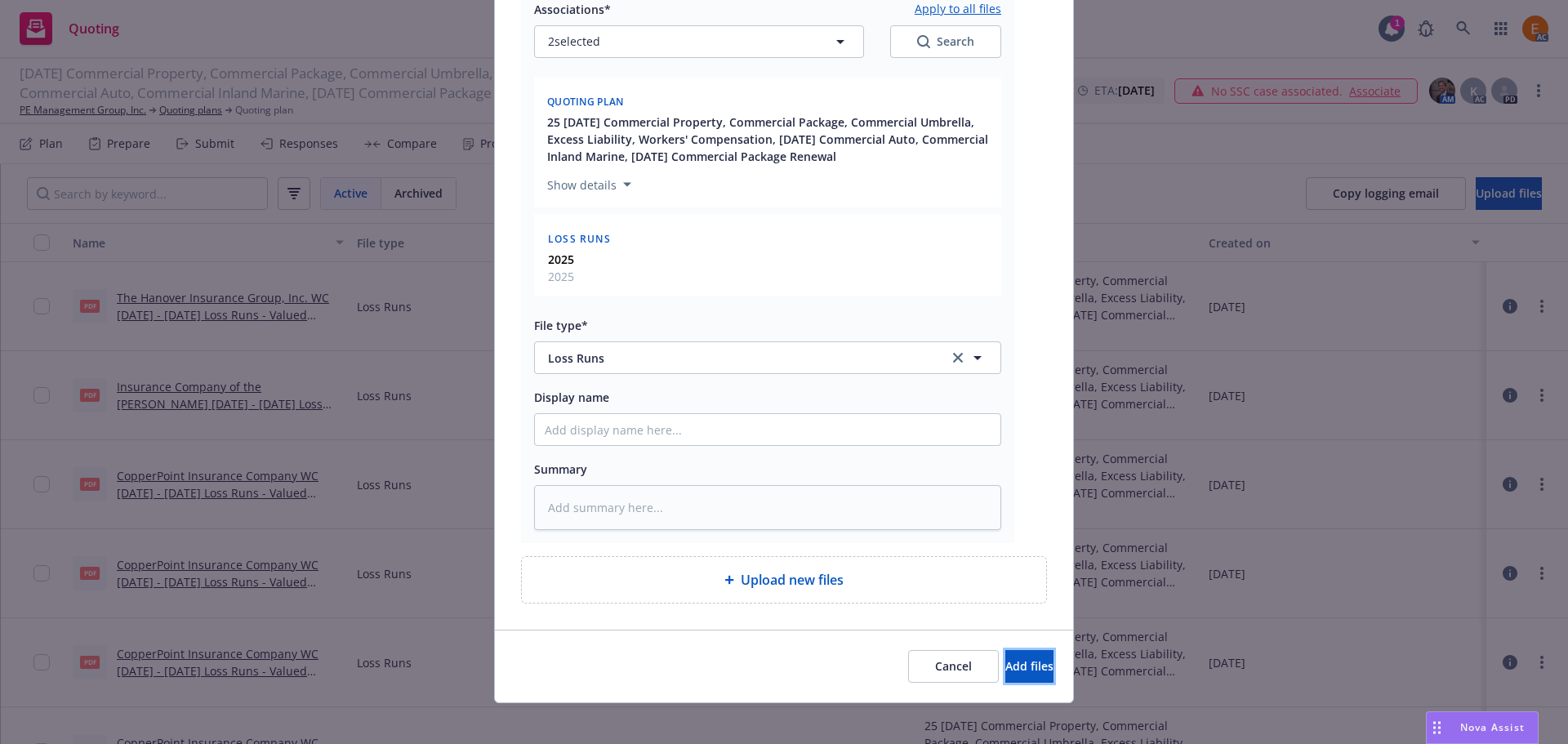
drag, startPoint x: 1023, startPoint y: 658, endPoint x: 1005, endPoint y: 619, distance: 43.0
click at [1024, 658] on button "Add files" at bounding box center [1029, 667] width 48 height 33
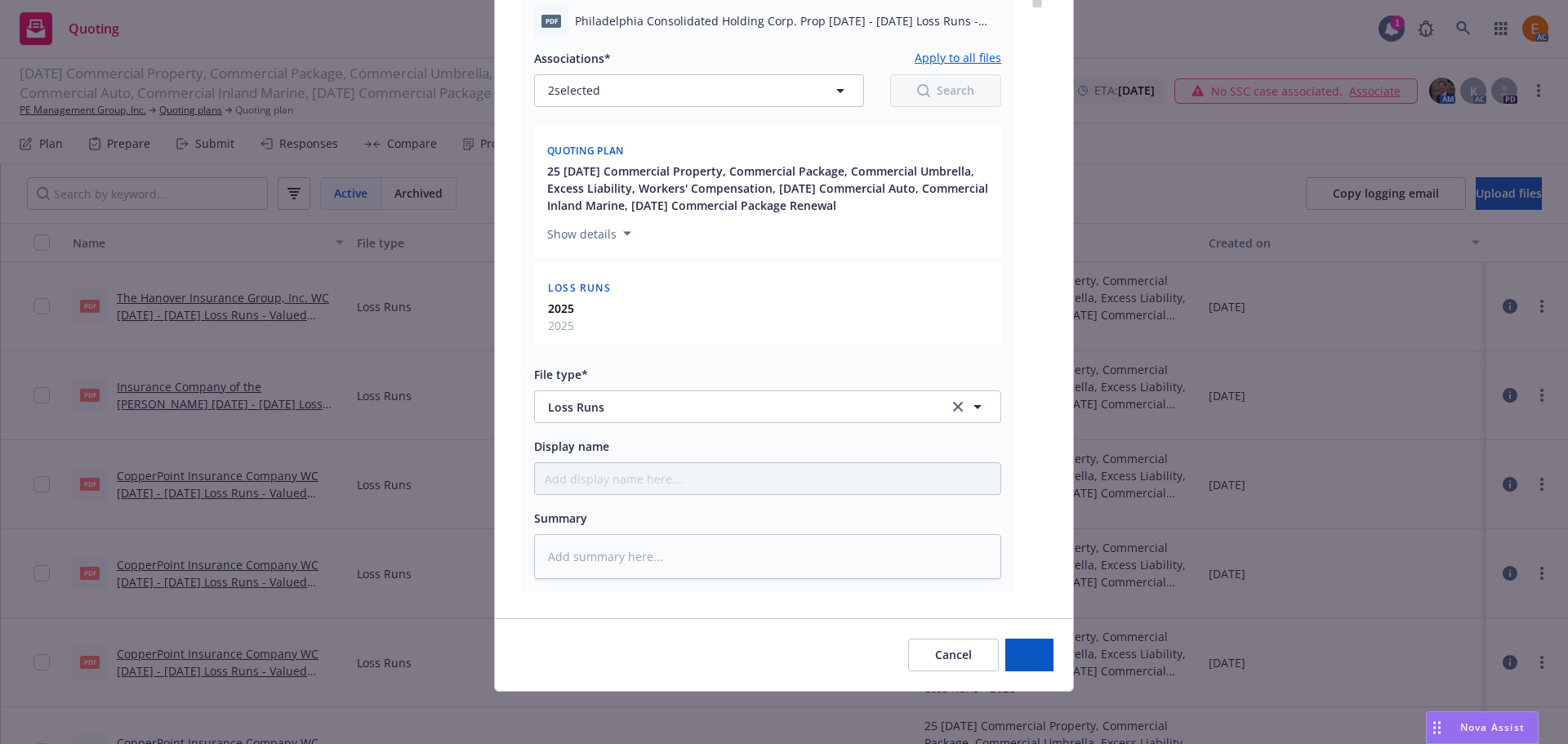
type textarea "x"
